Goal: Information Seeking & Learning: Learn about a topic

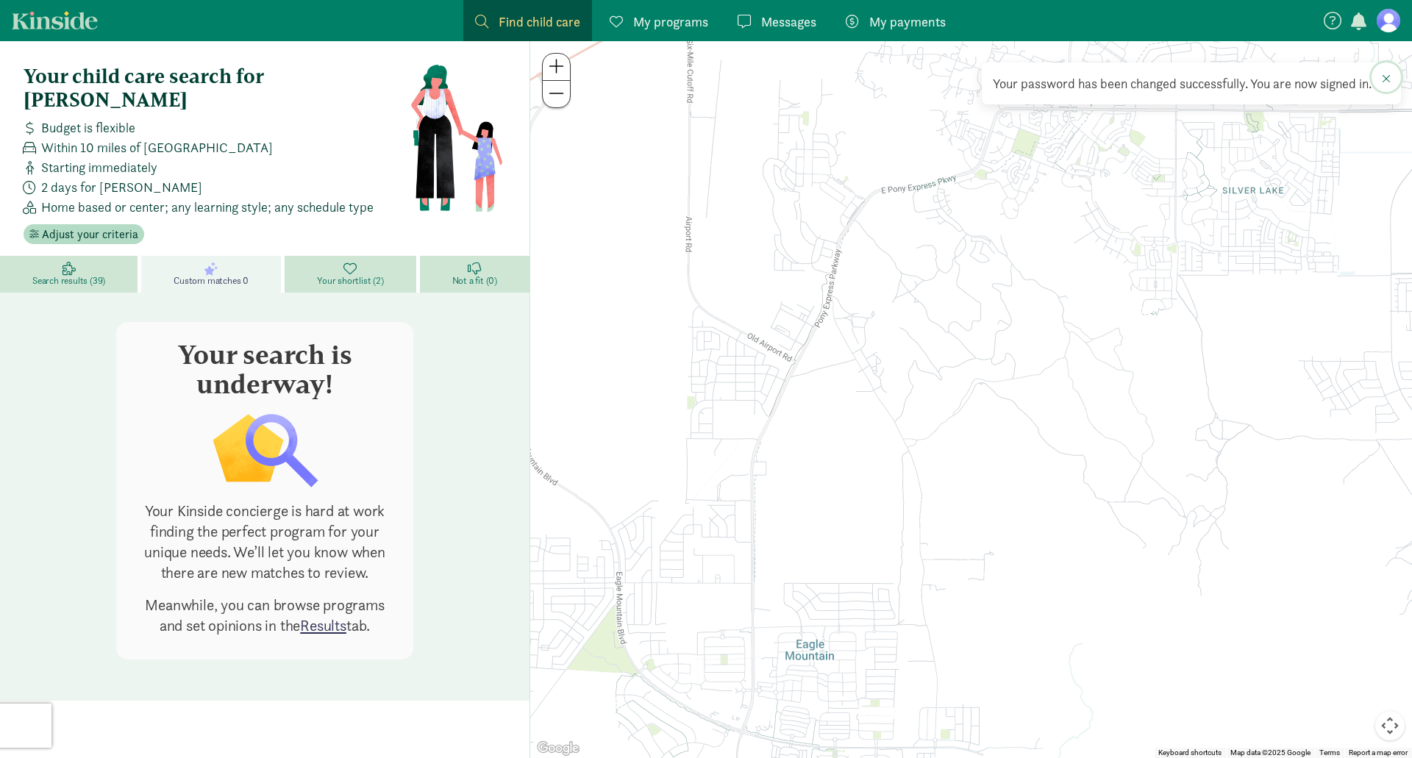
click at [1391, 79] on button at bounding box center [1386, 77] width 29 height 29
click at [101, 275] on span "Search results (39)" at bounding box center [68, 281] width 73 height 12
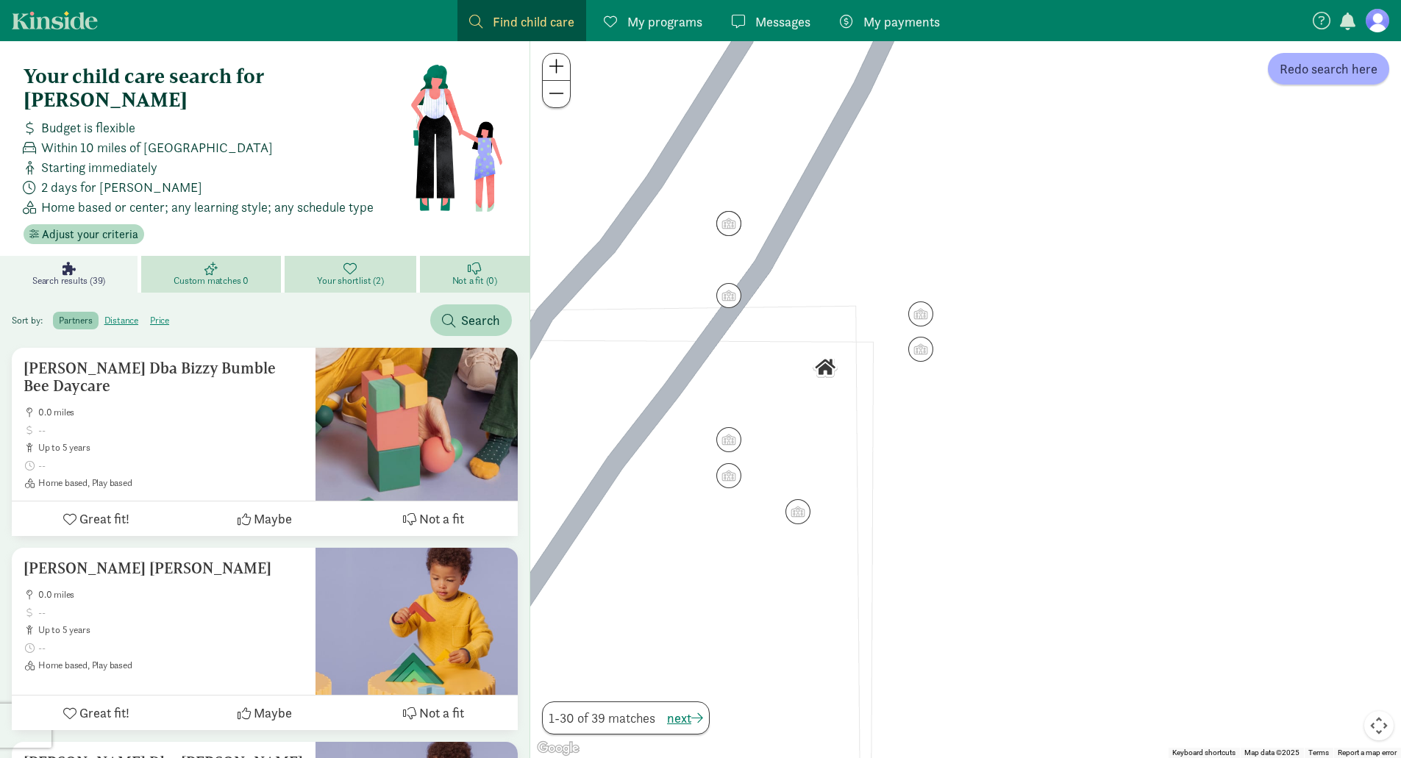
drag, startPoint x: 769, startPoint y: 353, endPoint x: 836, endPoint y: 446, distance: 114.8
click at [836, 446] on div at bounding box center [965, 399] width 871 height 717
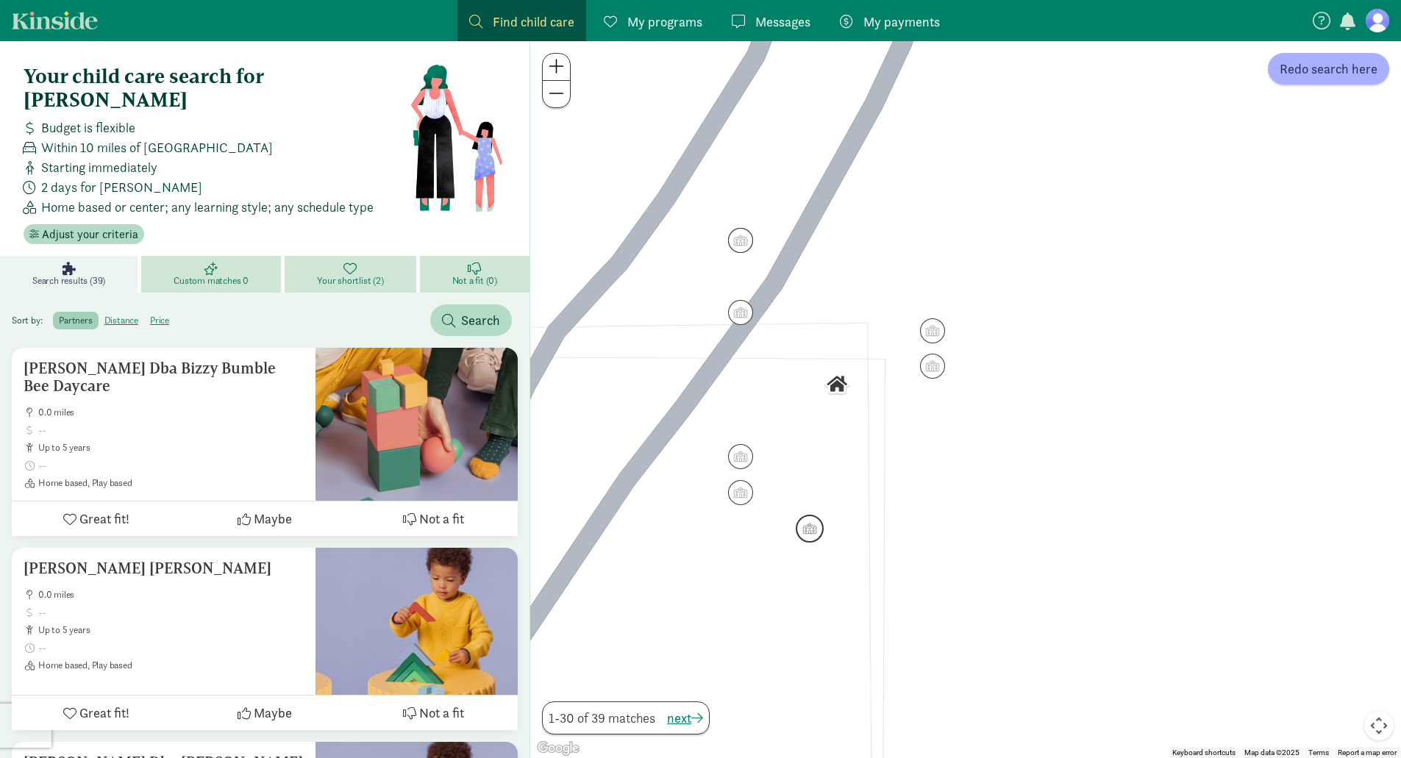
click at [816, 525] on img "Click to see details" at bounding box center [810, 529] width 28 height 28
click at [815, 534] on img "Click to see details" at bounding box center [810, 529] width 28 height 28
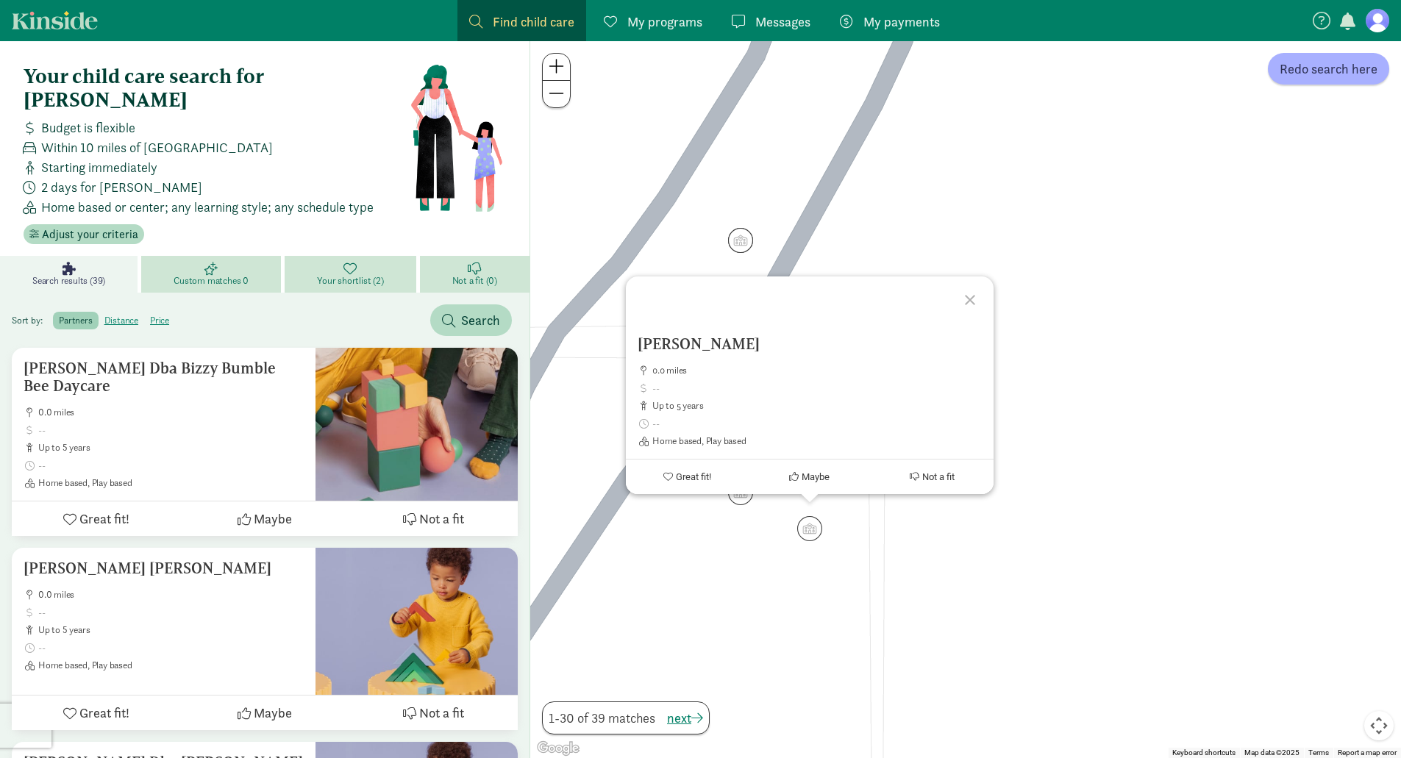
click at [736, 522] on div "Clark, Valeri 0.0 miles up to 5 years Home based, Play based Great fit! Maybe N…" at bounding box center [965, 399] width 871 height 717
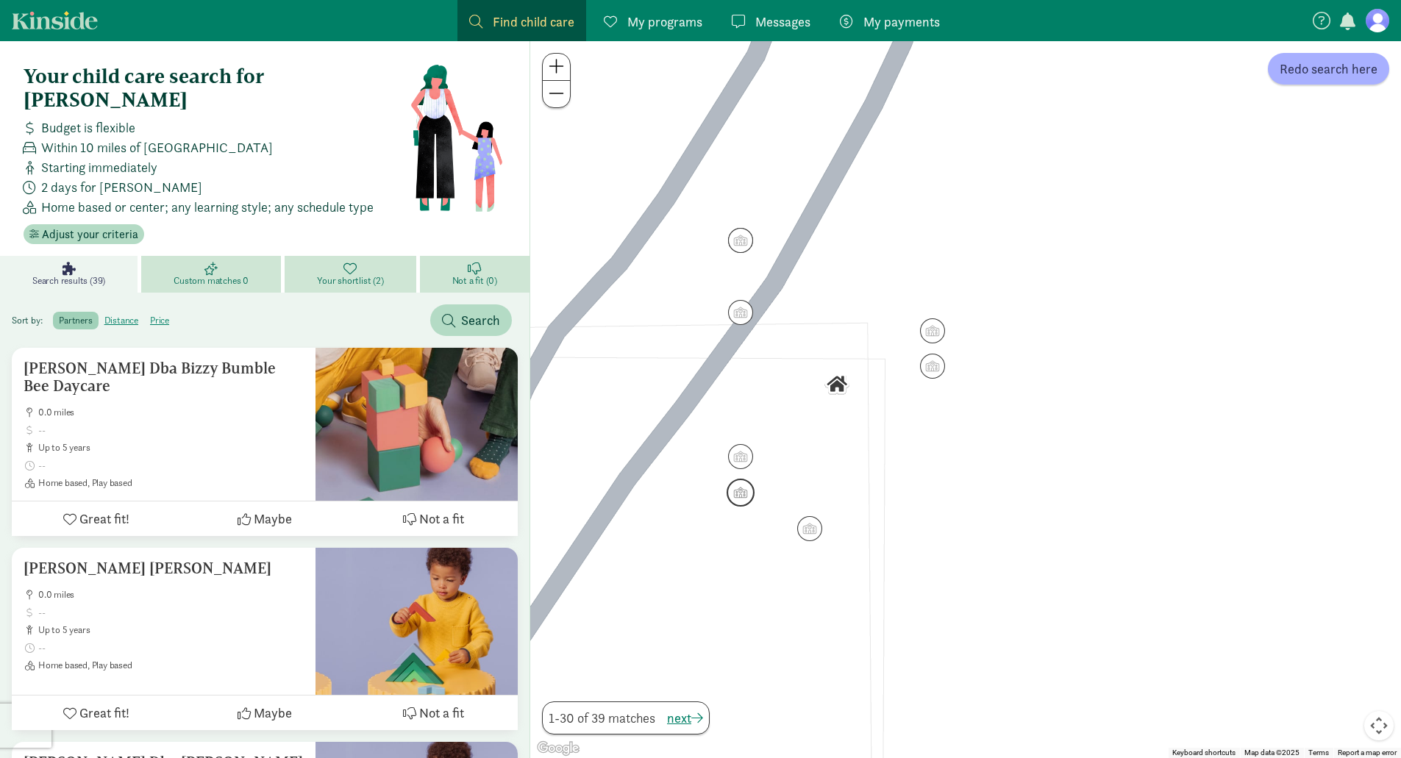
click at [737, 493] on img "Click to see details" at bounding box center [741, 493] width 28 height 28
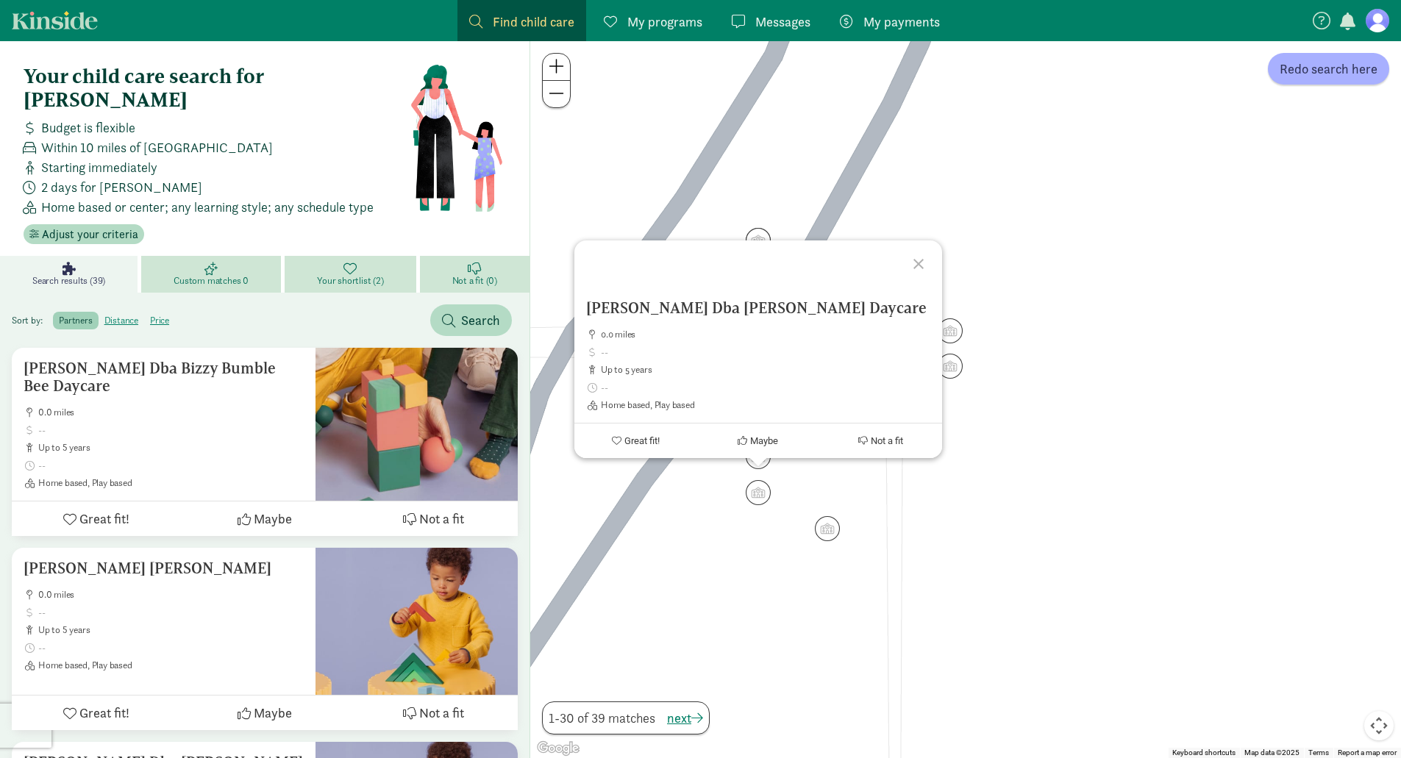
click at [703, 496] on div "Duclos, Ranae Dba Ranae Duclos Daycare 0.0 miles up to 5 years Home based, Play…" at bounding box center [965, 399] width 871 height 717
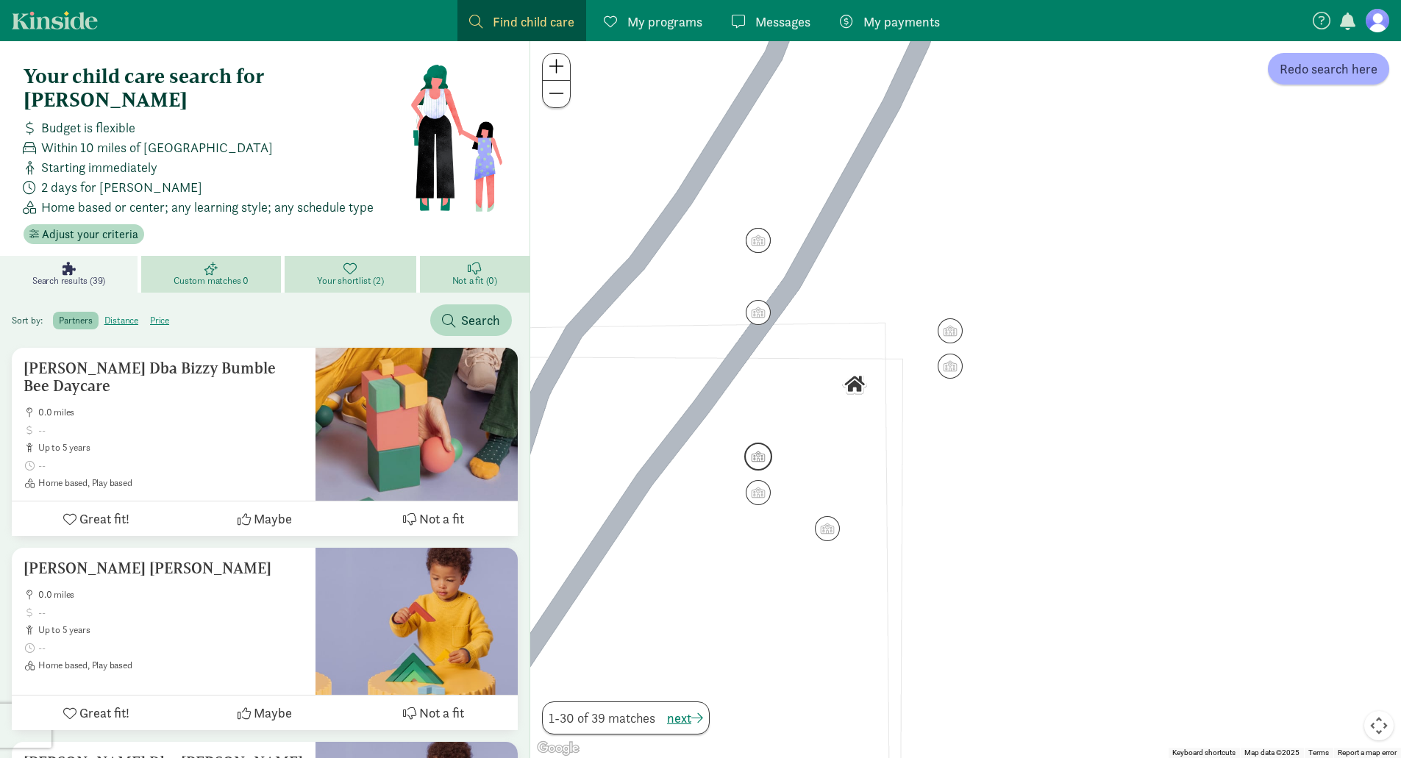
click at [754, 463] on img "Click to see details" at bounding box center [758, 457] width 28 height 28
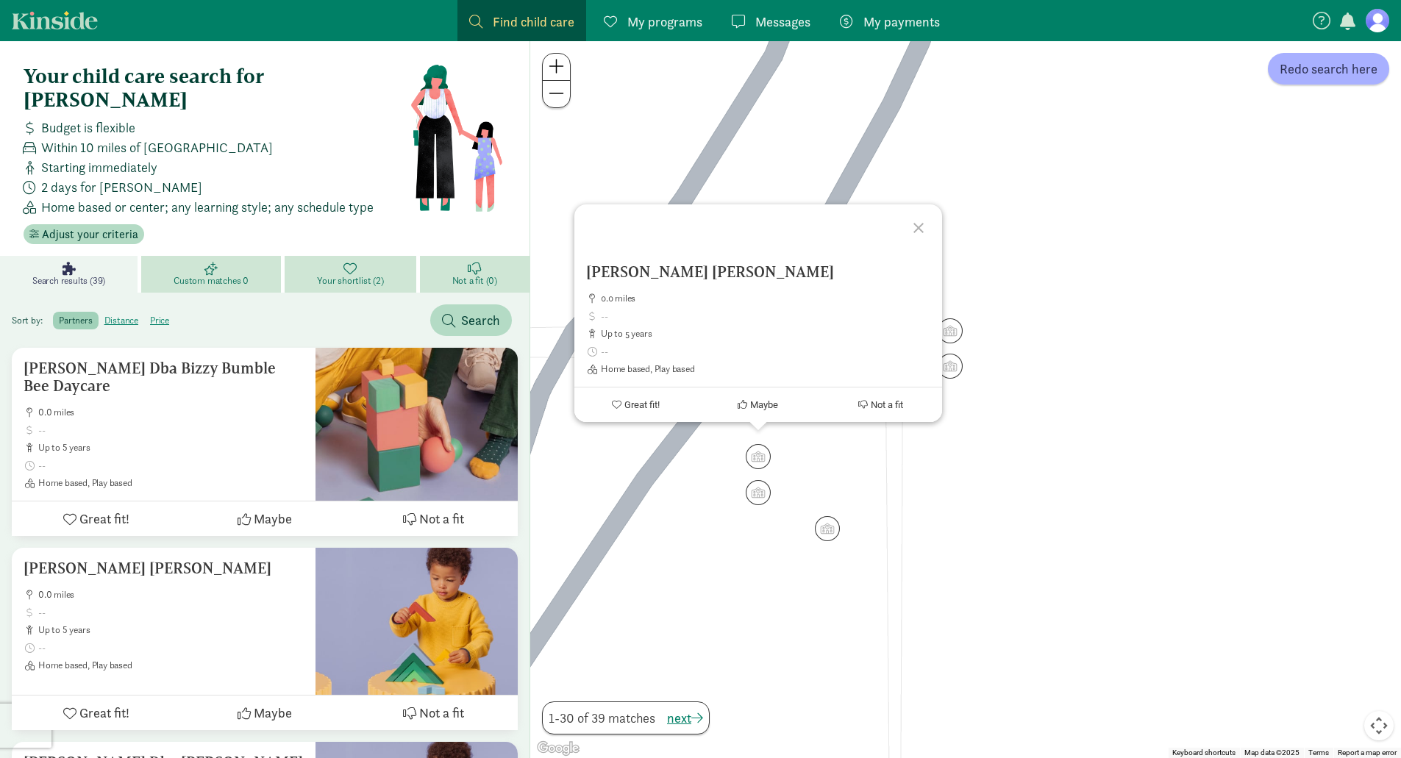
click at [727, 477] on div "Crawford, Alecia Dba Alecia Crawford Childcare 0.0 miles up to 5 years Home bas…" at bounding box center [965, 399] width 871 height 717
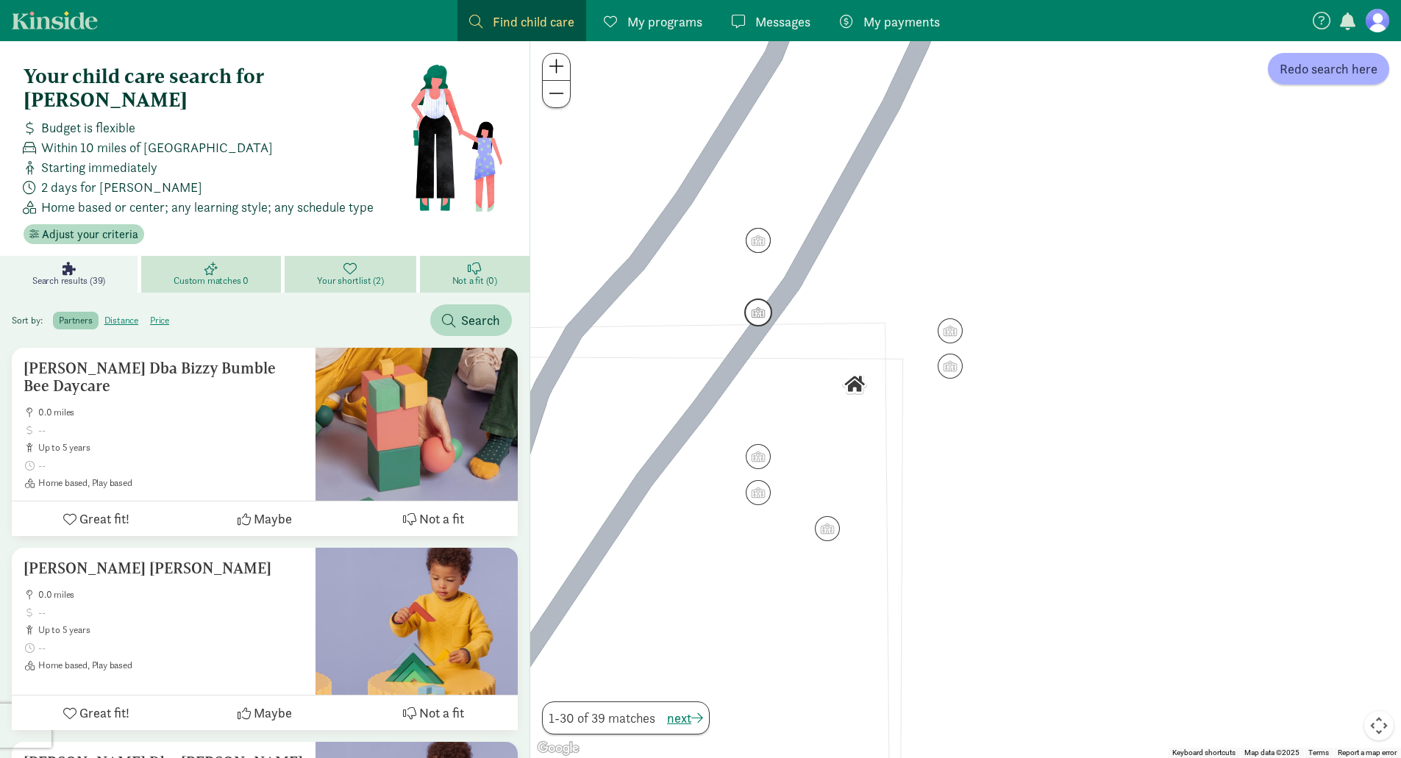
click at [759, 311] on img "Click to see details" at bounding box center [758, 313] width 28 height 28
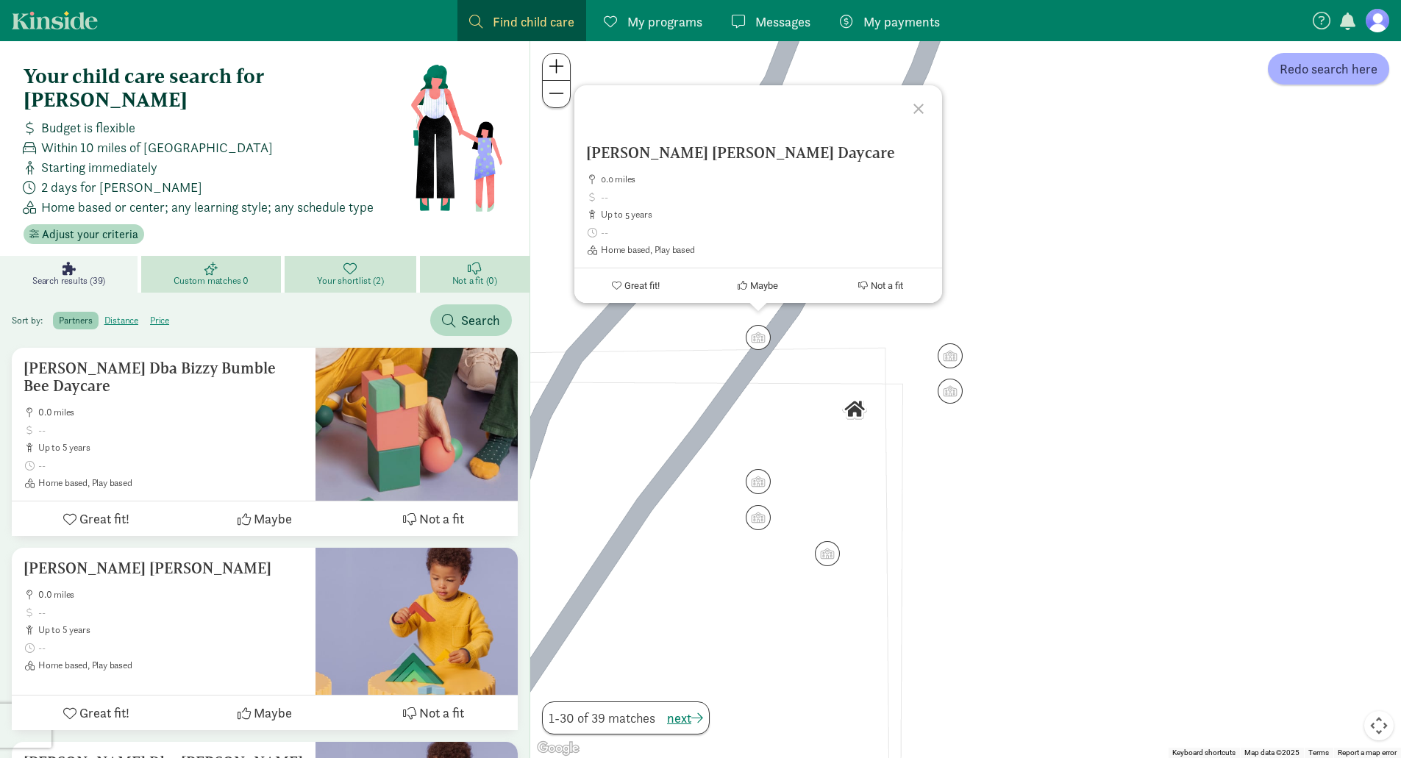
click at [691, 412] on div "Lewis, Katie Dba Kiddie Kottage Daycare 0.0 miles up to 5 years Home based, Pla…" at bounding box center [965, 399] width 871 height 717
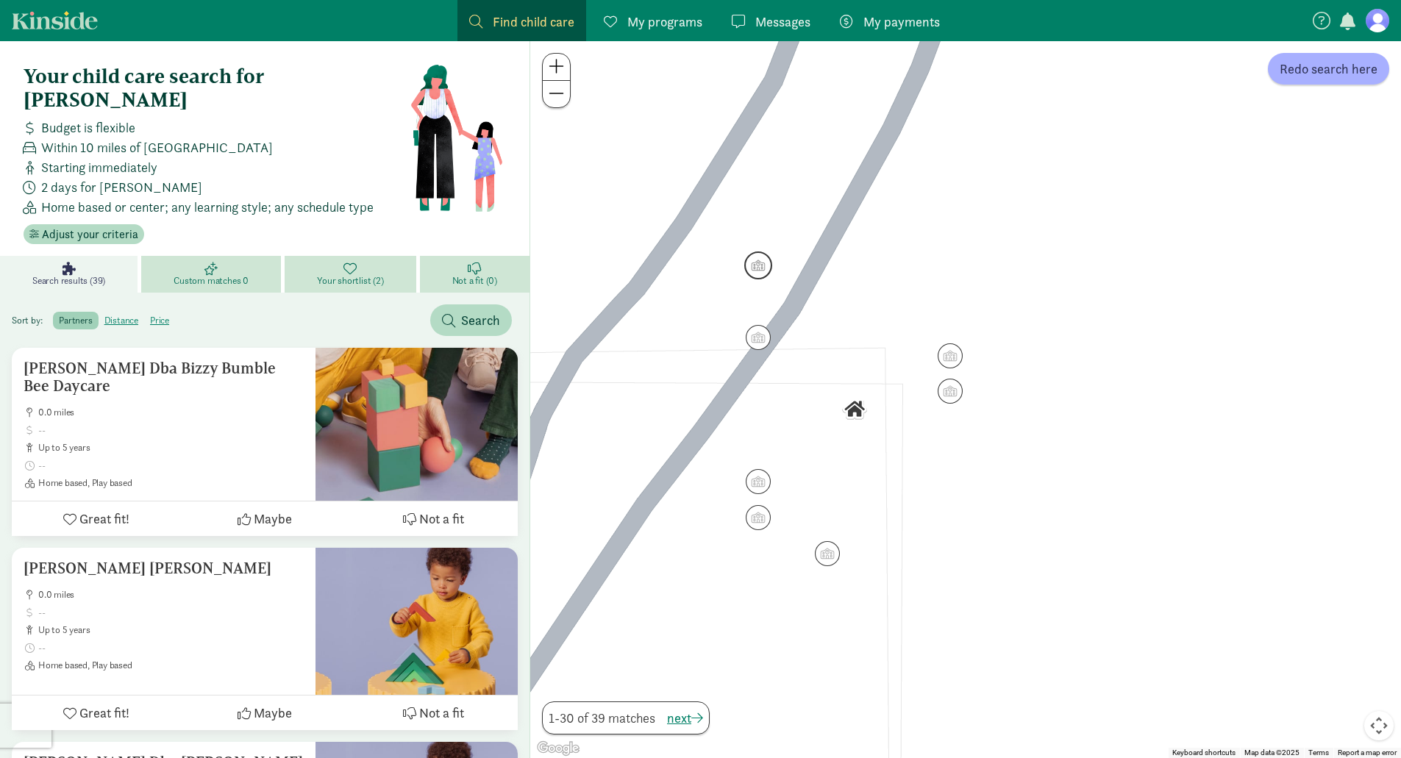
click at [760, 276] on img "Click to see details" at bounding box center [758, 266] width 28 height 28
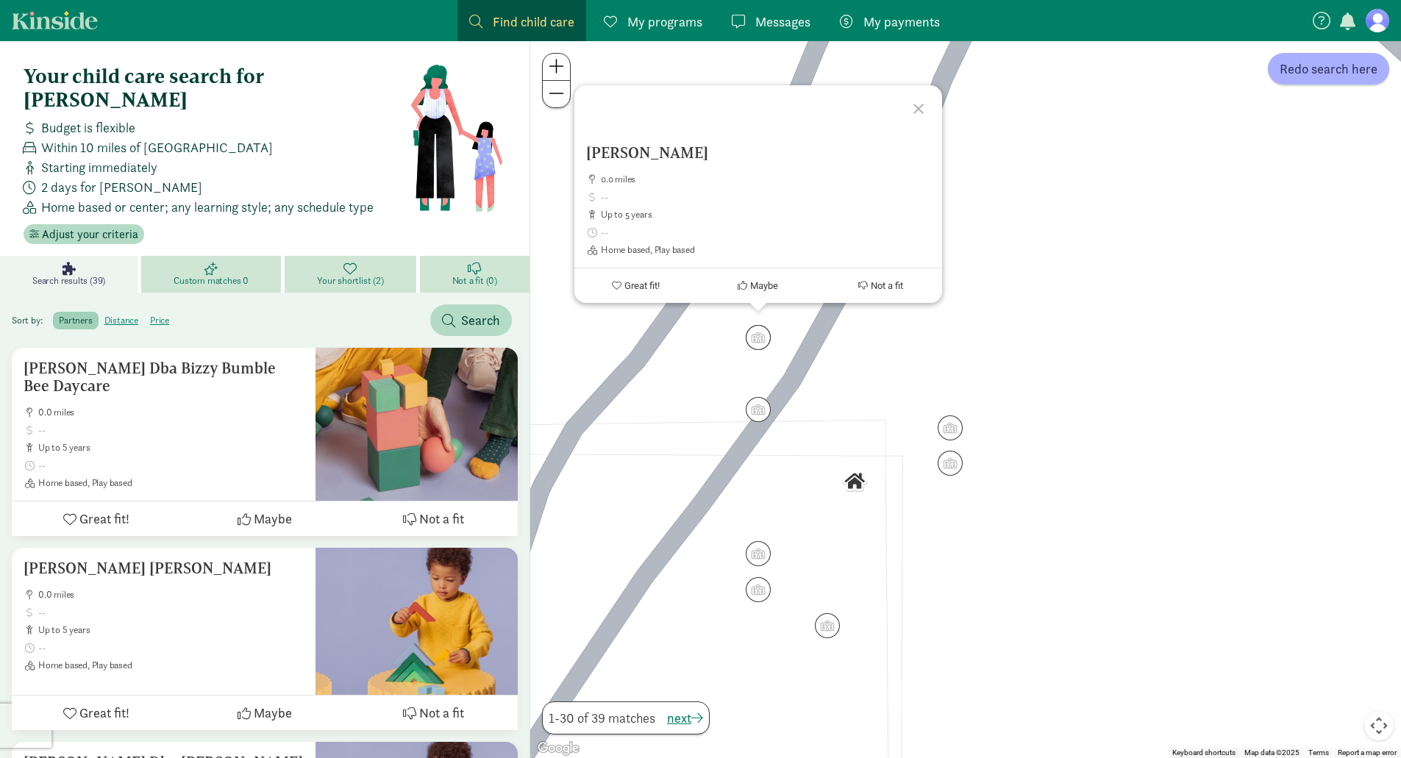
click at [858, 485] on img "Click to see details" at bounding box center [854, 481] width 25 height 25
click at [952, 436] on img "Click to see details" at bounding box center [950, 428] width 28 height 28
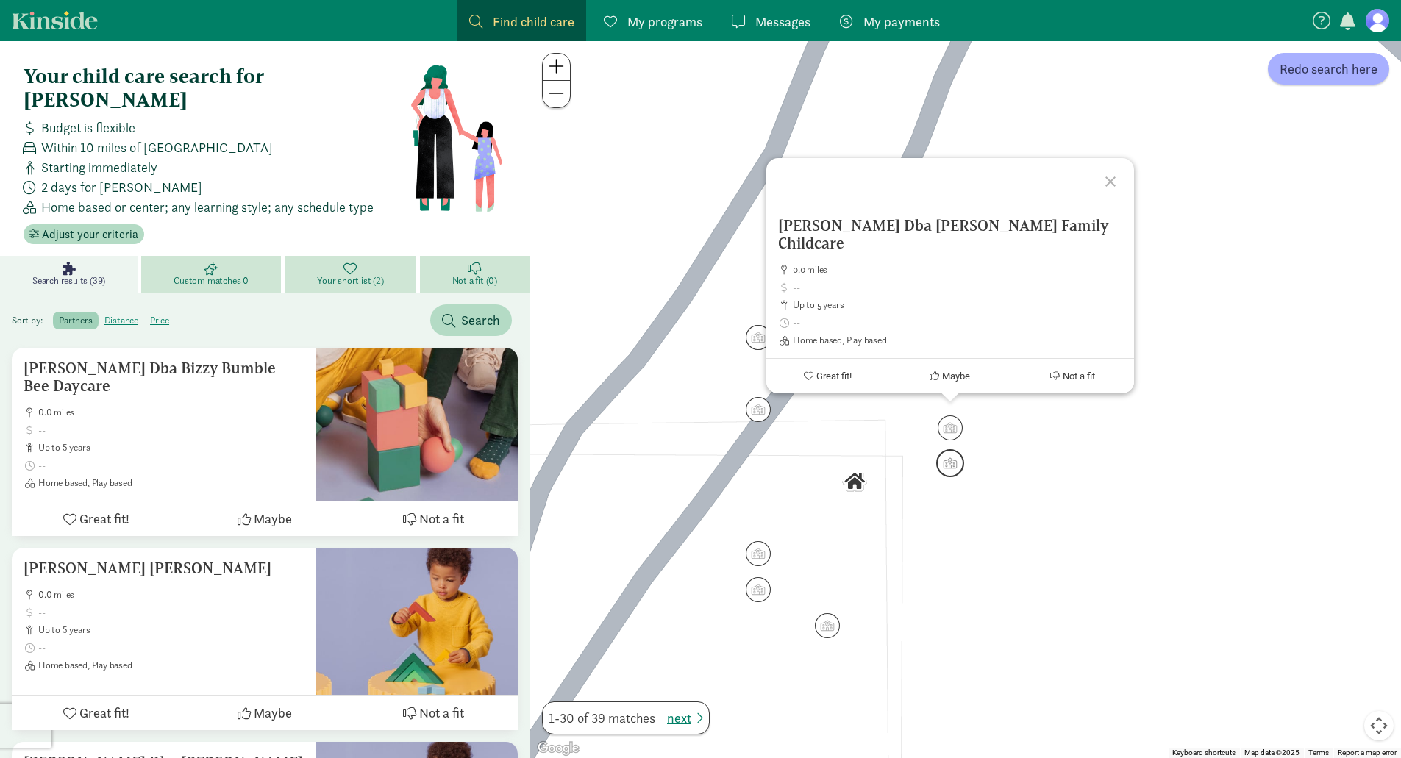
click at [955, 465] on img "Click to see details" at bounding box center [950, 463] width 28 height 28
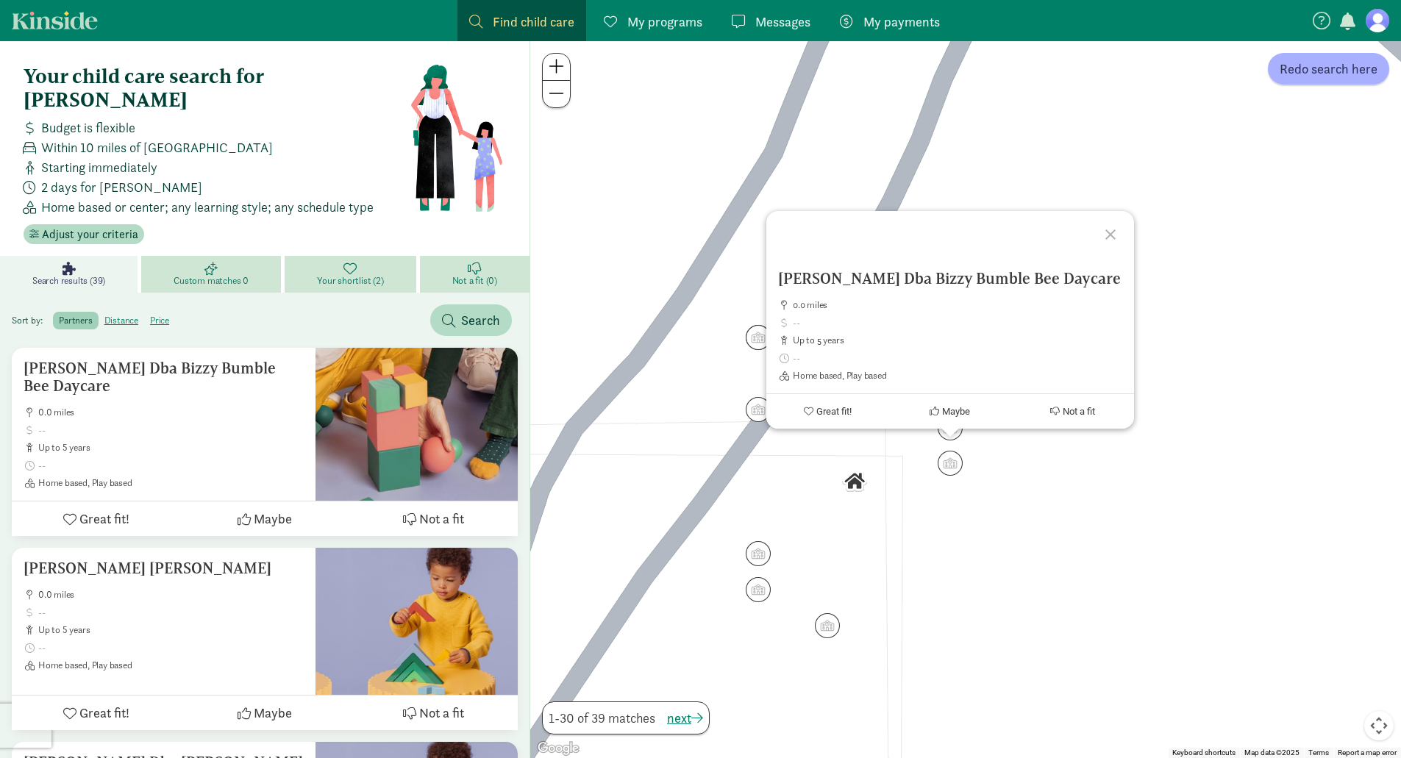
click at [652, 486] on div "To navigate, press the arrow keys. Anderson, Roxana Dba Bizzy Bumble Bee Daycar…" at bounding box center [965, 399] width 871 height 717
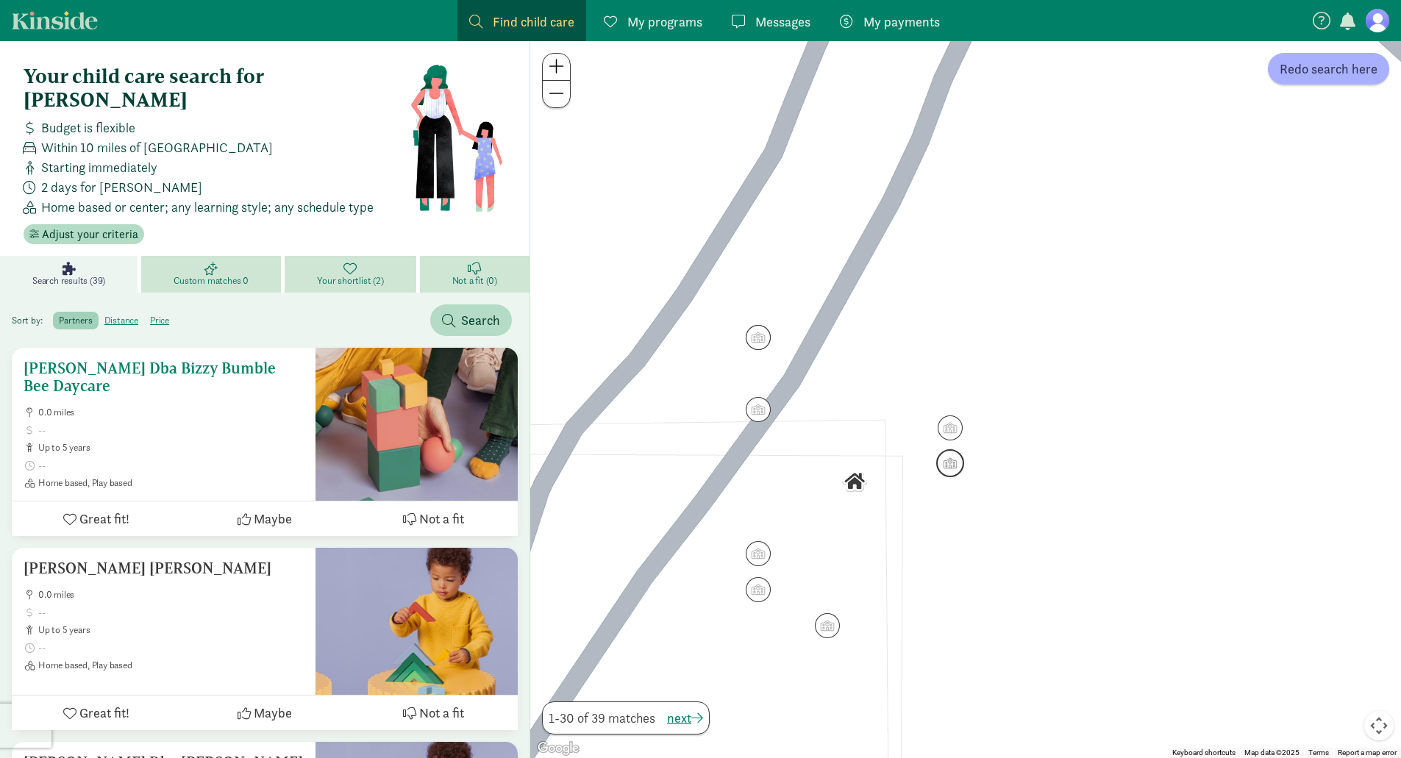
click at [418, 502] on button "Not a fit" at bounding box center [433, 519] width 168 height 35
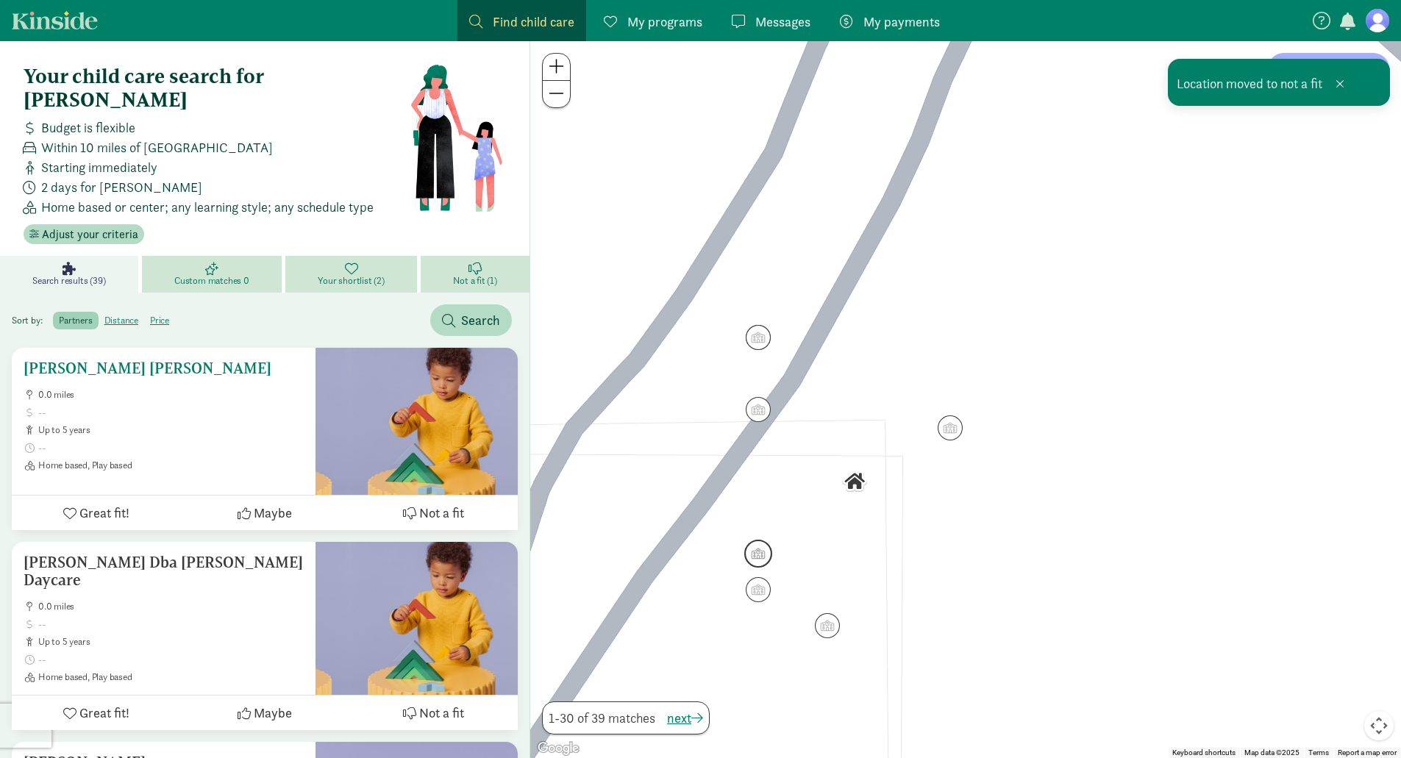
click at [418, 496] on button "Not a fit" at bounding box center [433, 513] width 168 height 35
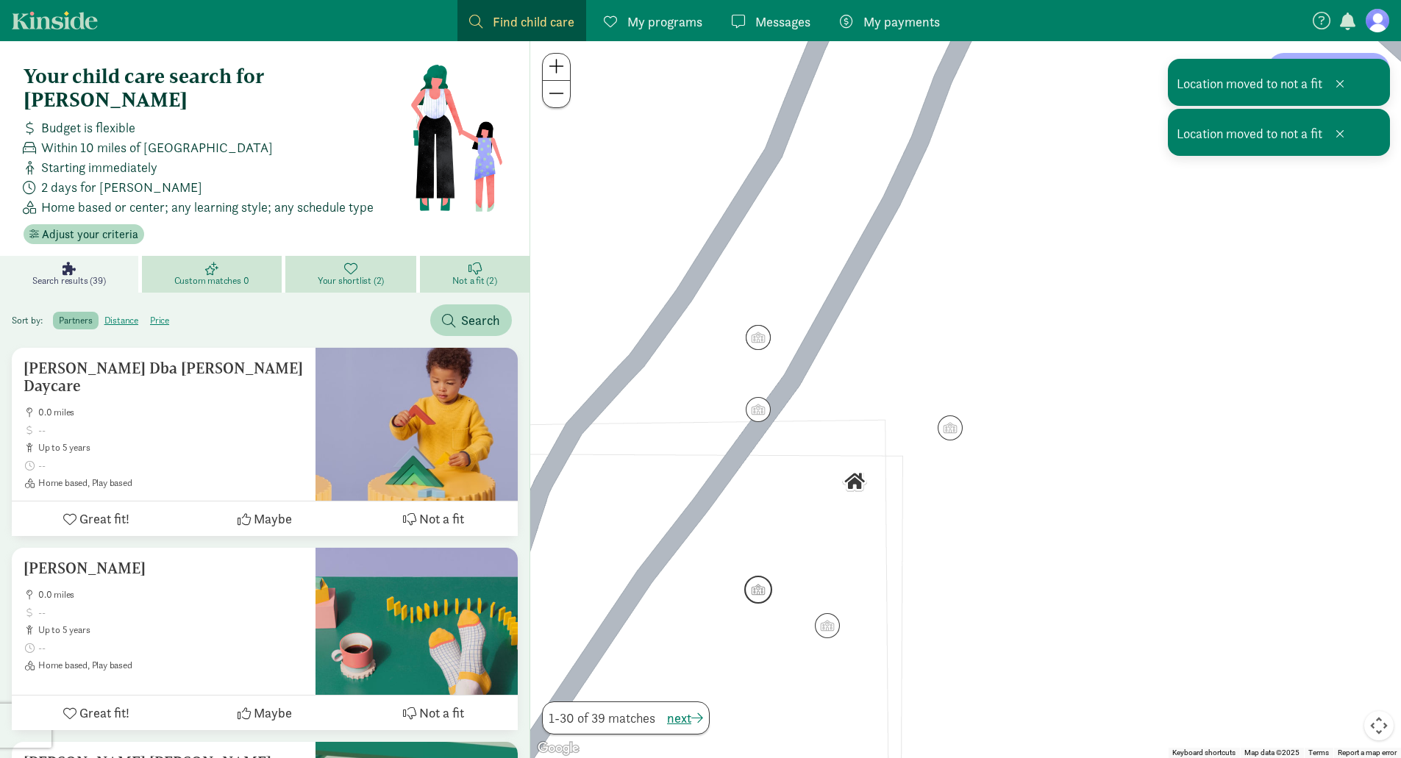
click at [761, 594] on img "Click to see details" at bounding box center [758, 590] width 28 height 28
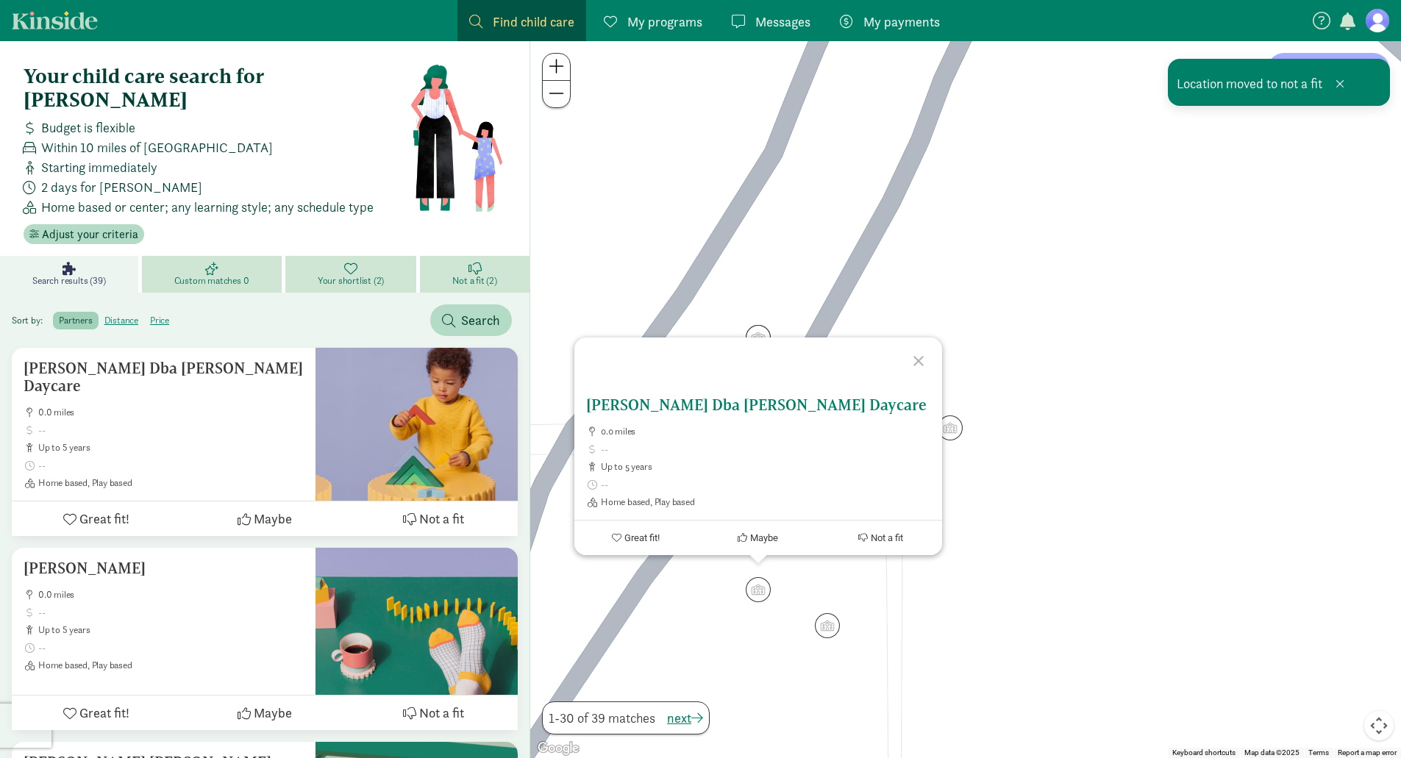
click at [886, 530] on button "Not a fit" at bounding box center [880, 538] width 123 height 35
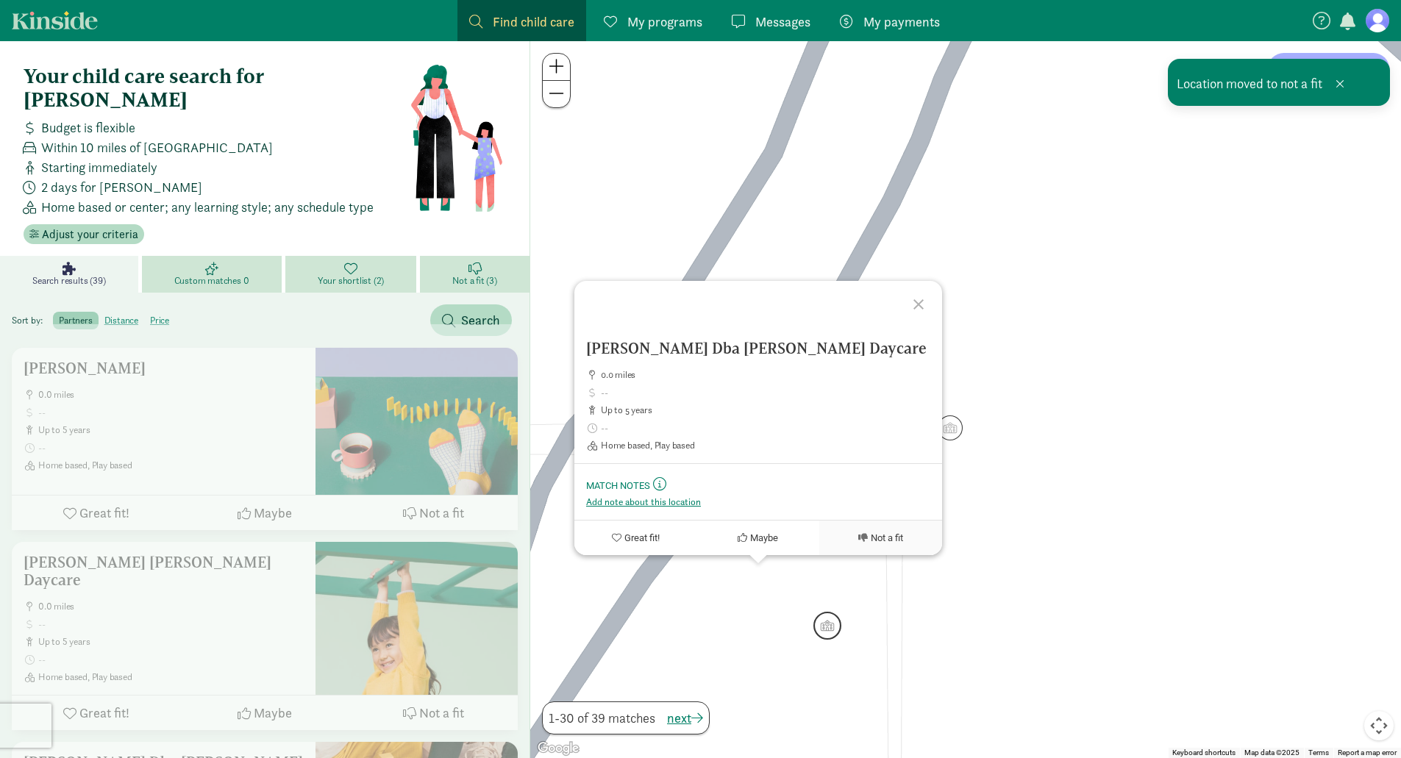
click at [836, 624] on img "Click to see details" at bounding box center [827, 626] width 28 height 28
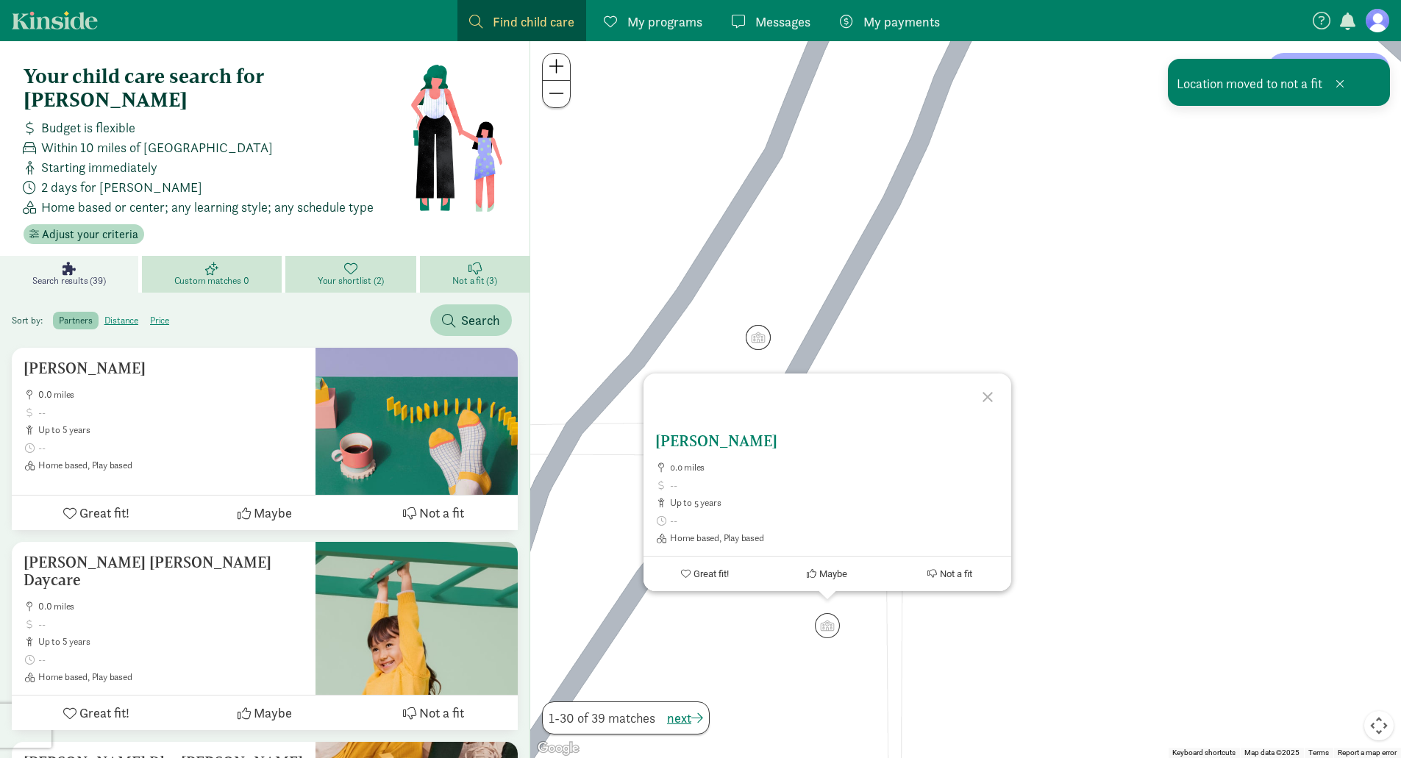
click at [966, 577] on span "Not a fit" at bounding box center [956, 574] width 32 height 11
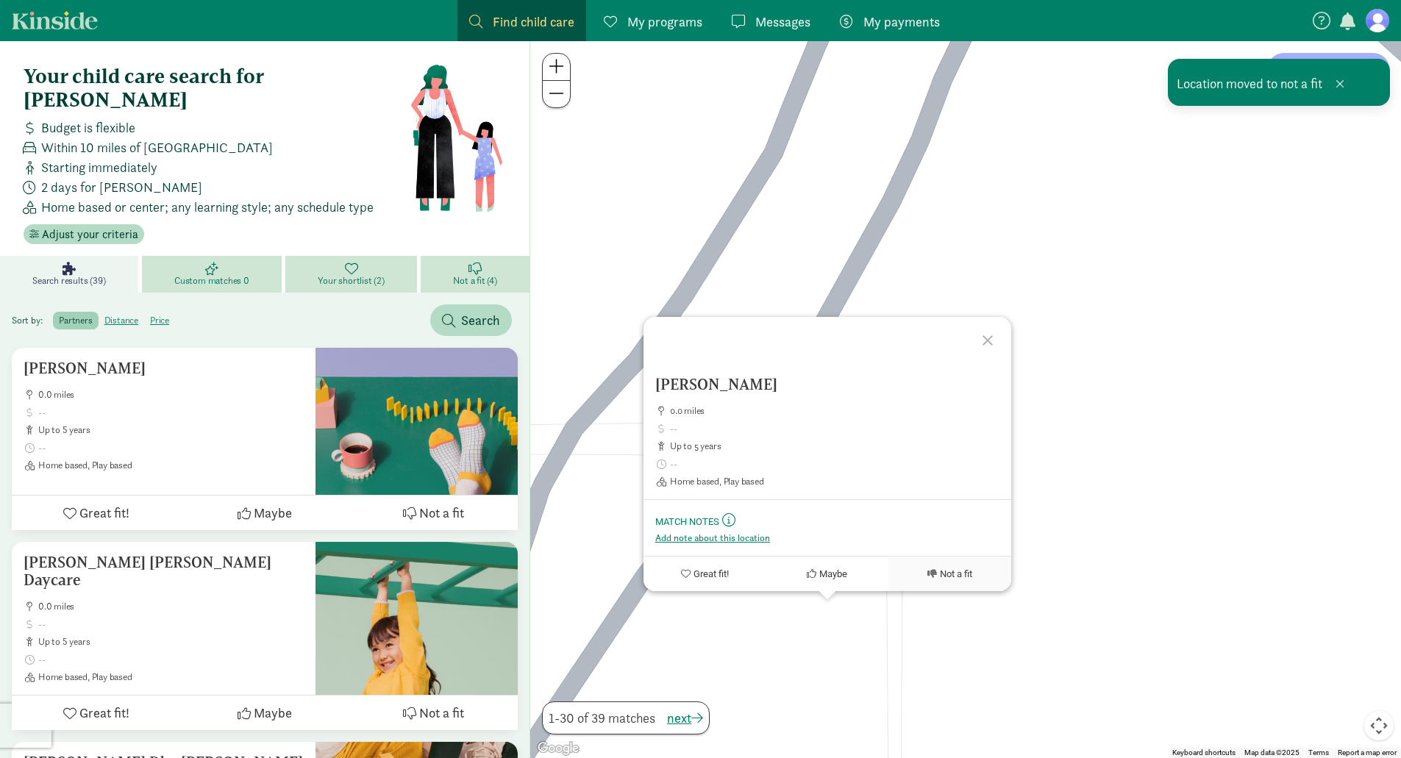
click at [1046, 446] on div "Clark, Valeri 0.0 miles up to 5 years Home based, Play based Match Notes This i…" at bounding box center [965, 399] width 871 height 717
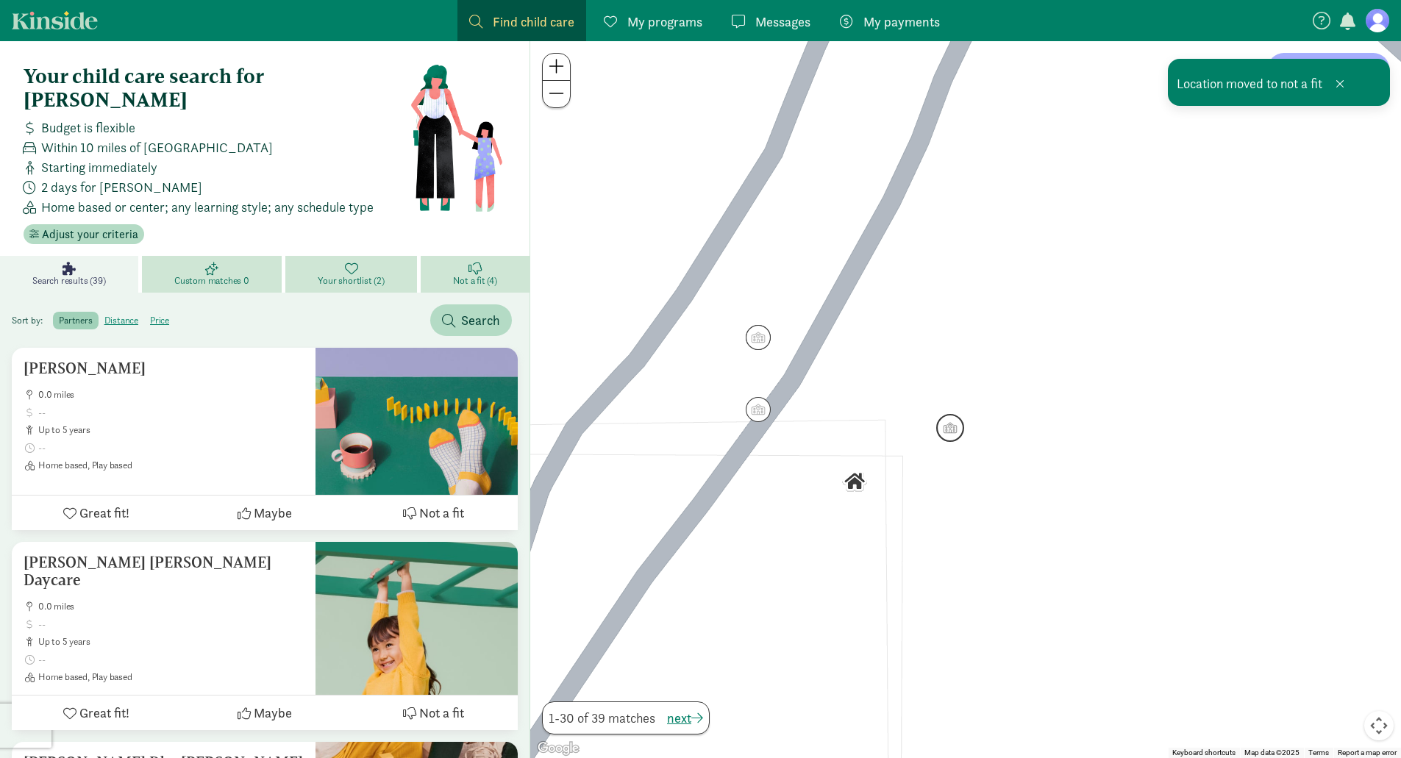
click at [952, 428] on img "Click to see details" at bounding box center [950, 428] width 28 height 28
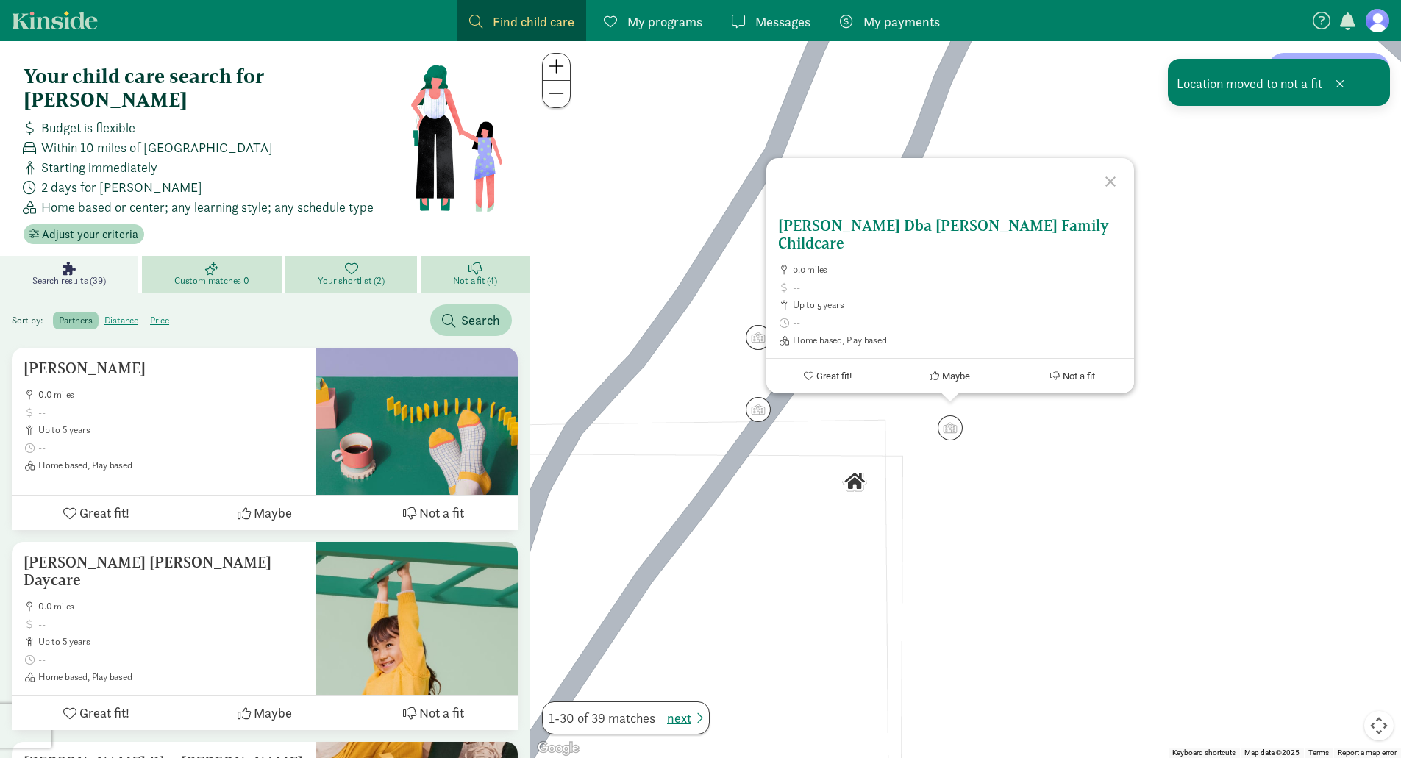
click at [1068, 377] on span "Not a fit" at bounding box center [1079, 376] width 32 height 11
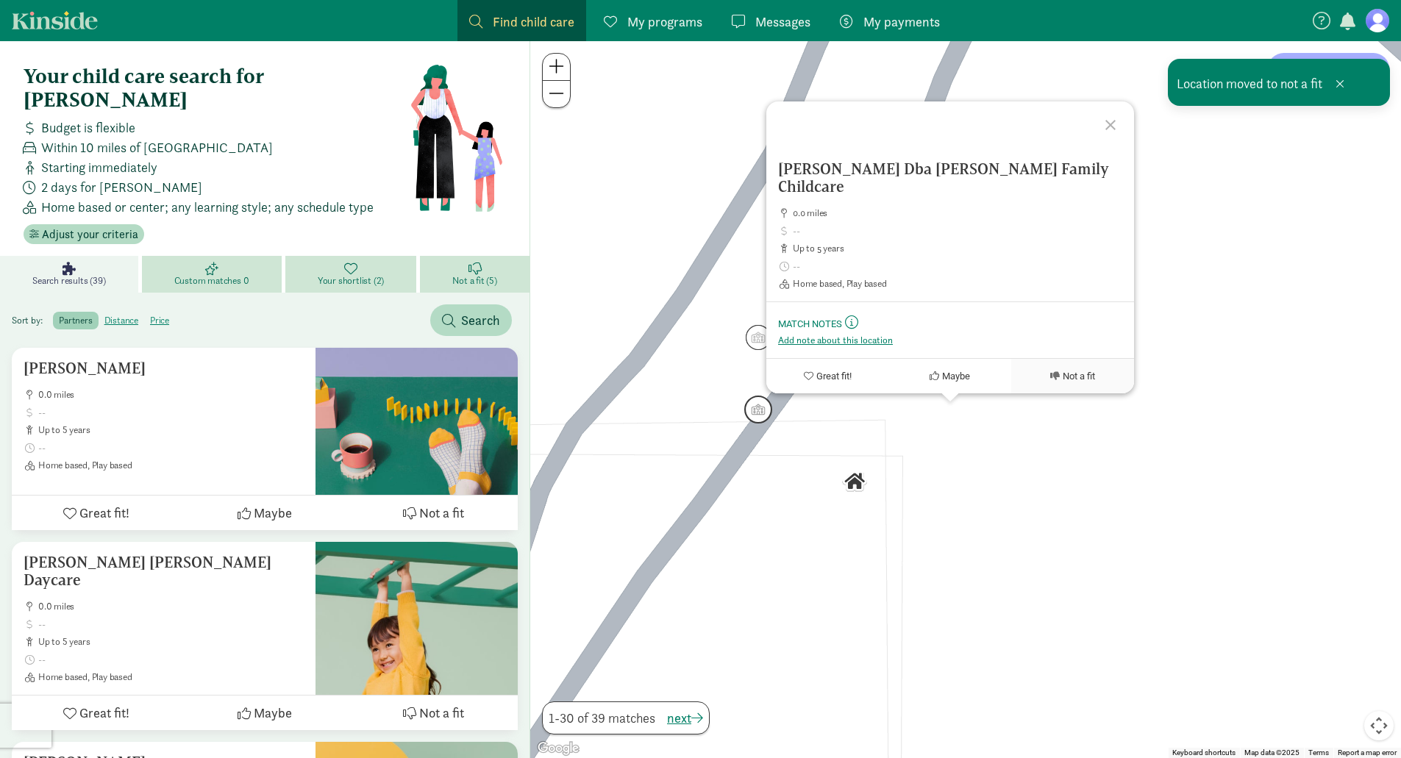
click at [756, 406] on img "Click to see details" at bounding box center [758, 410] width 28 height 28
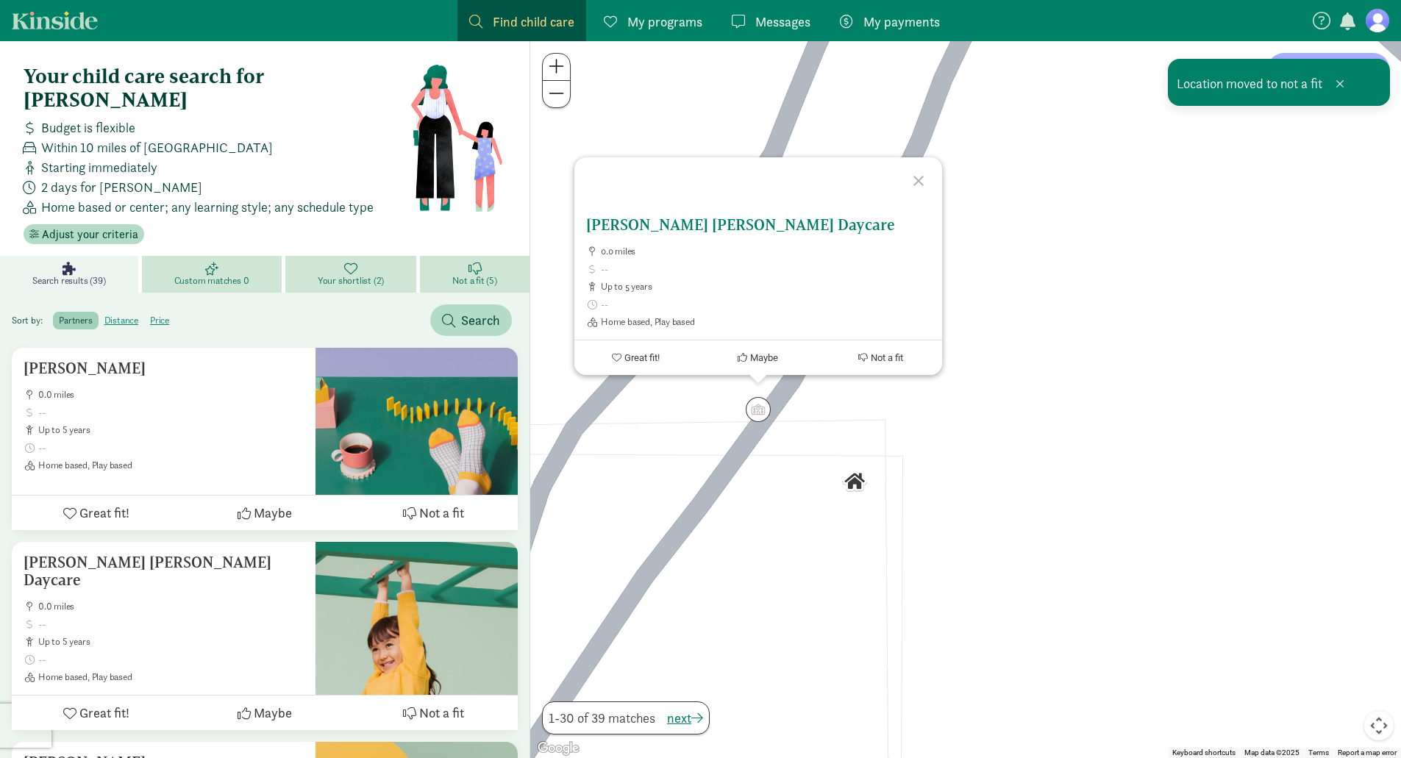
click at [882, 373] on button "Not a fit" at bounding box center [880, 358] width 123 height 35
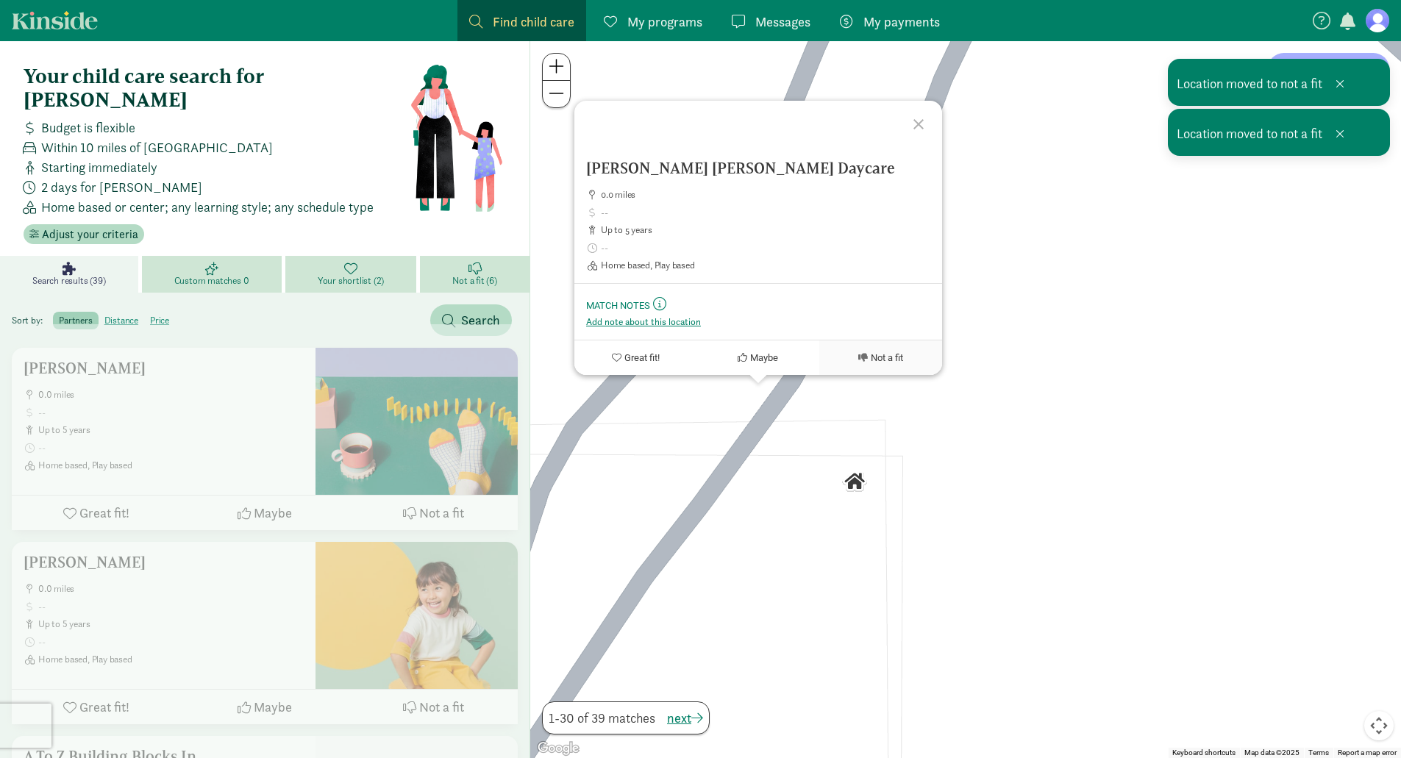
click at [1033, 360] on div "Lewis, Katie Dba Kiddie Kottage Daycare 0.0 miles up to 5 years Home based, Pla…" at bounding box center [965, 399] width 871 height 717
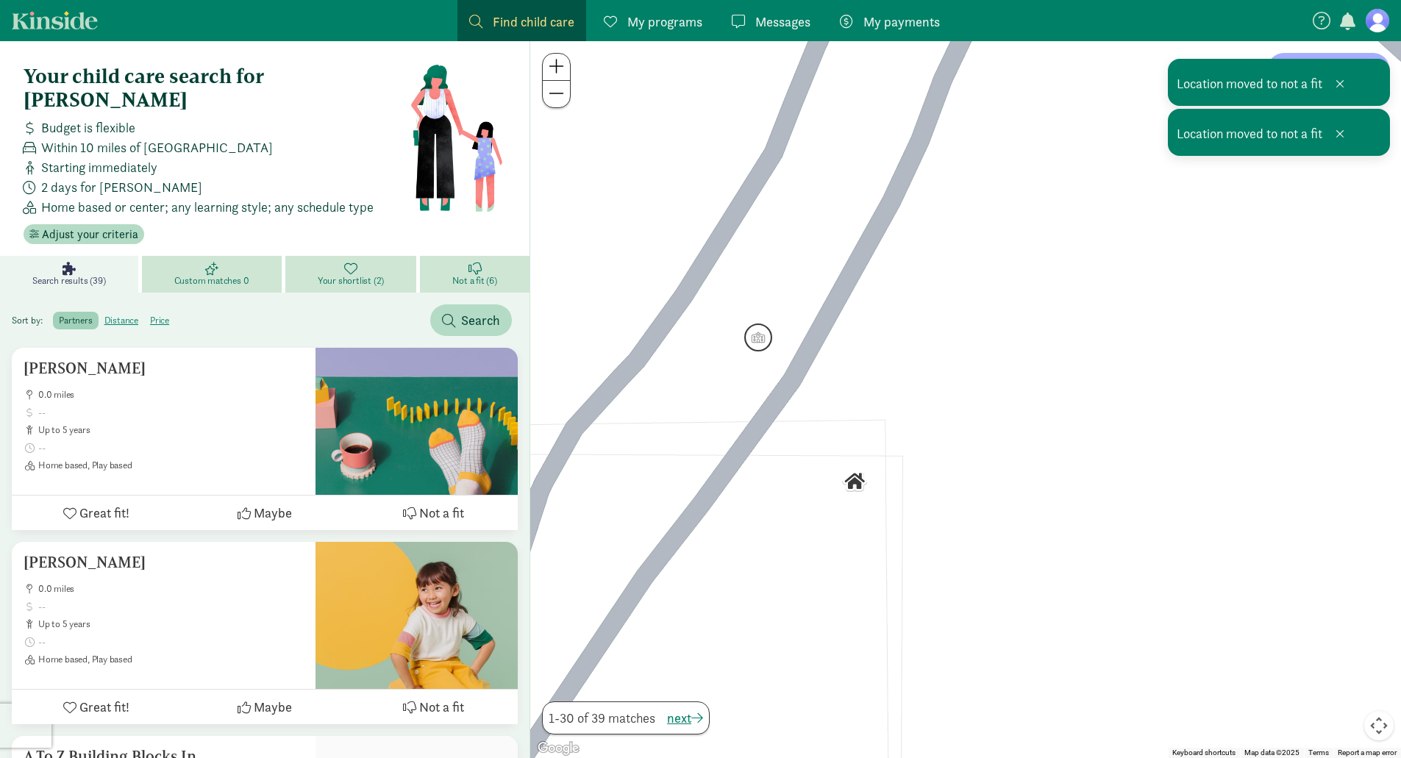
click at [760, 345] on img "Click to see details" at bounding box center [758, 338] width 28 height 28
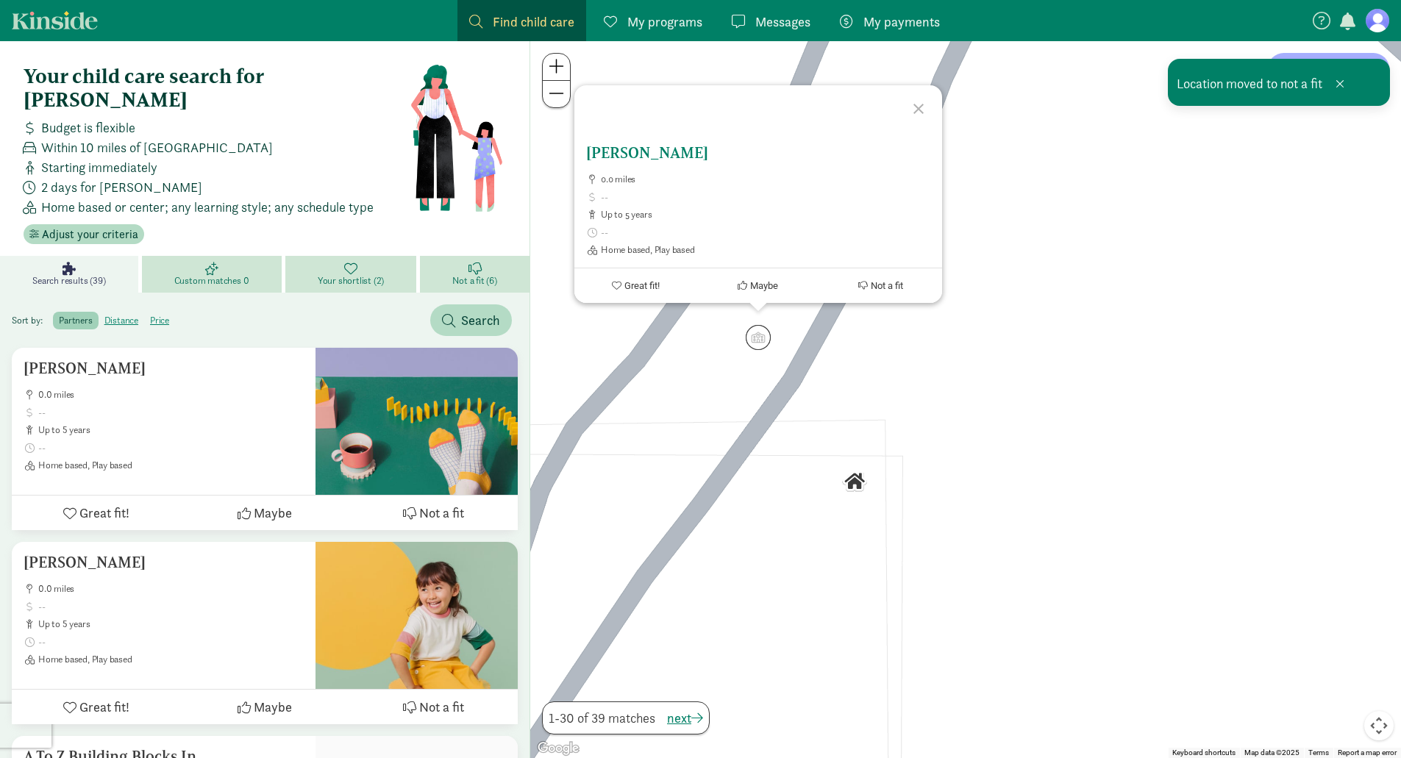
click at [878, 296] on button "Not a fit" at bounding box center [880, 285] width 123 height 35
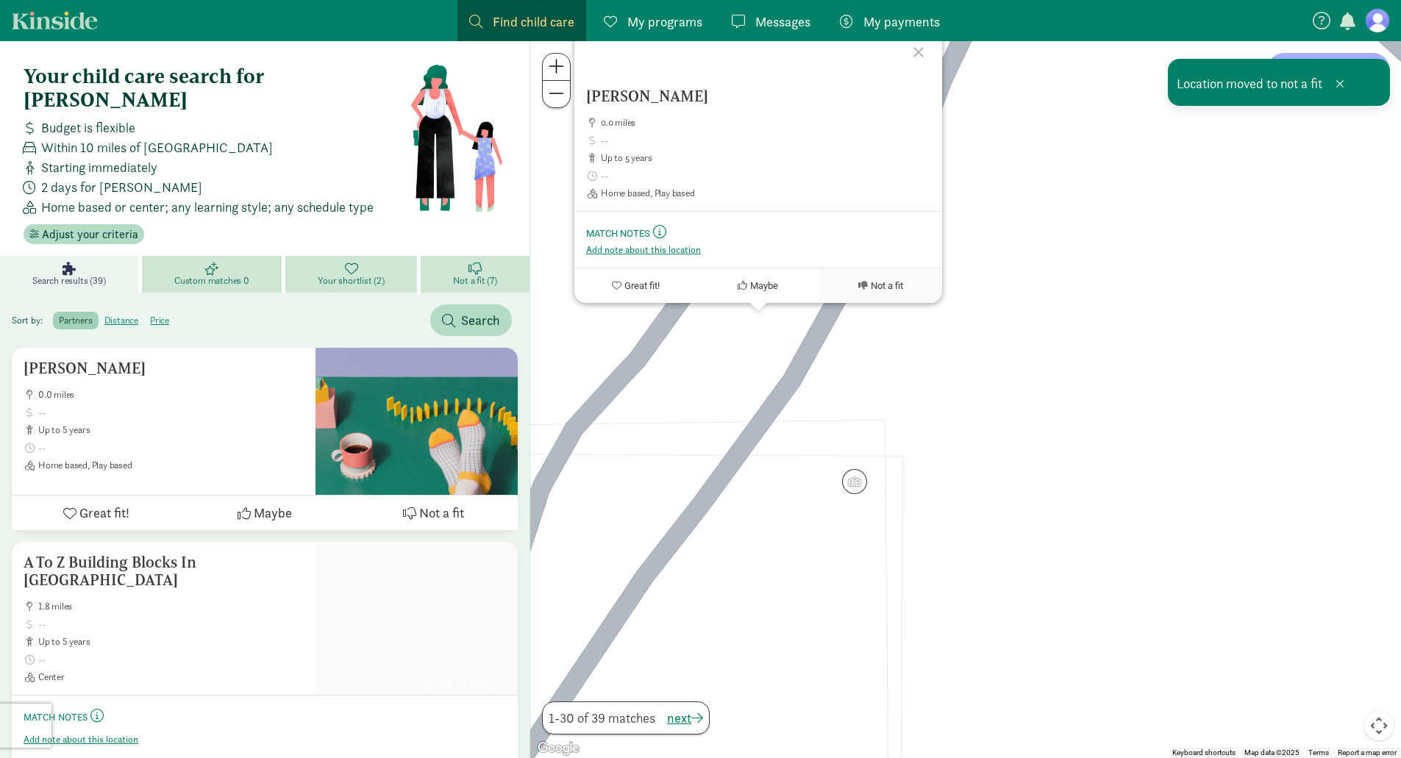
click at [922, 51] on div at bounding box center [921, 50] width 43 height 43
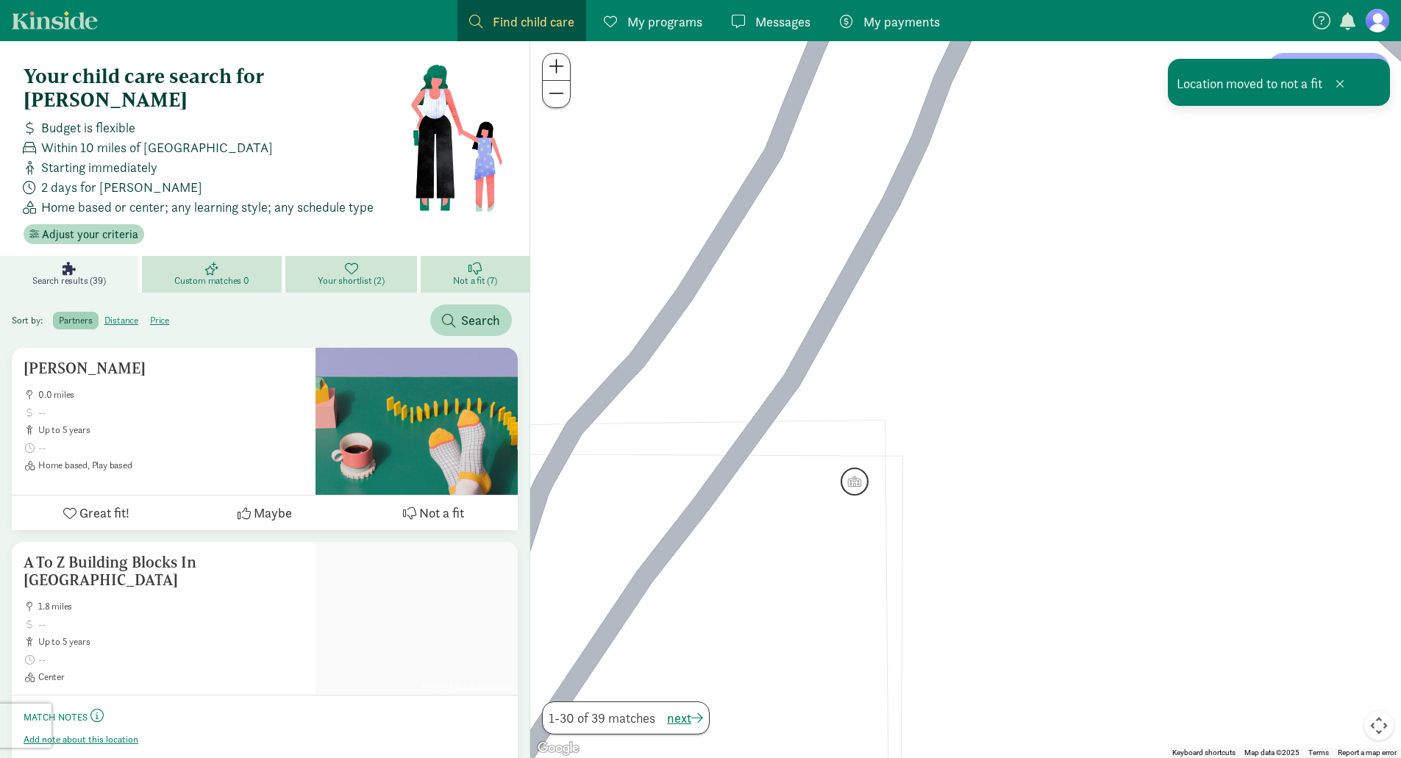
click at [852, 486] on img "Click to see details" at bounding box center [855, 482] width 28 height 28
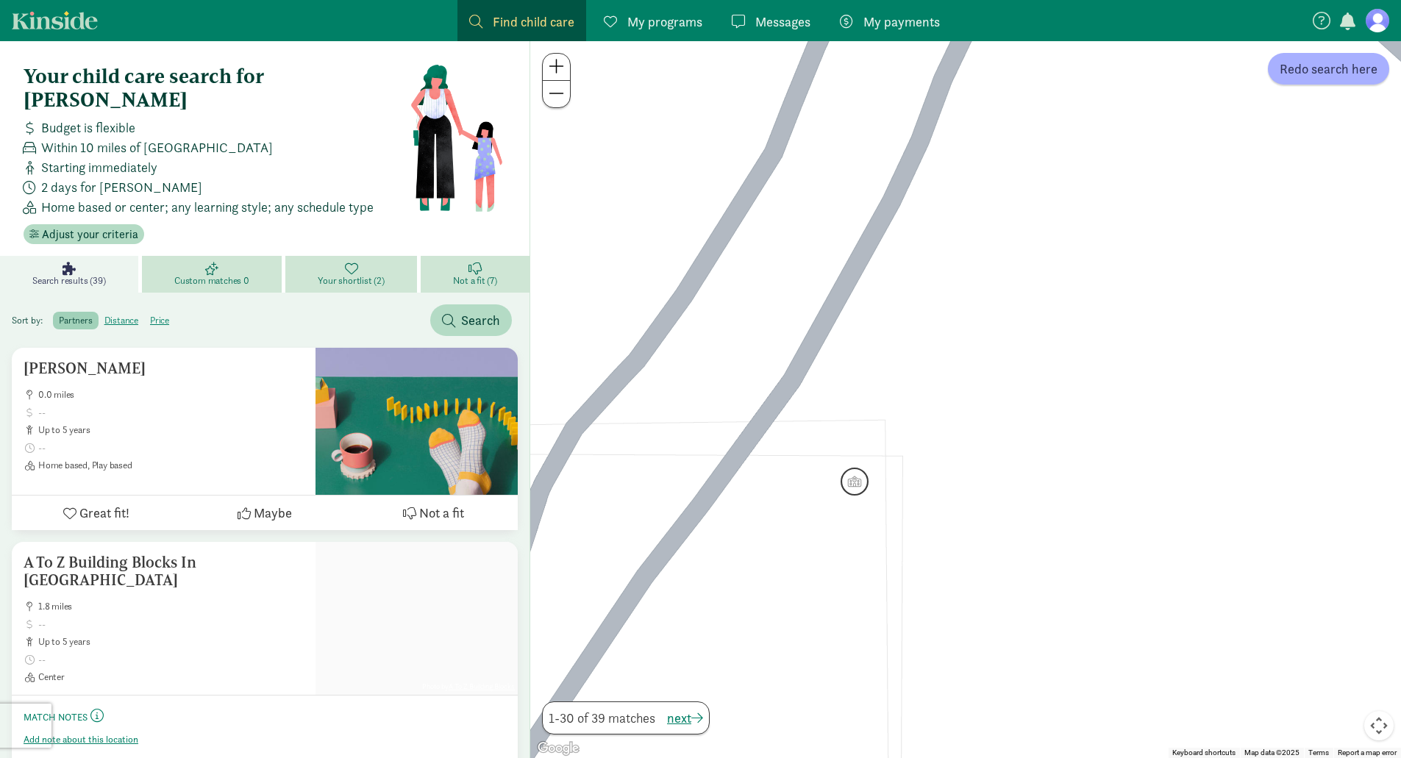
click at [862, 492] on img "Click to see details" at bounding box center [855, 482] width 28 height 28
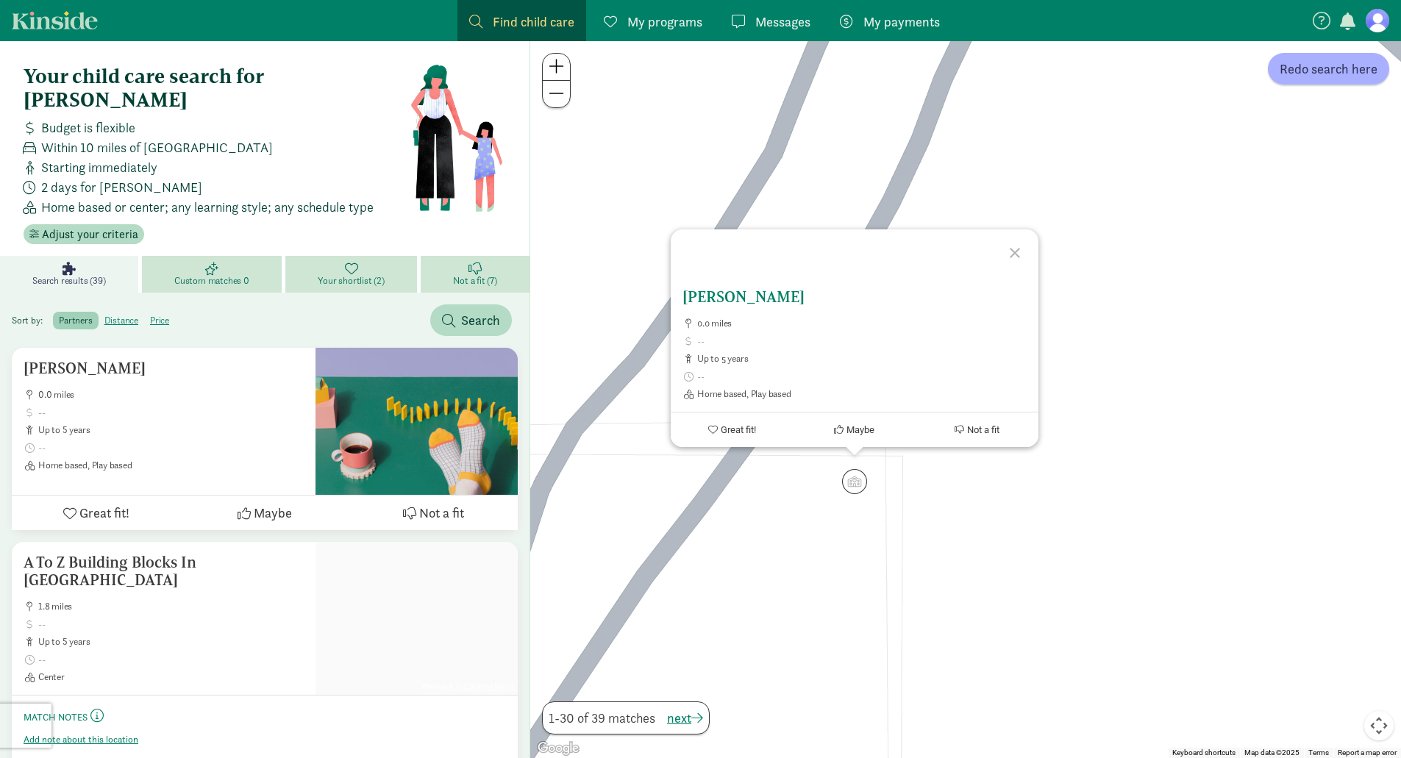
click at [977, 439] on button "Not a fit" at bounding box center [977, 430] width 123 height 35
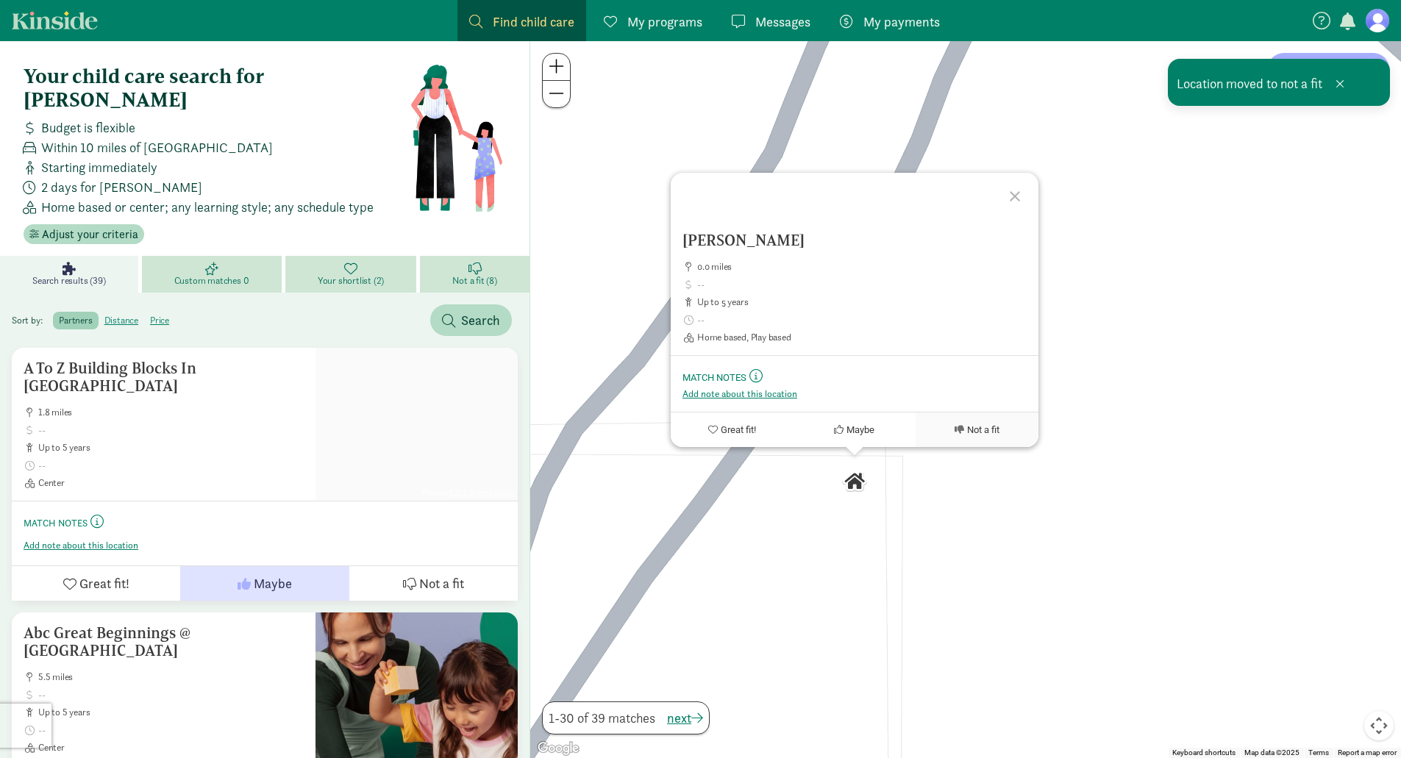
drag, startPoint x: 1016, startPoint y: 191, endPoint x: 925, endPoint y: 242, distance: 104.4
click at [1016, 193] on div at bounding box center [1017, 194] width 43 height 43
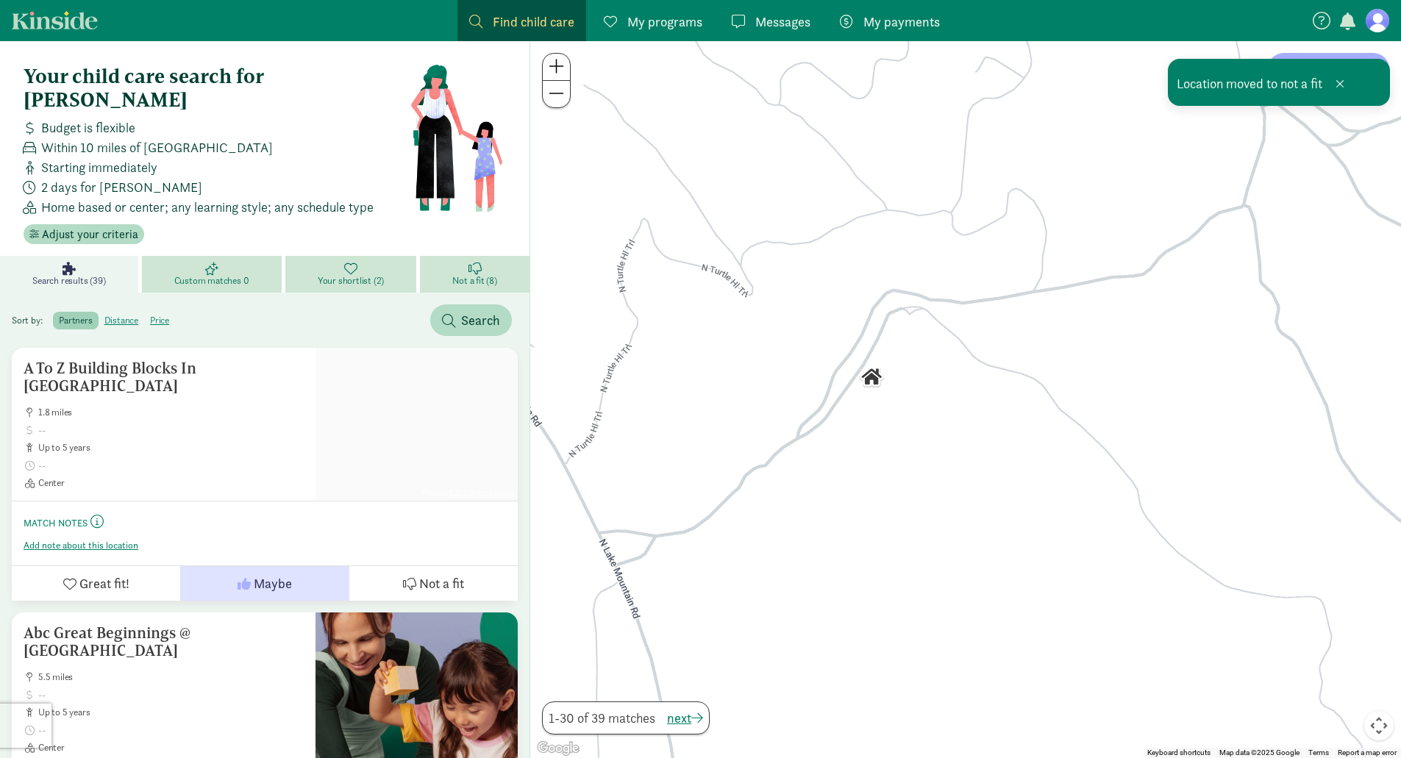
drag, startPoint x: 677, startPoint y: 361, endPoint x: 1086, endPoint y: 336, distance: 410.4
click at [1083, 337] on div at bounding box center [965, 399] width 871 height 717
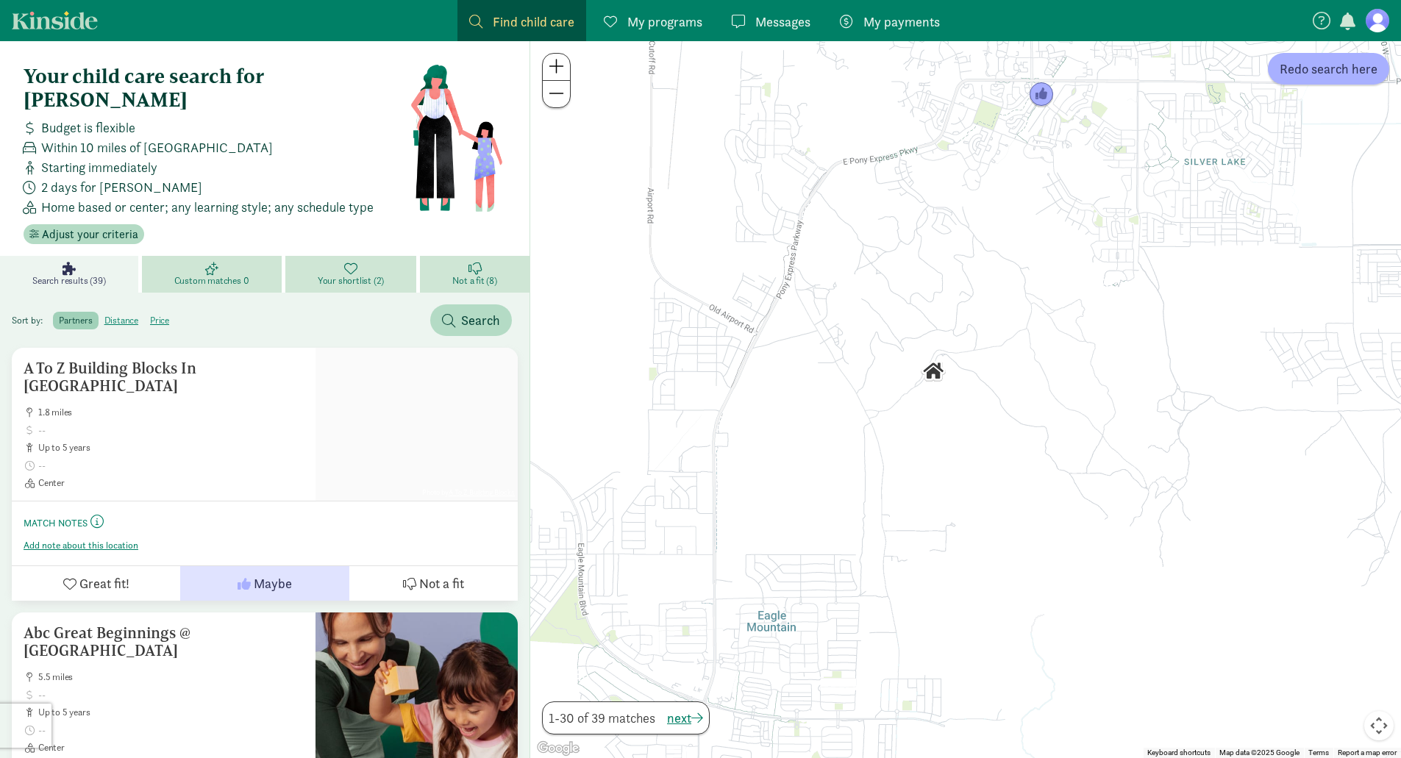
drag, startPoint x: 986, startPoint y: 352, endPoint x: 856, endPoint y: 379, distance: 133.0
click at [860, 377] on div at bounding box center [965, 399] width 871 height 717
click at [377, 447] on div "Photo by A To Z Building Blocks" at bounding box center [417, 424] width 202 height 153
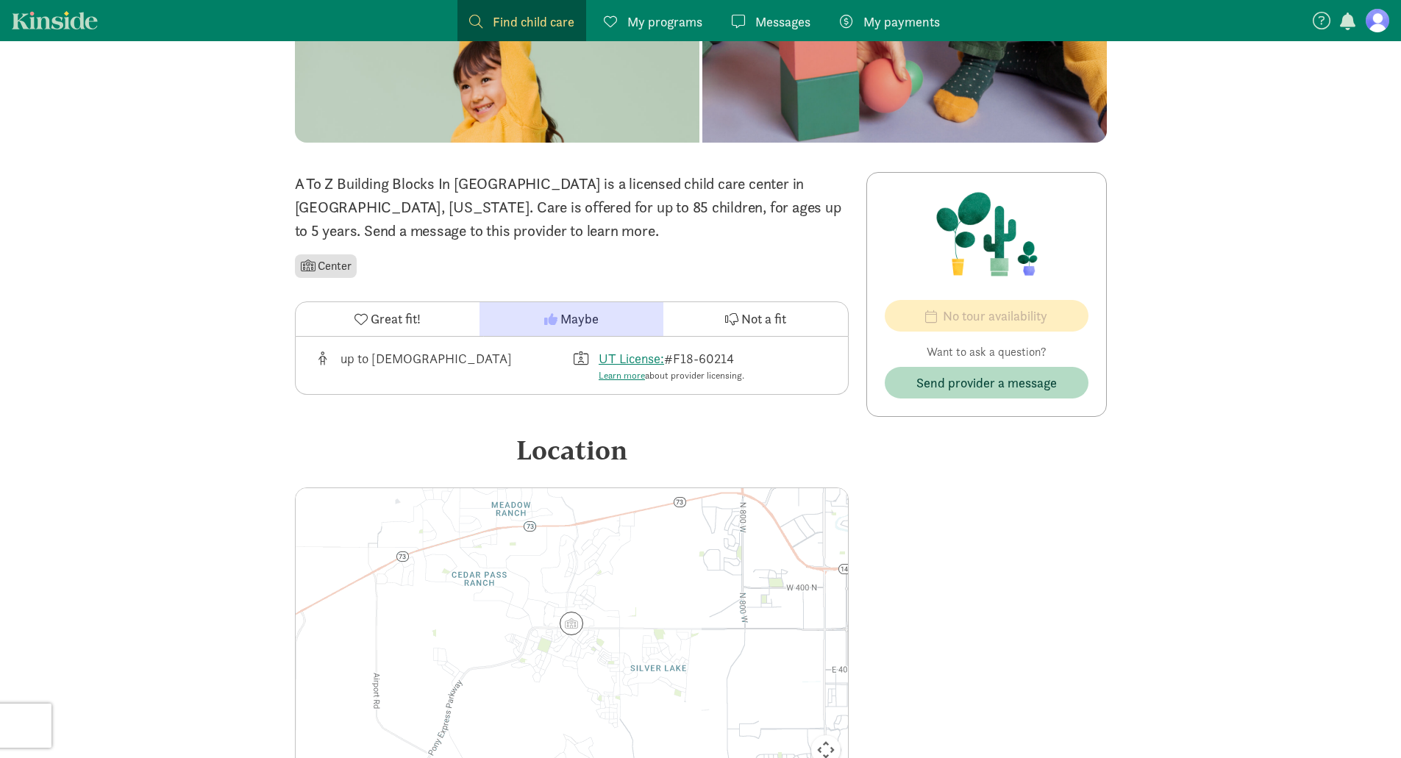
scroll to position [80, 0]
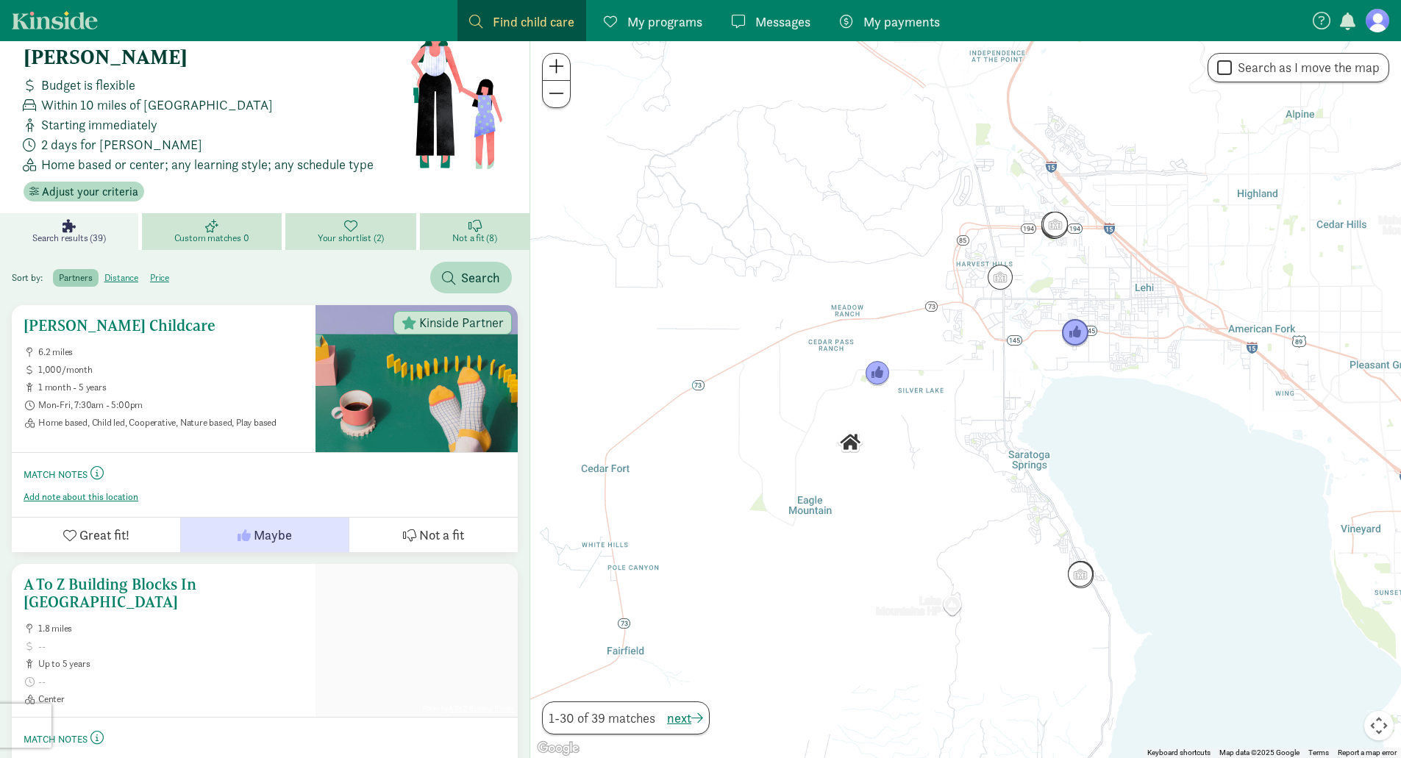
scroll to position [147, 0]
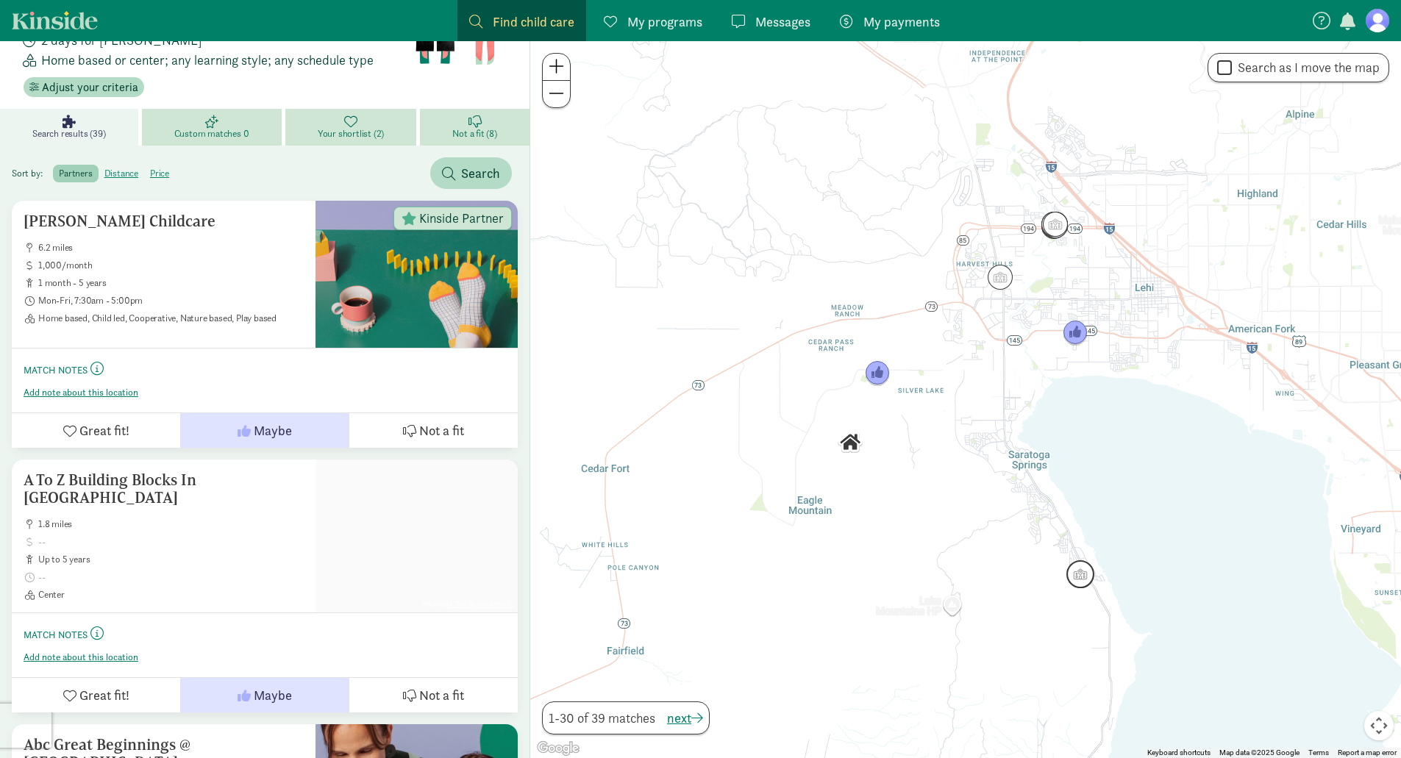
click at [1090, 577] on img "Click to see details" at bounding box center [1081, 574] width 28 height 28
click at [1058, 583] on div "To navigate, press the arrow keys." at bounding box center [965, 399] width 871 height 717
click at [1084, 572] on img "Click to see details" at bounding box center [1081, 574] width 28 height 28
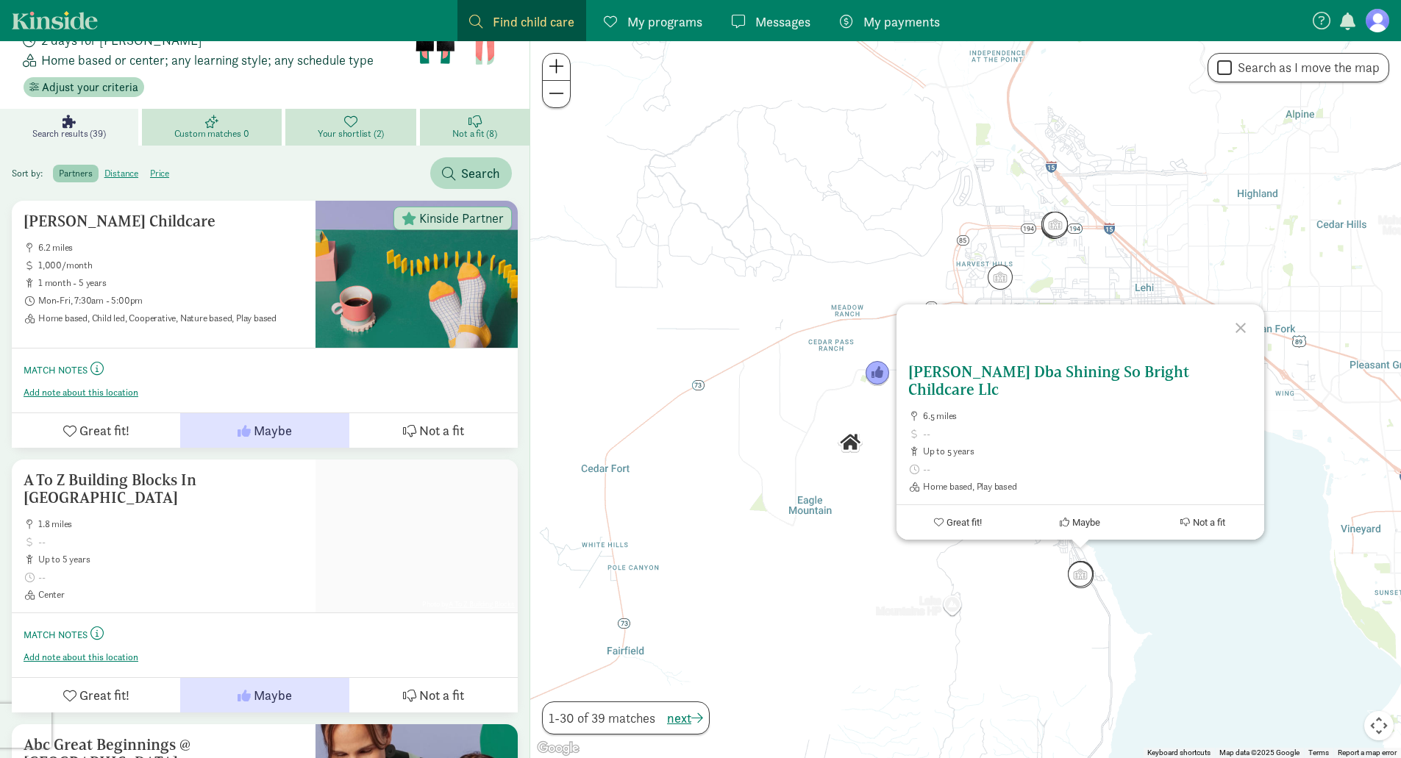
click at [1198, 521] on span "Not a fit" at bounding box center [1209, 522] width 32 height 11
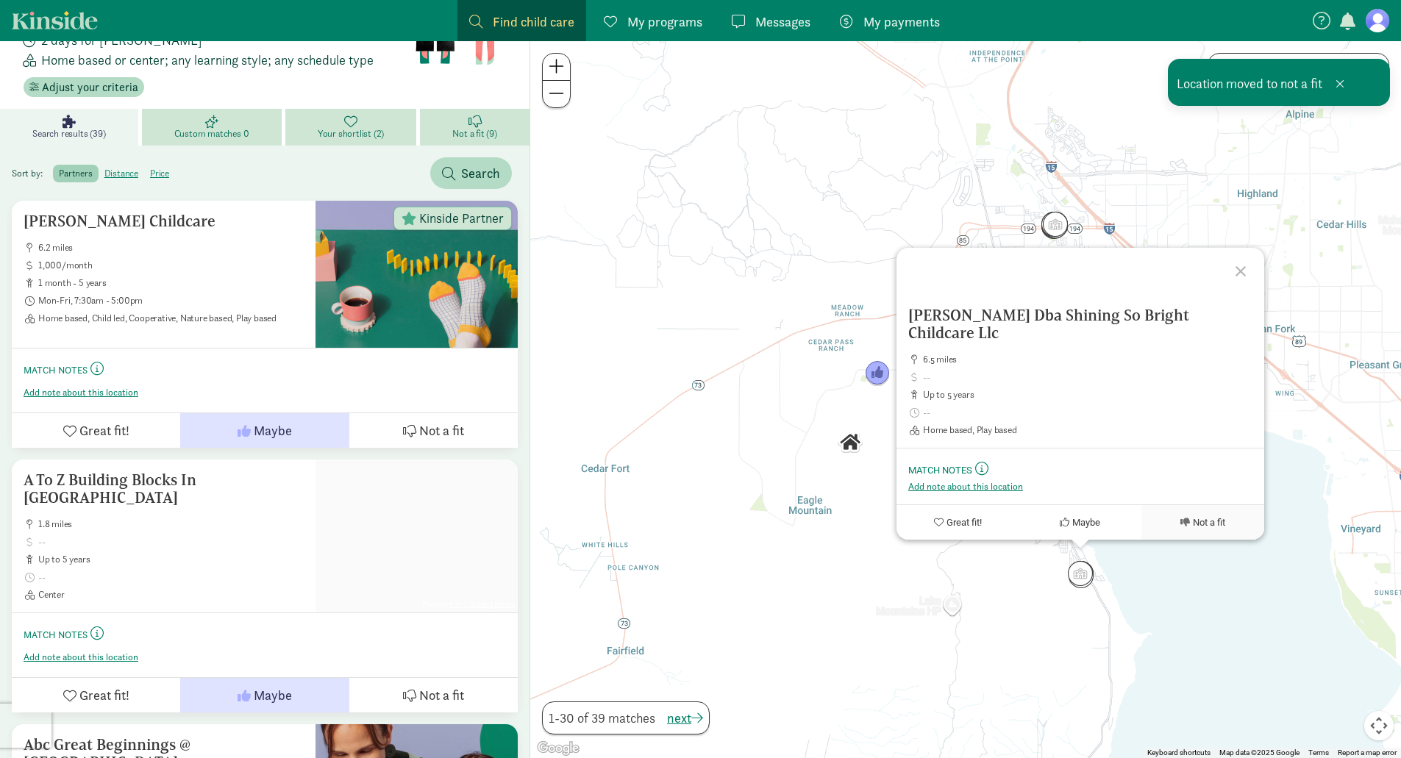
click at [1249, 286] on div at bounding box center [1243, 269] width 43 height 43
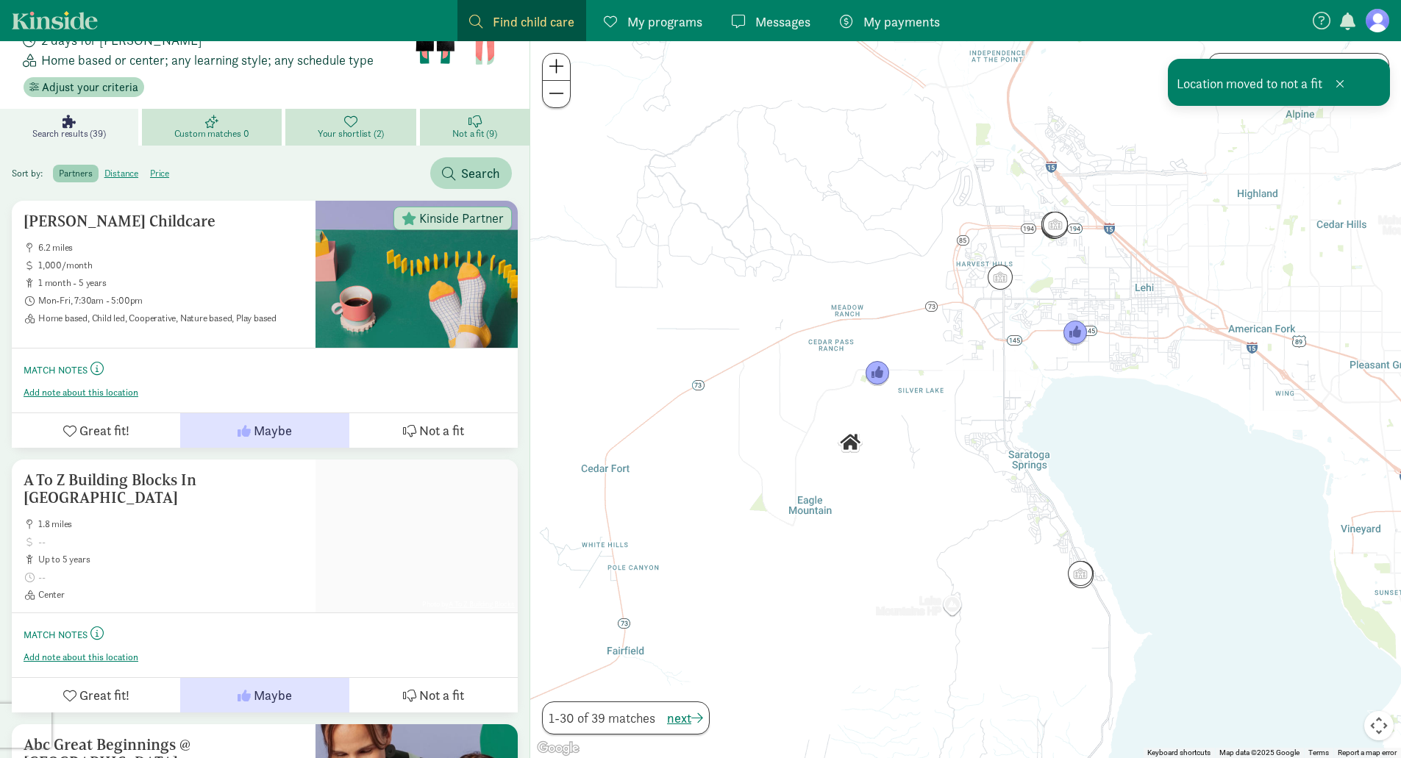
click at [1105, 596] on div at bounding box center [965, 399] width 871 height 717
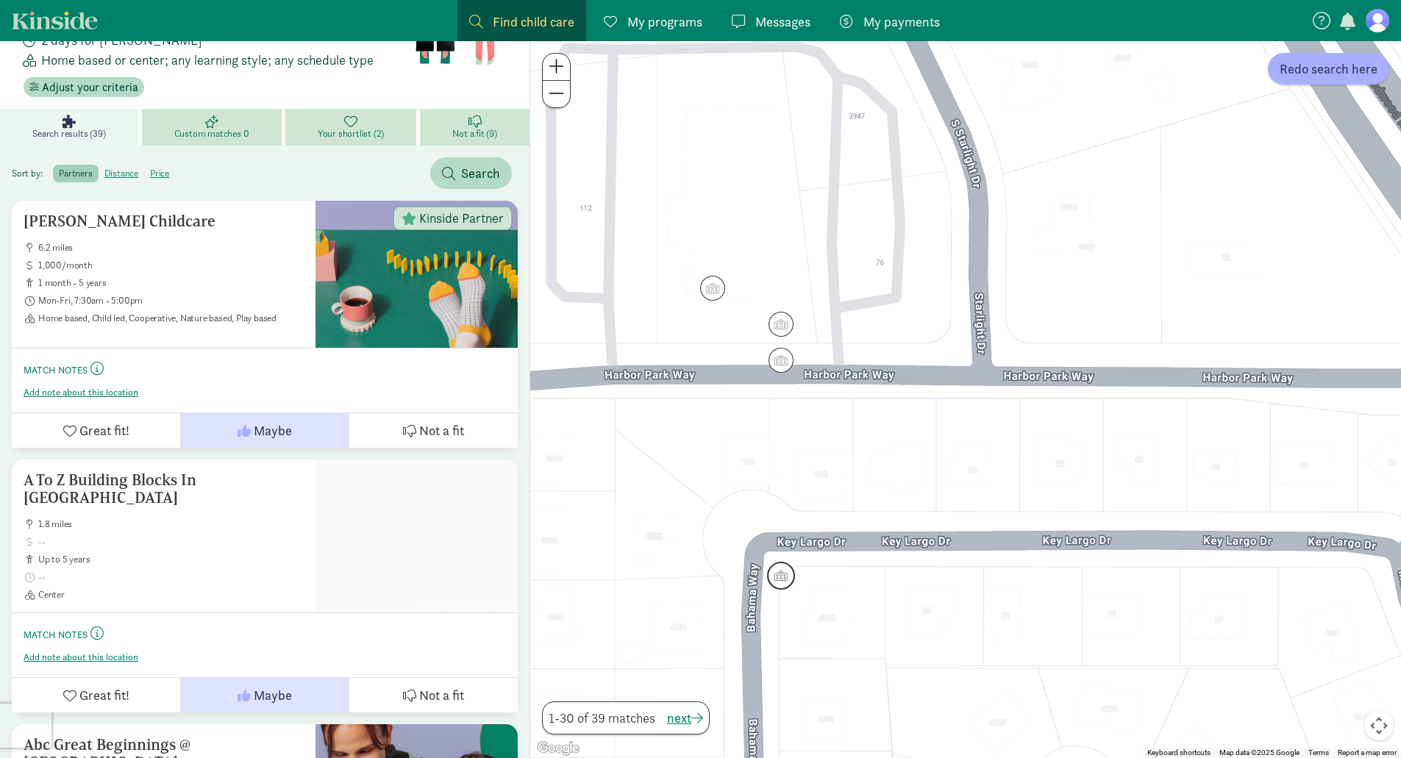
click at [785, 578] on img "Click to see details" at bounding box center [781, 576] width 28 height 28
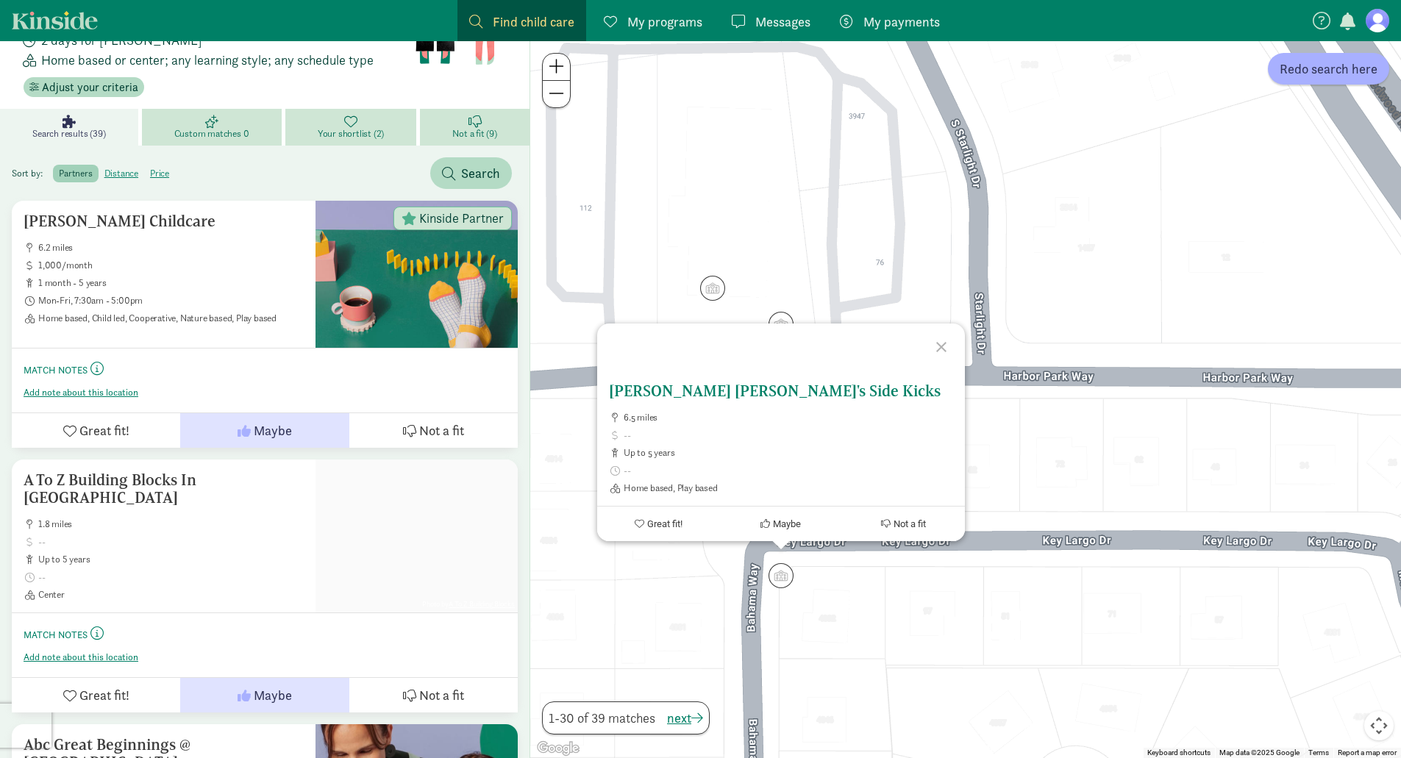
click at [882, 528] on icon at bounding box center [886, 524] width 10 height 10
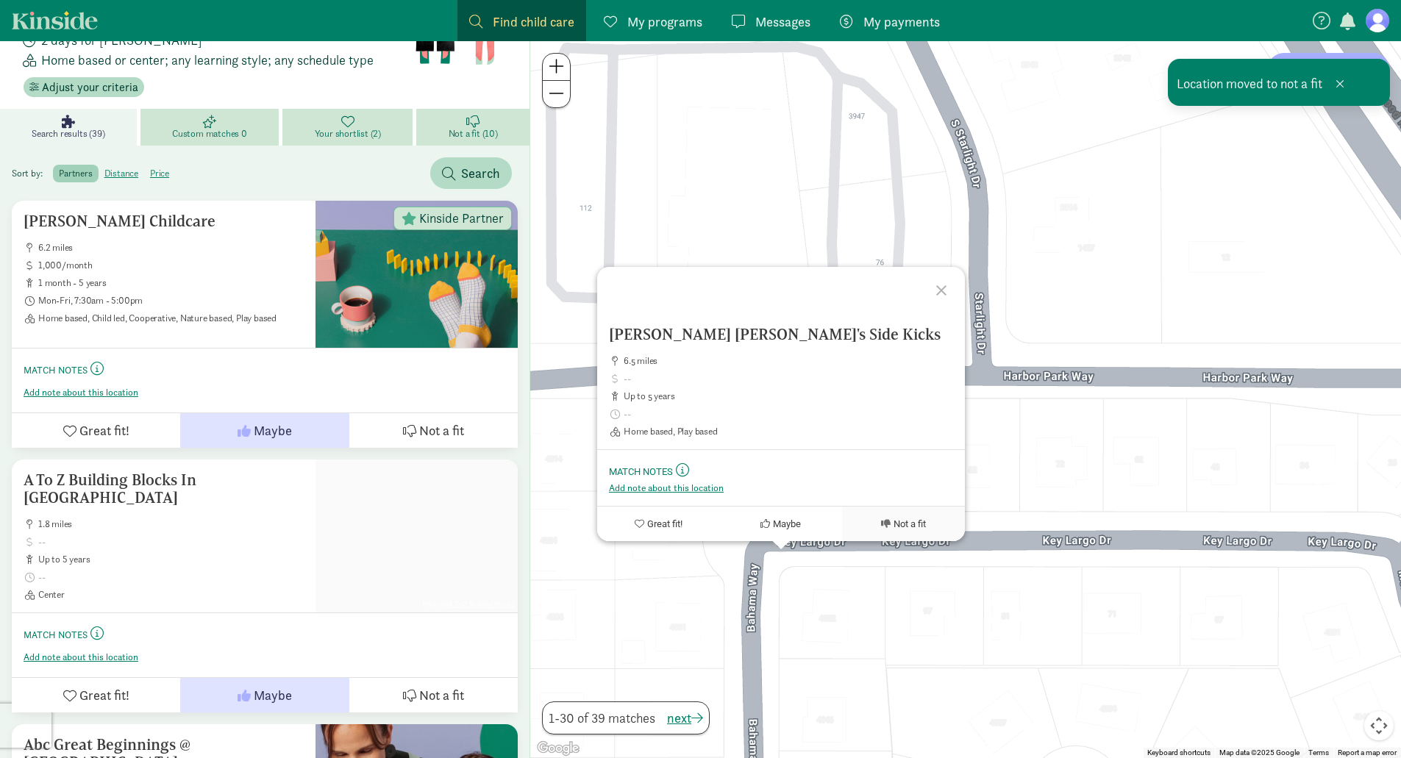
click at [940, 289] on div at bounding box center [943, 288] width 43 height 43
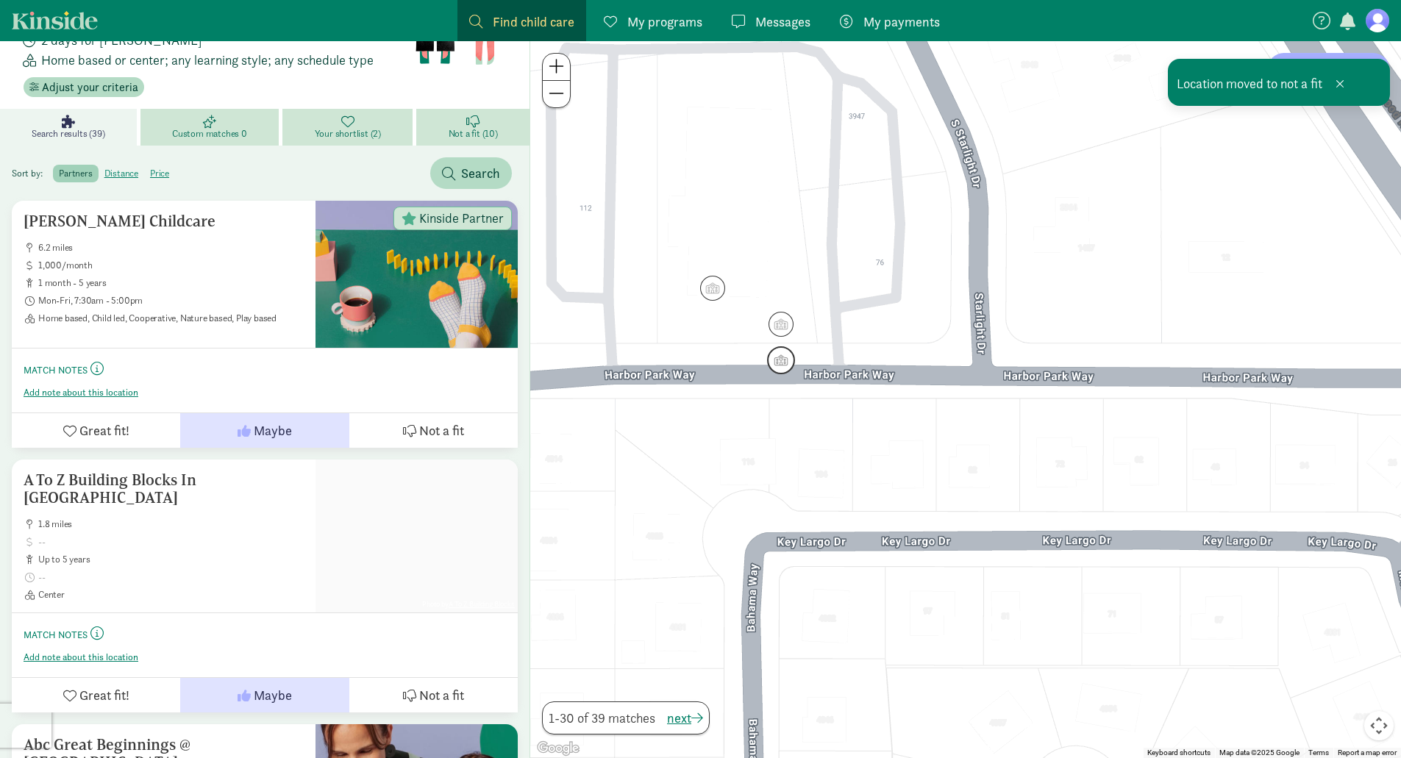
click at [788, 367] on img "Click to see details" at bounding box center [781, 360] width 28 height 28
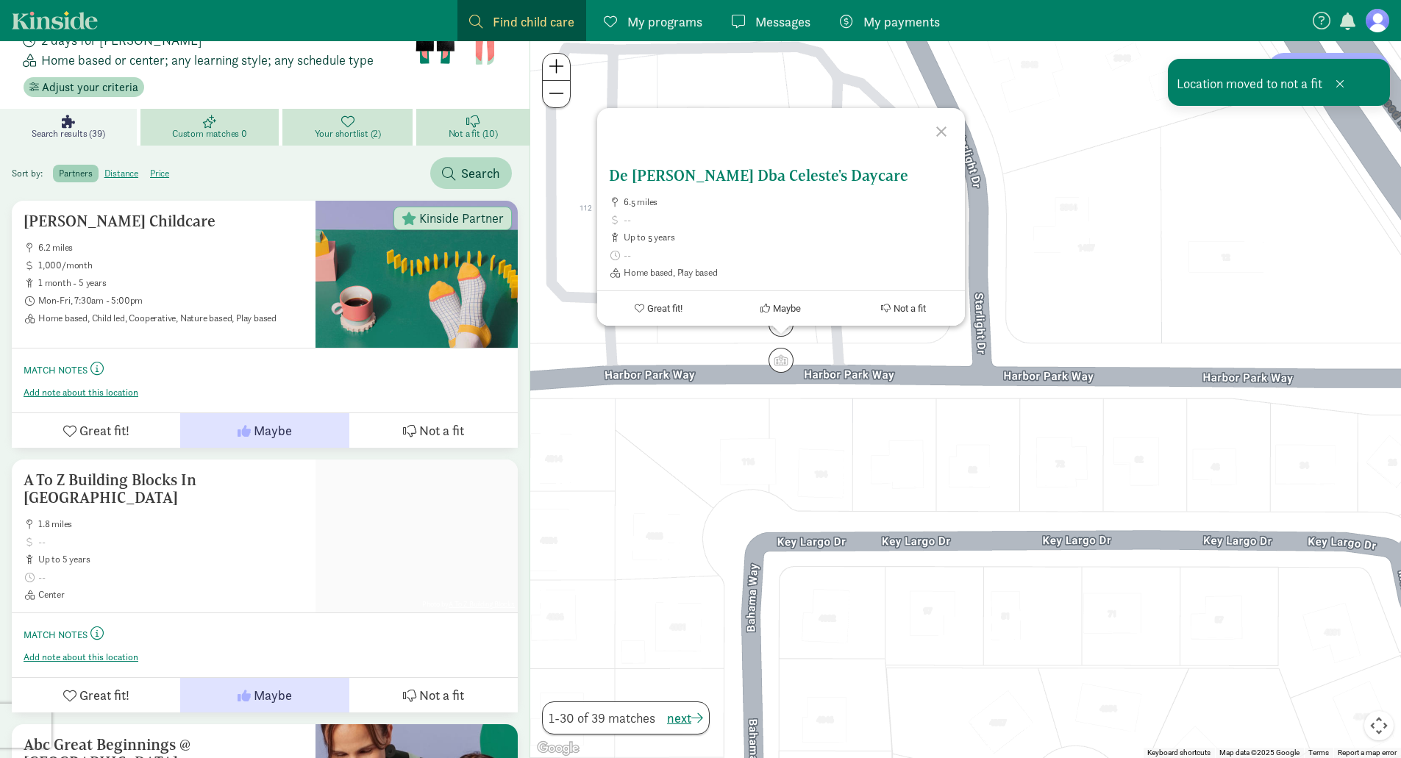
click at [907, 310] on span "Not a fit" at bounding box center [910, 308] width 32 height 11
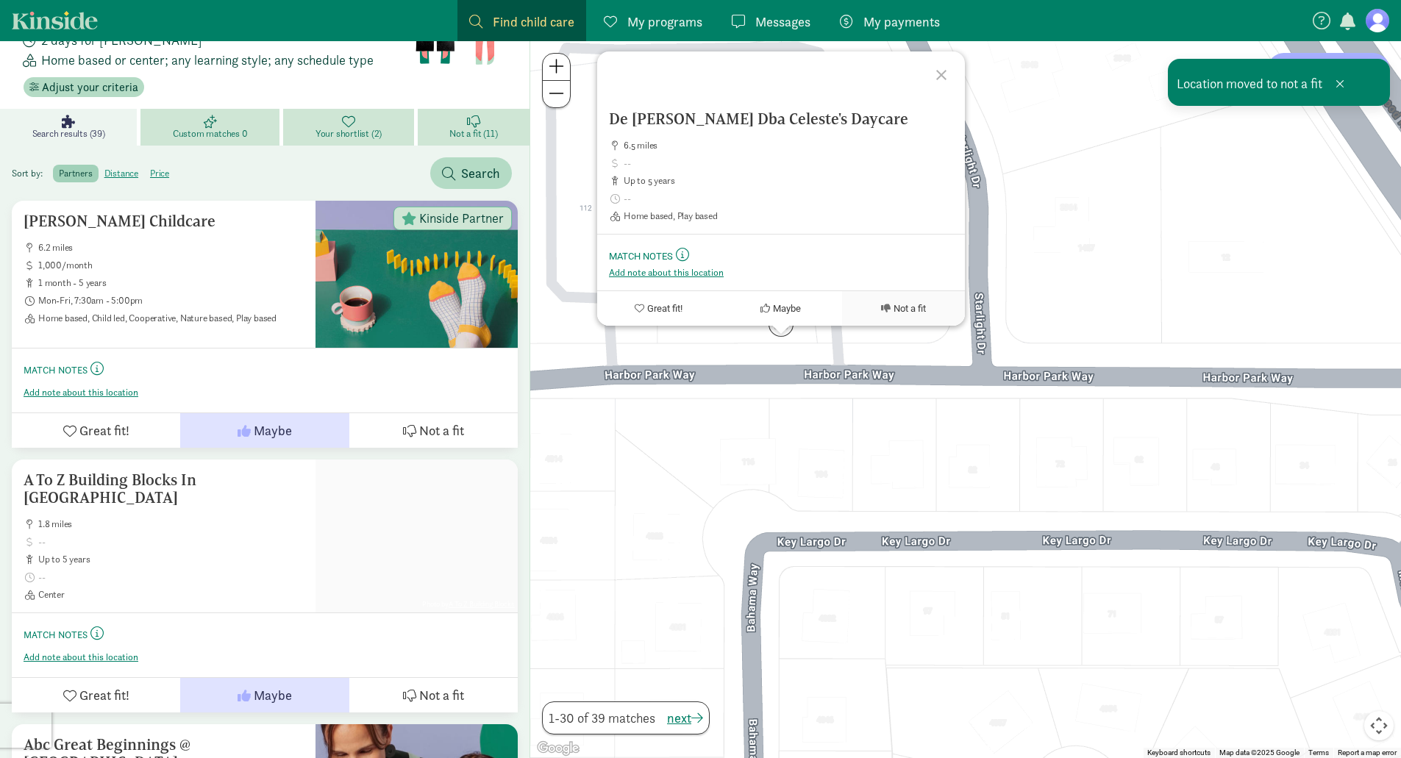
click at [941, 73] on div at bounding box center [943, 72] width 43 height 43
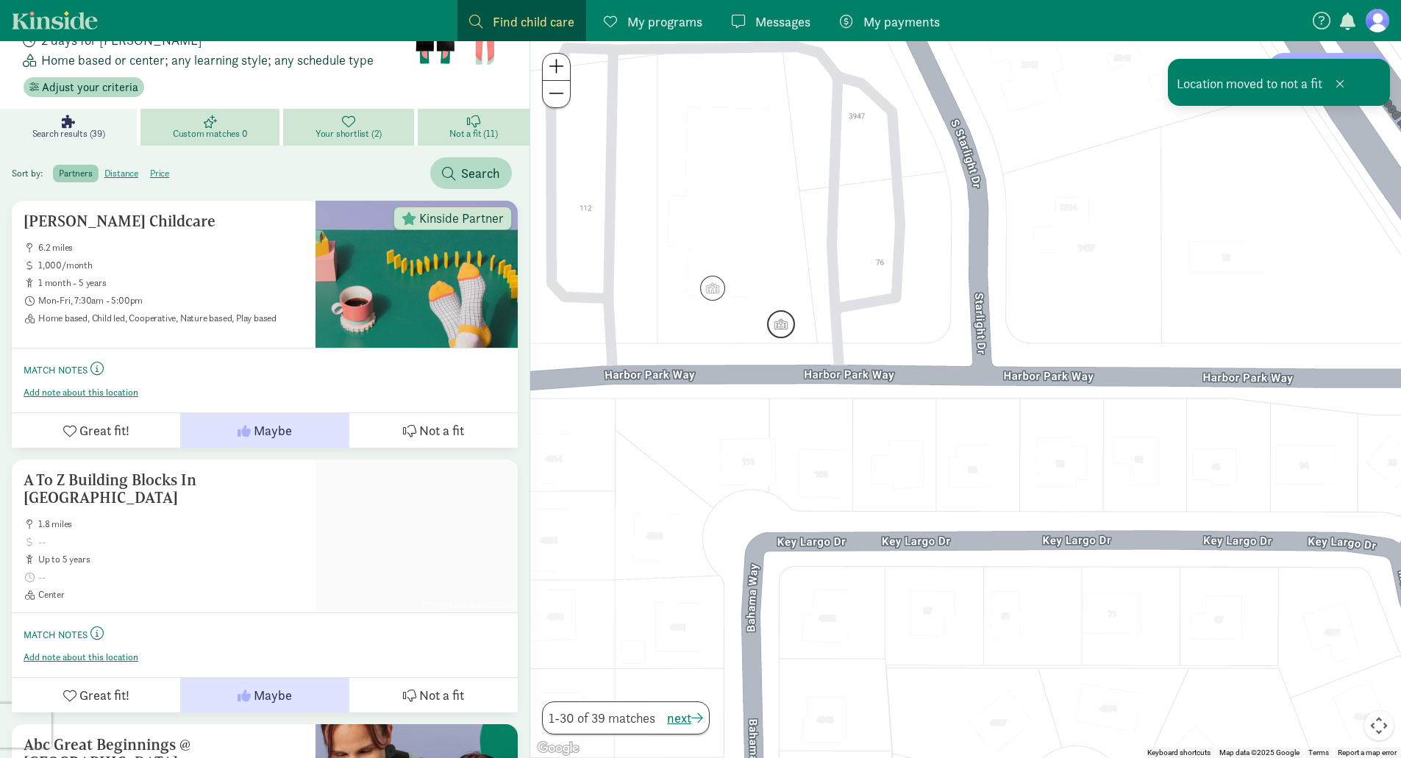
click at [776, 330] on img "Click to see details" at bounding box center [781, 324] width 28 height 28
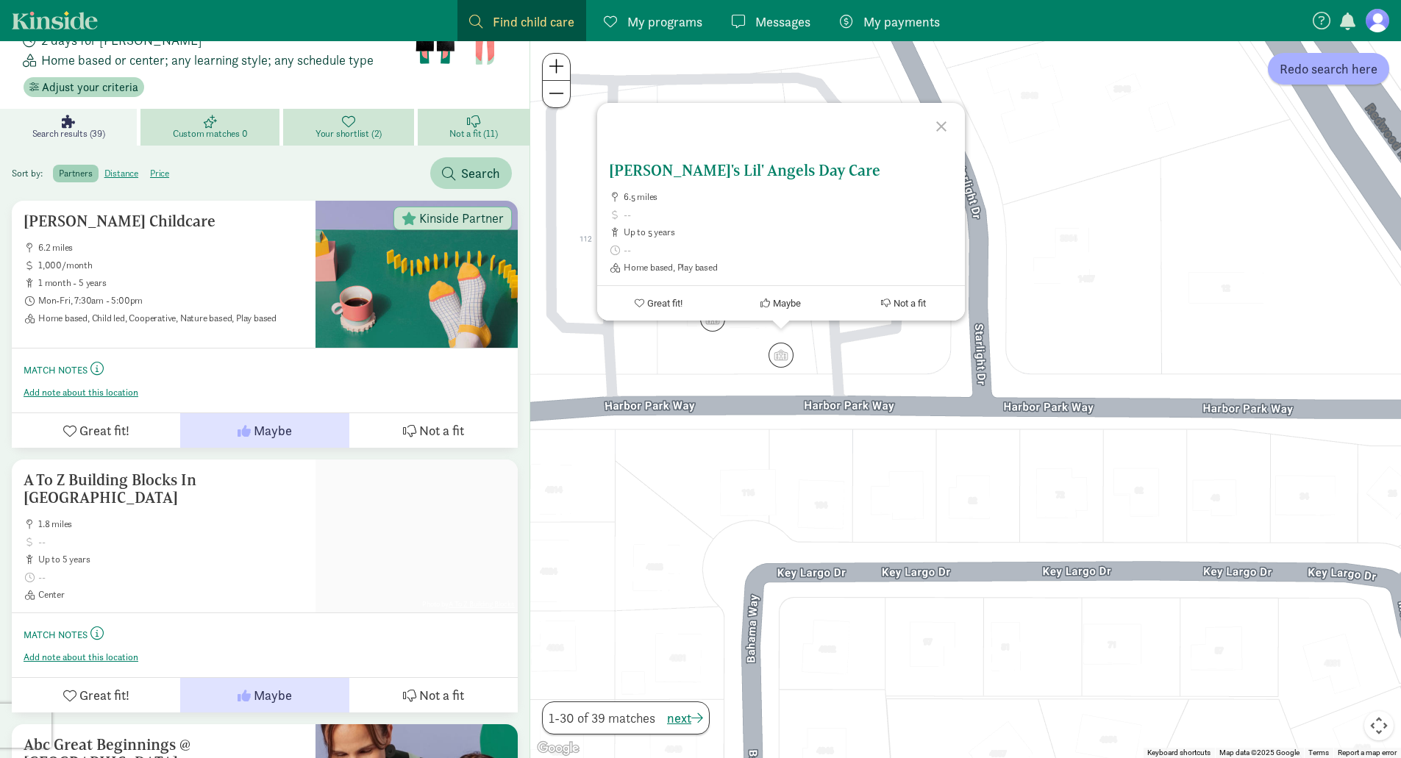
click at [911, 307] on span "Not a fit" at bounding box center [910, 303] width 32 height 11
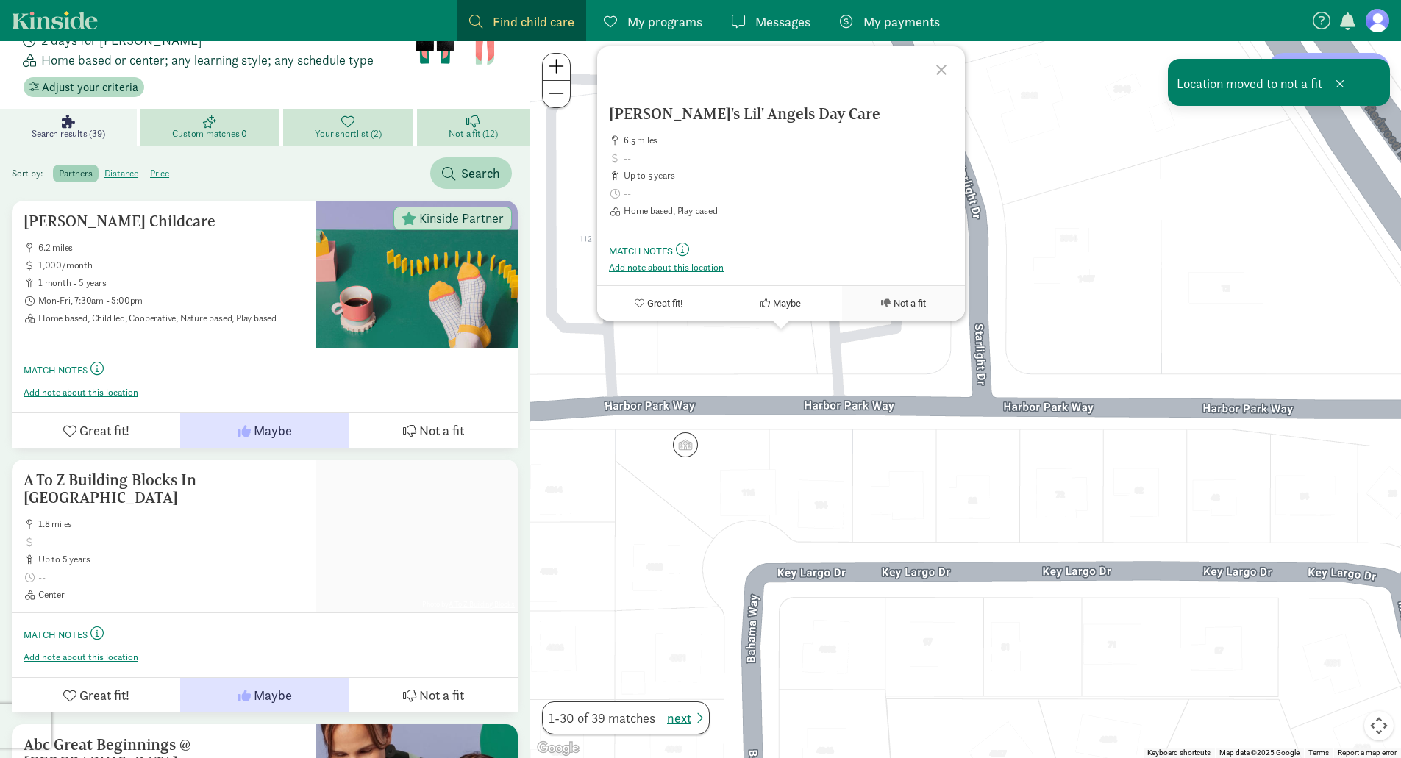
click at [945, 57] on div at bounding box center [943, 67] width 43 height 43
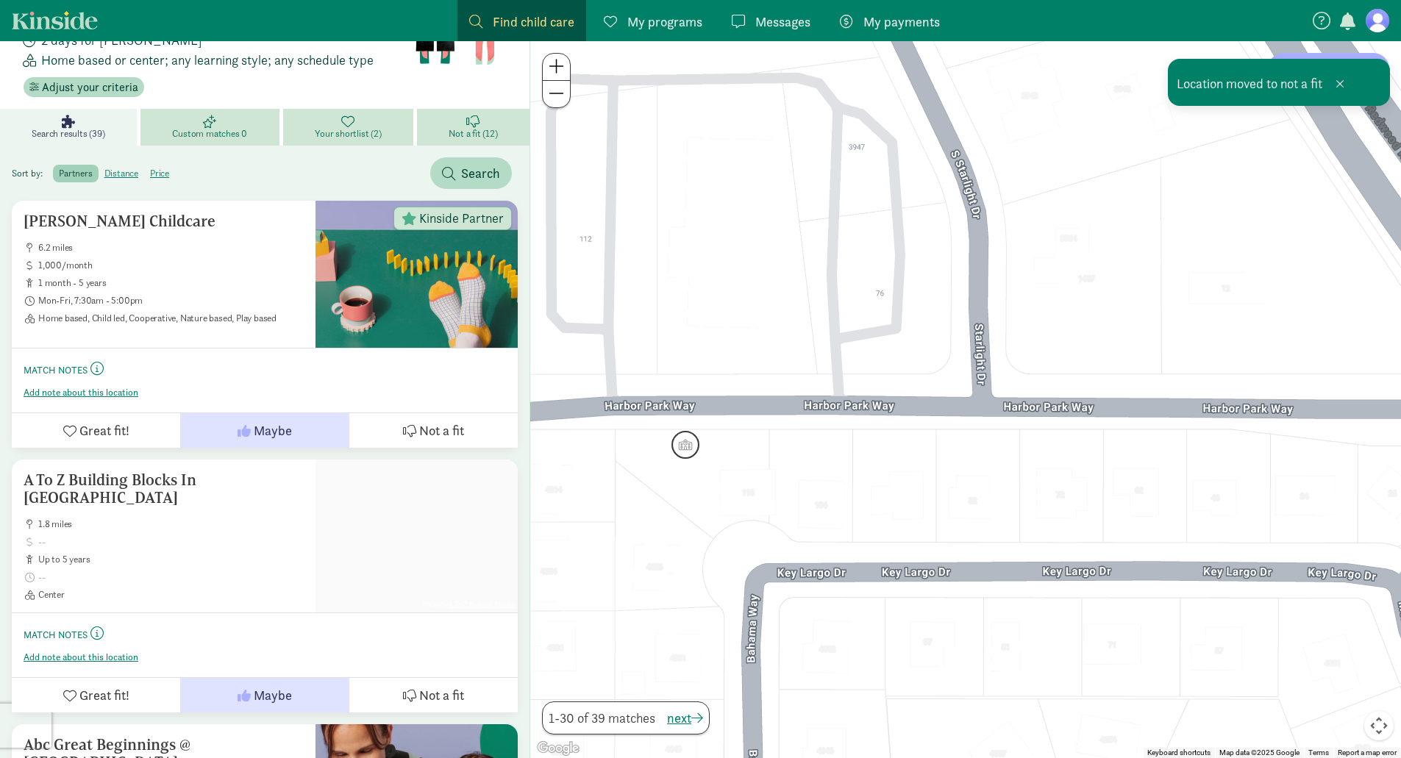
click at [688, 451] on img "Click to see details" at bounding box center [686, 445] width 28 height 28
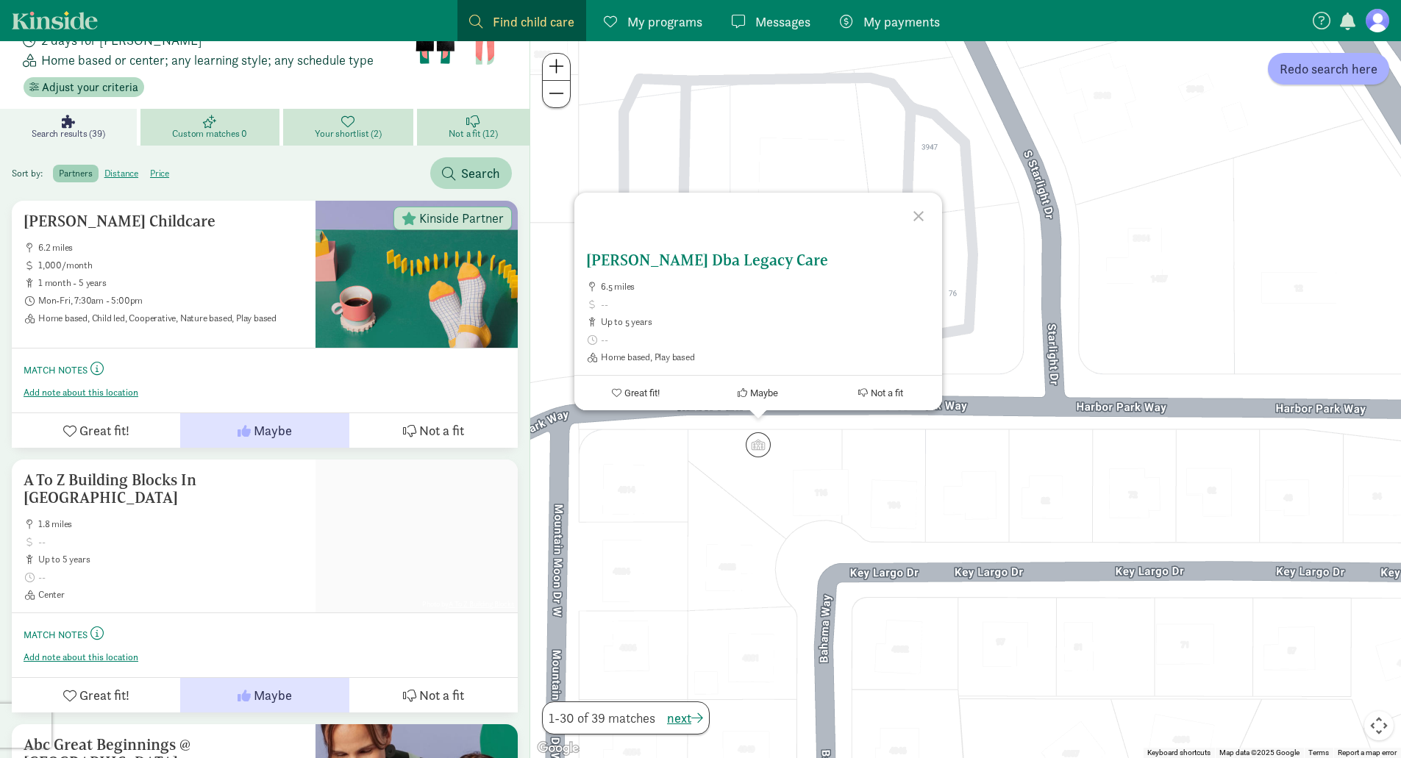
click at [883, 396] on span "Not a fit" at bounding box center [887, 393] width 32 height 11
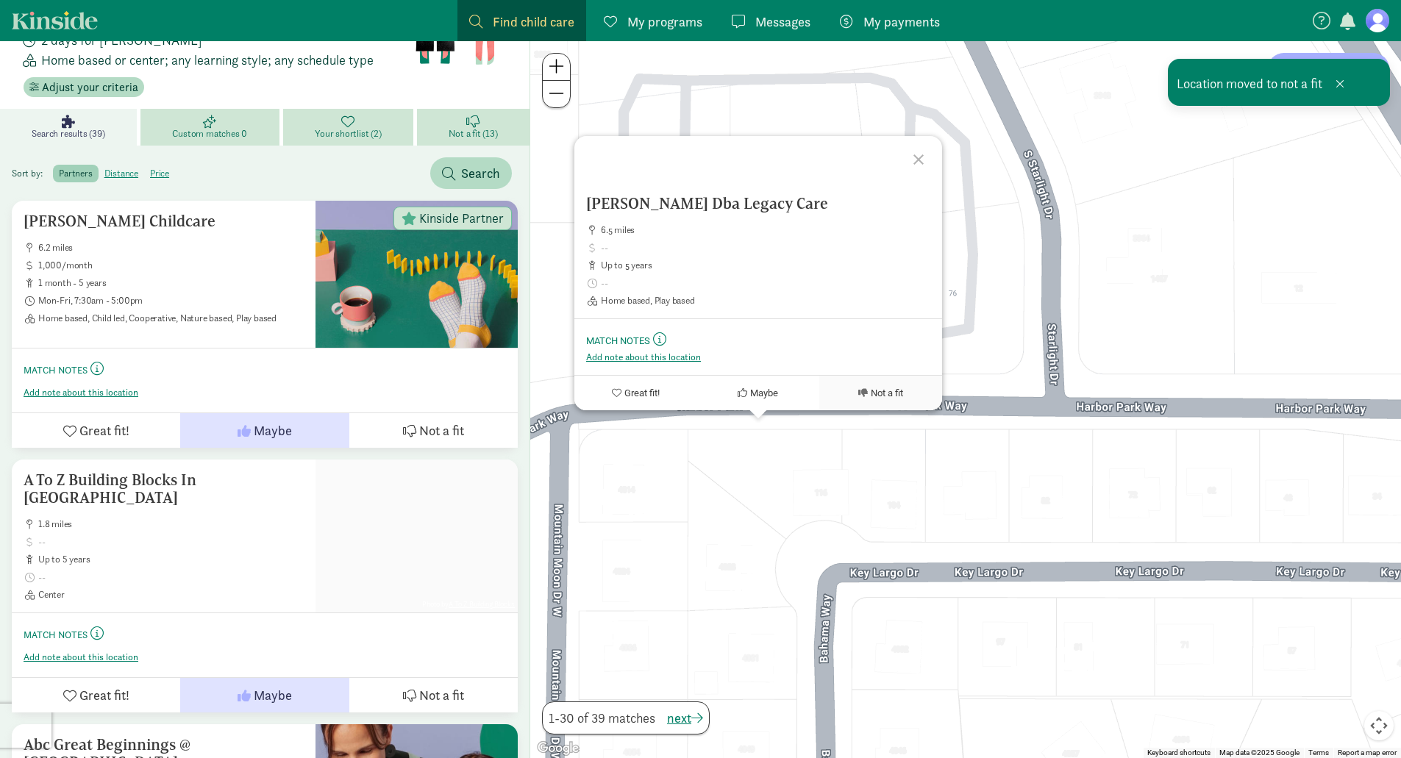
click at [922, 157] on div at bounding box center [921, 157] width 43 height 43
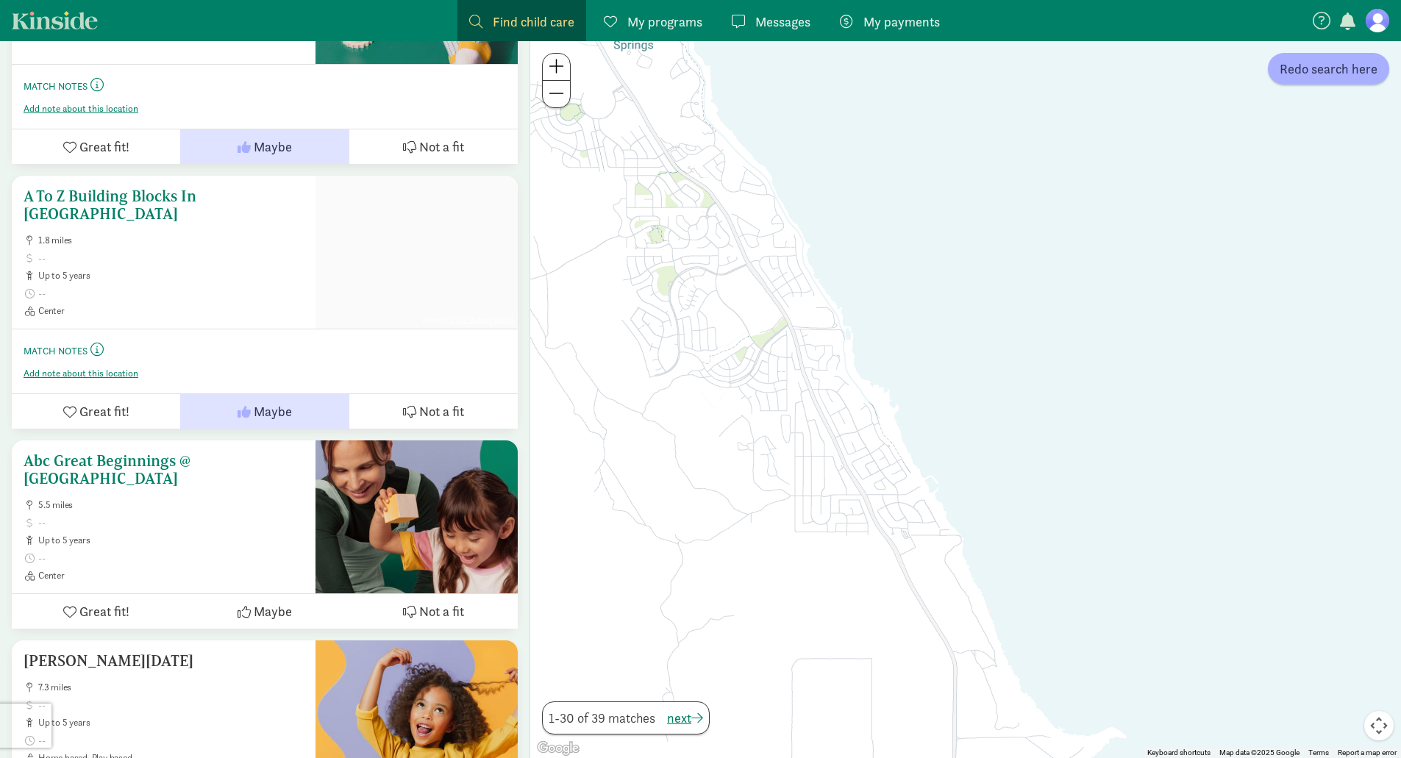
scroll to position [441, 0]
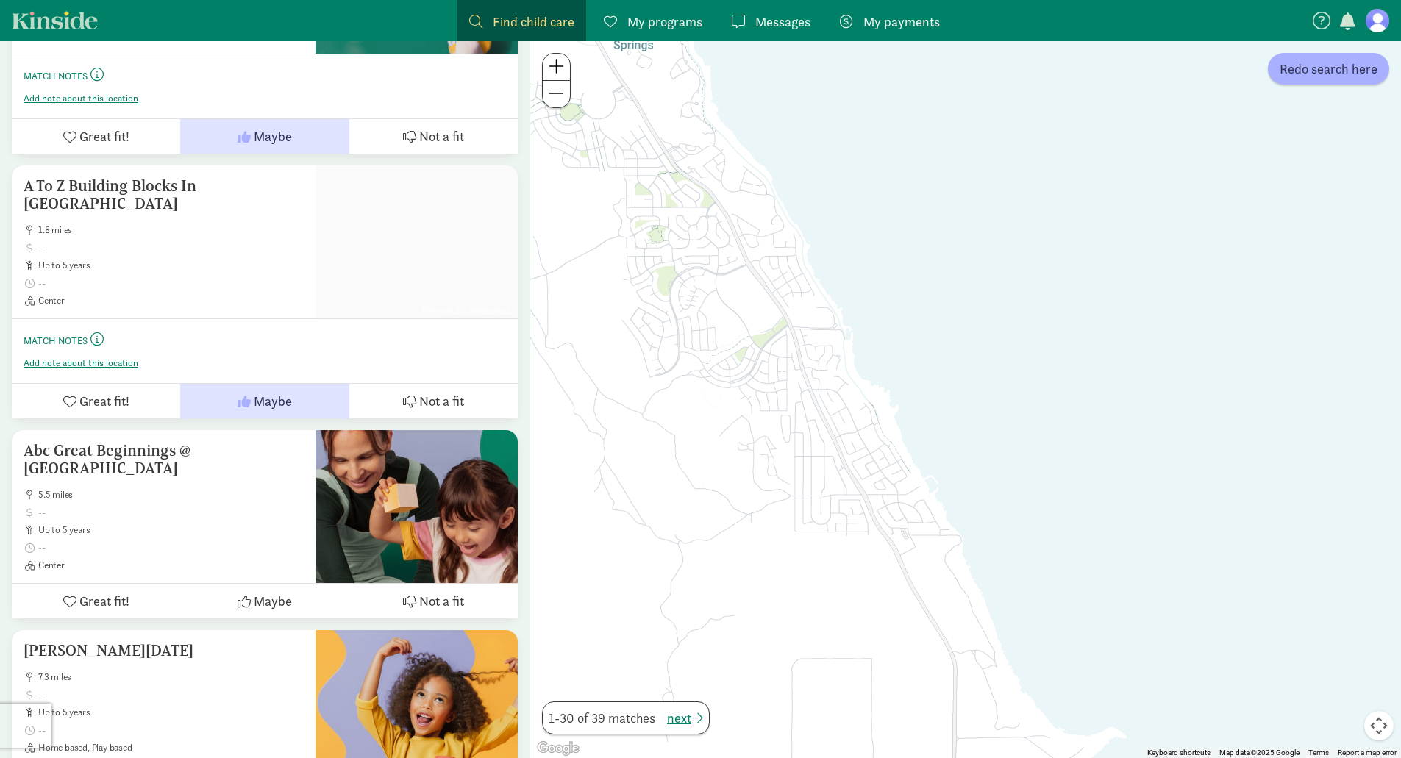
drag, startPoint x: 713, startPoint y: 425, endPoint x: 1117, endPoint y: 518, distance: 415.0
click at [1158, 576] on div at bounding box center [965, 399] width 871 height 717
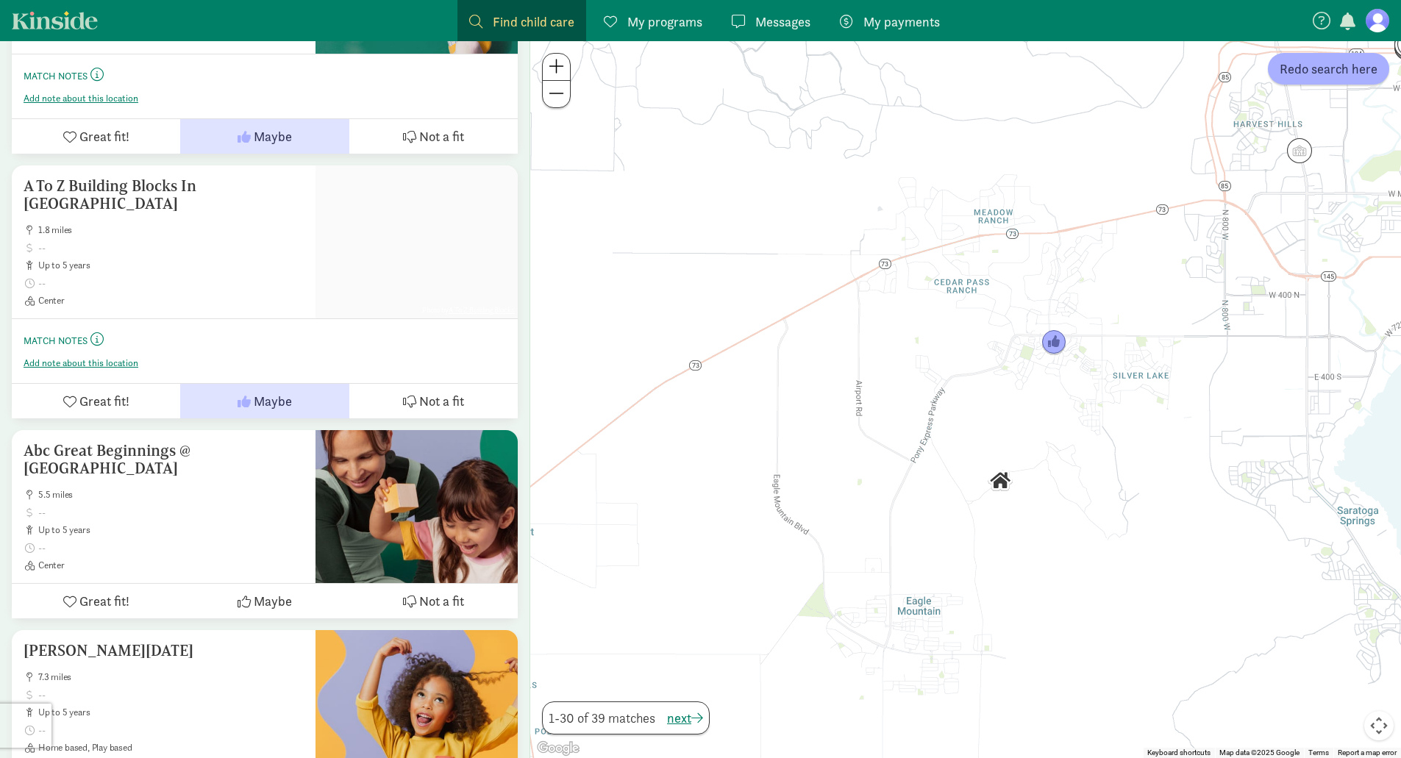
drag, startPoint x: 1102, startPoint y: 514, endPoint x: 724, endPoint y: 505, distance: 377.4
click at [726, 505] on div at bounding box center [965, 399] width 871 height 717
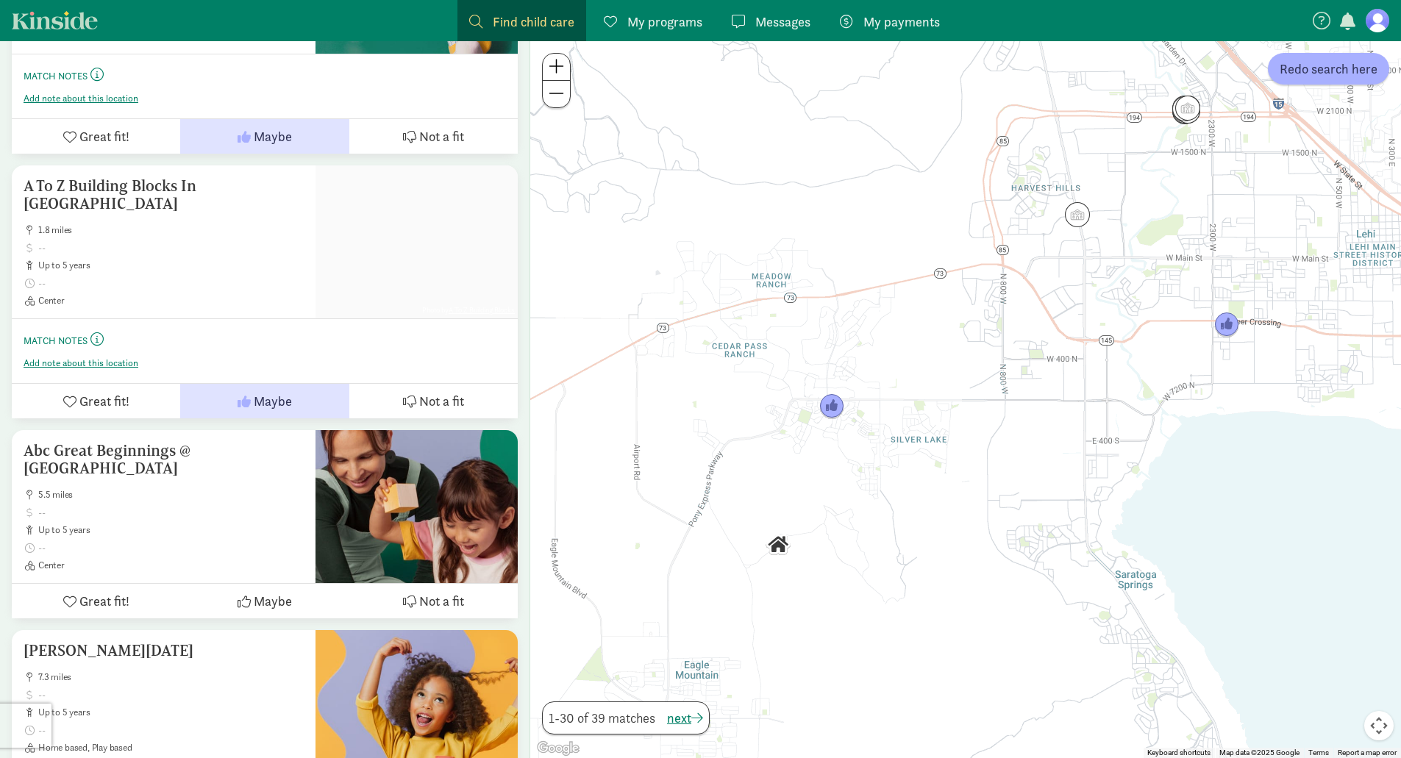
drag, startPoint x: 912, startPoint y: 501, endPoint x: 906, endPoint y: 508, distance: 9.4
click at [908, 509] on div at bounding box center [965, 399] width 871 height 717
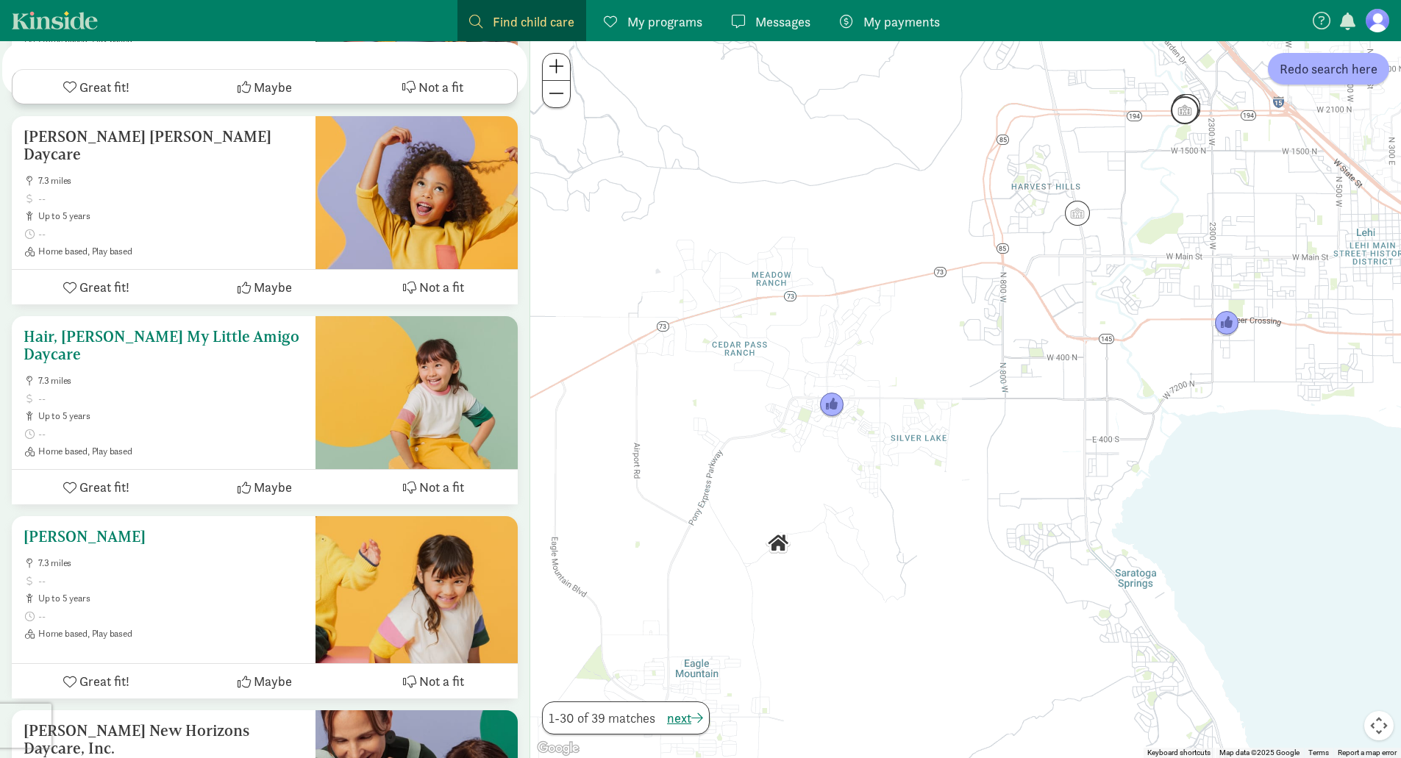
scroll to position [1545, 0]
click at [1328, 68] on span "Redo search here" at bounding box center [1329, 69] width 98 height 20
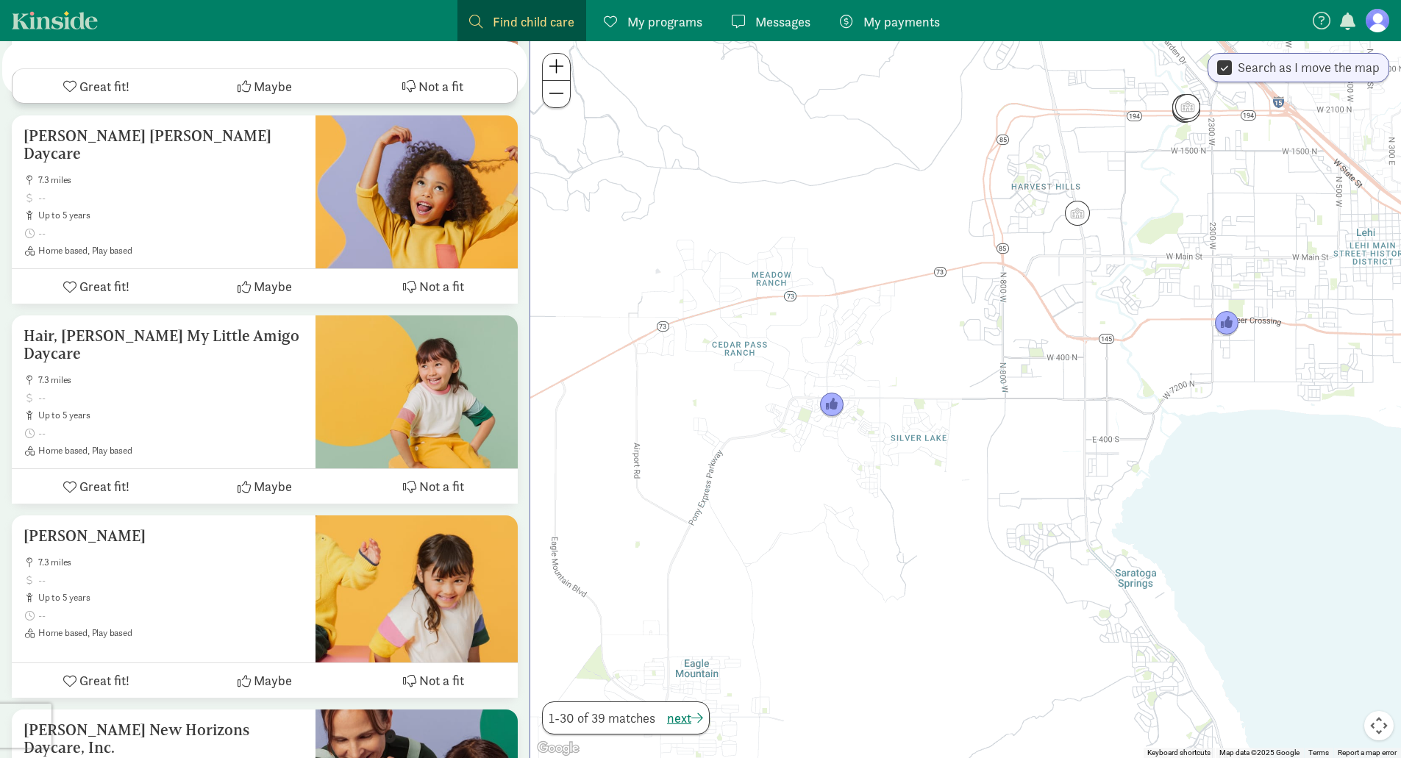
scroll to position [0, 0]
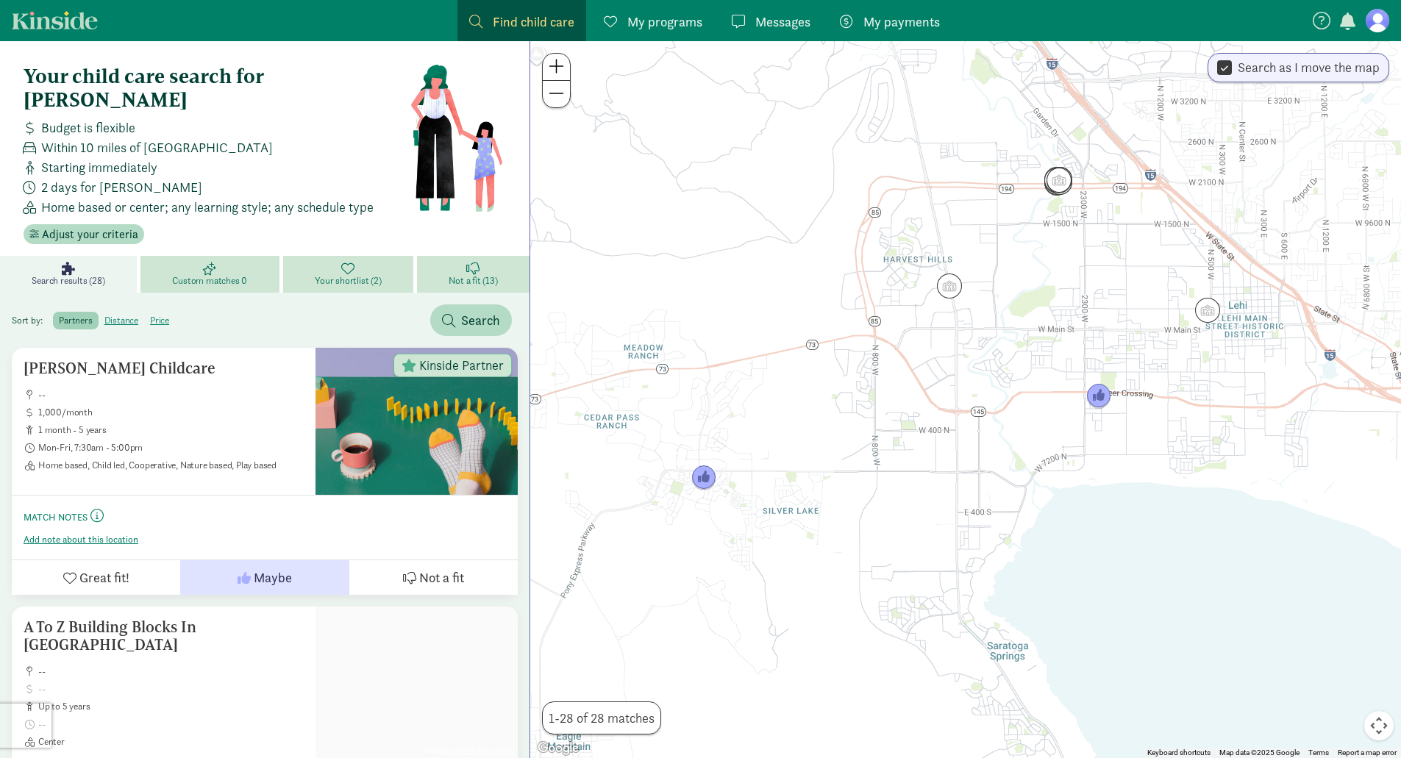
drag, startPoint x: 1252, startPoint y: 221, endPoint x: 1122, endPoint y: 295, distance: 149.9
click at [1122, 295] on div at bounding box center [965, 399] width 871 height 717
click at [90, 138] on span "Within 10 miles of [GEOGRAPHIC_DATA]" at bounding box center [157, 148] width 232 height 20
click at [124, 312] on label "distance" at bounding box center [122, 321] width 46 height 18
click at [104, 315] on input "distance" at bounding box center [104, 315] width 0 height 0
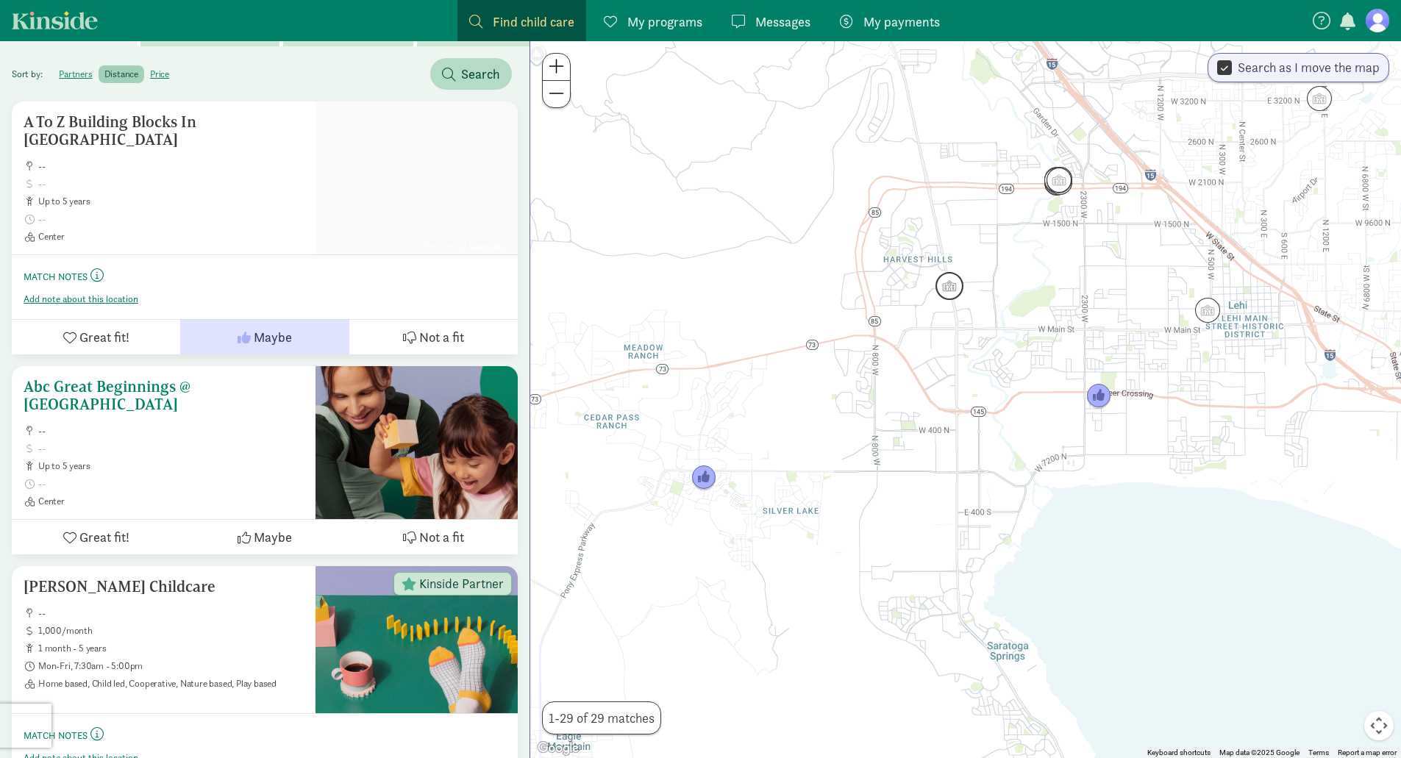
scroll to position [221, 0]
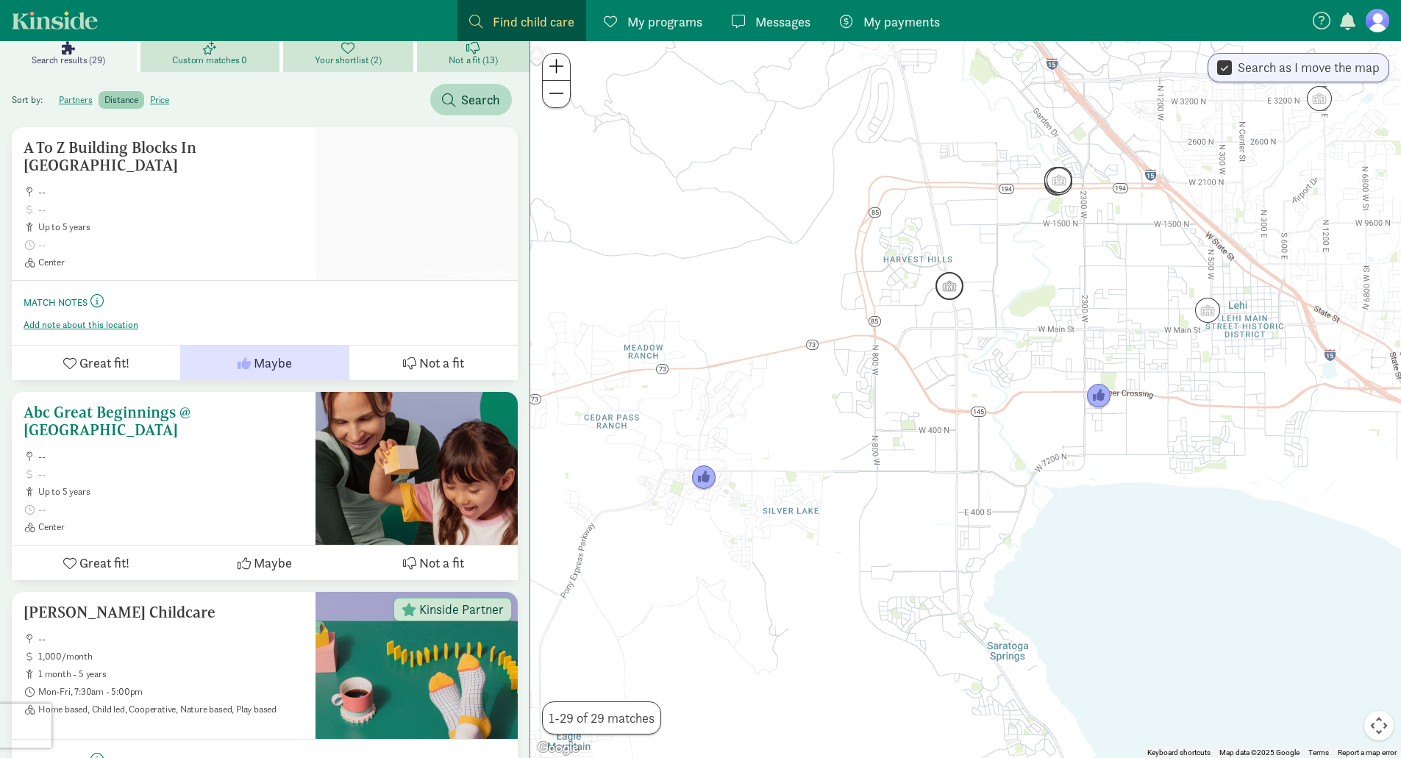
click at [170, 404] on h5 "Abc Great Beginnings @ [GEOGRAPHIC_DATA]" at bounding box center [164, 421] width 280 height 35
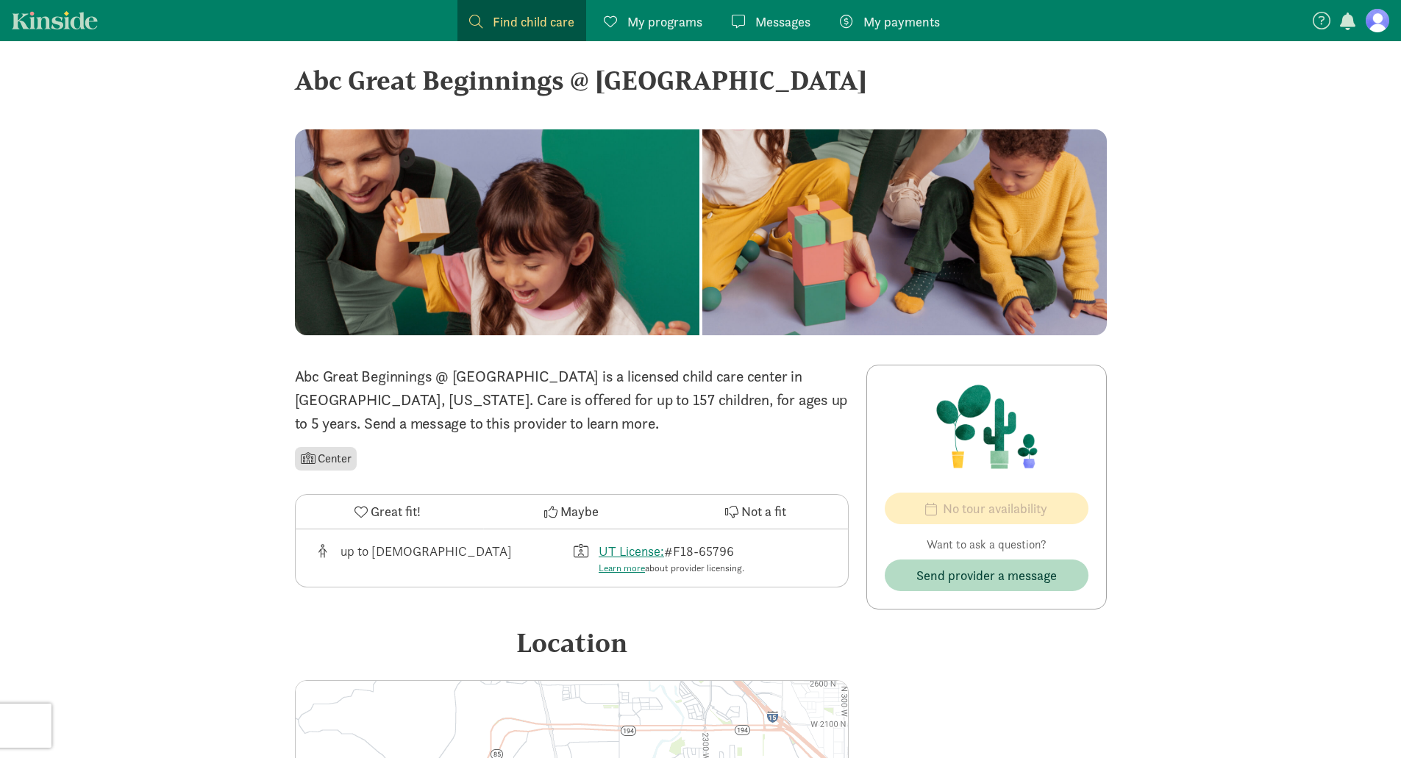
scroll to position [7, 0]
